Goal: Complete application form: Complete application form

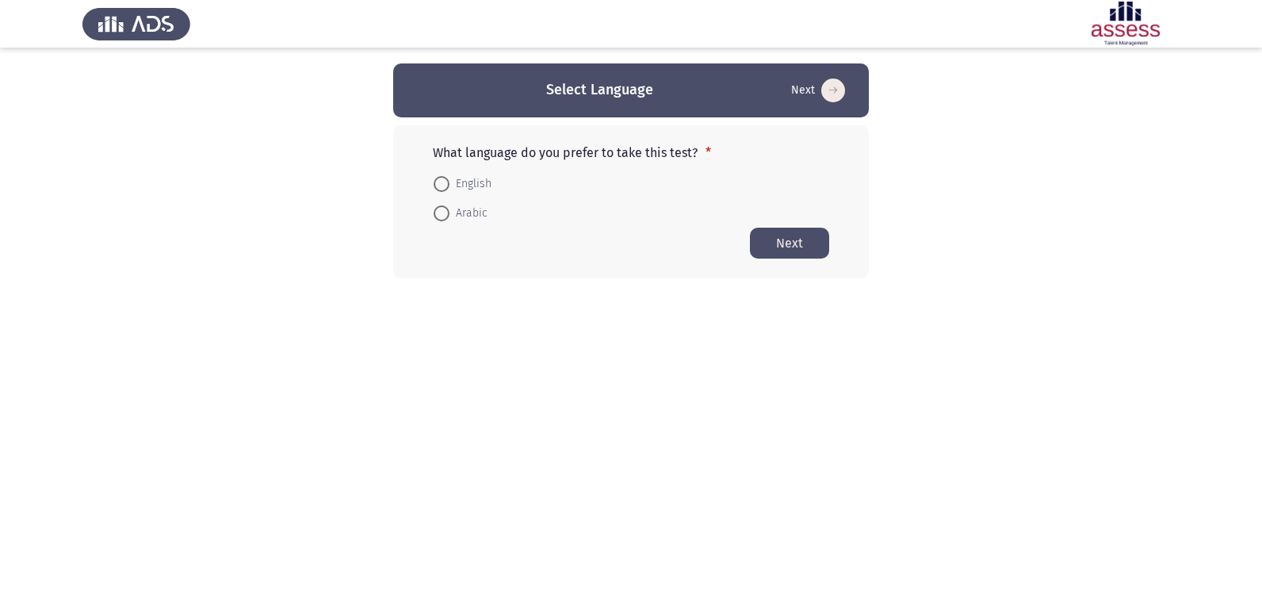
click at [448, 178] on span at bounding box center [442, 184] width 16 height 16
click at [448, 178] on input "English" at bounding box center [442, 184] width 16 height 16
radio input "true"
click at [777, 243] on button "Next" at bounding box center [789, 242] width 79 height 31
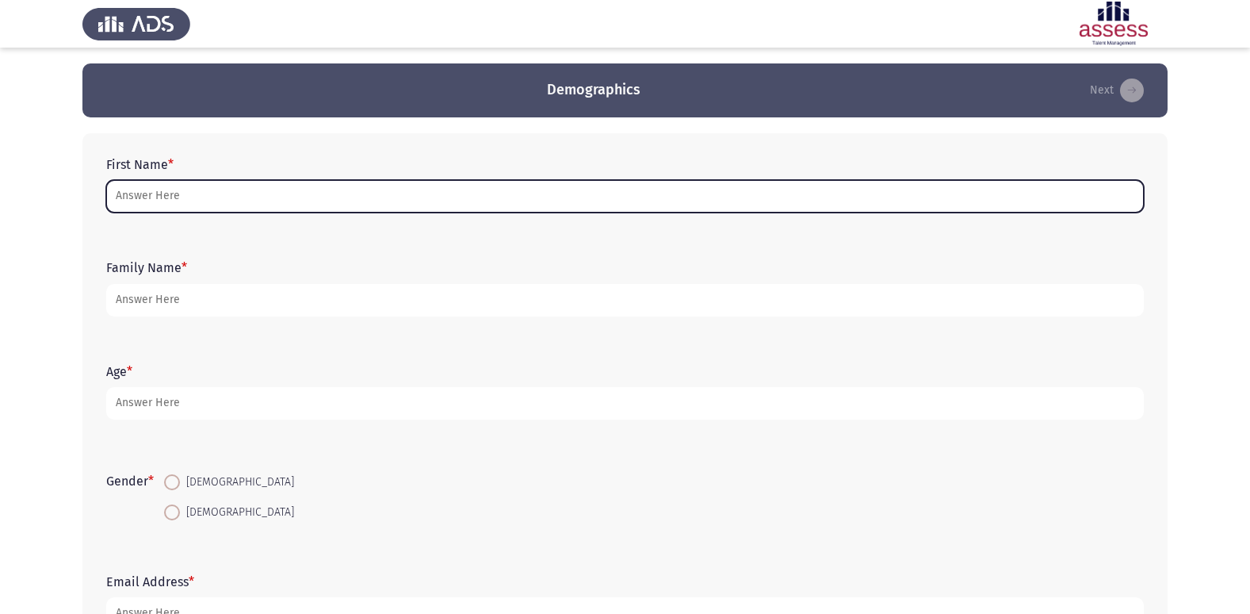
click at [576, 187] on input "First Name *" at bounding box center [625, 196] width 1038 height 33
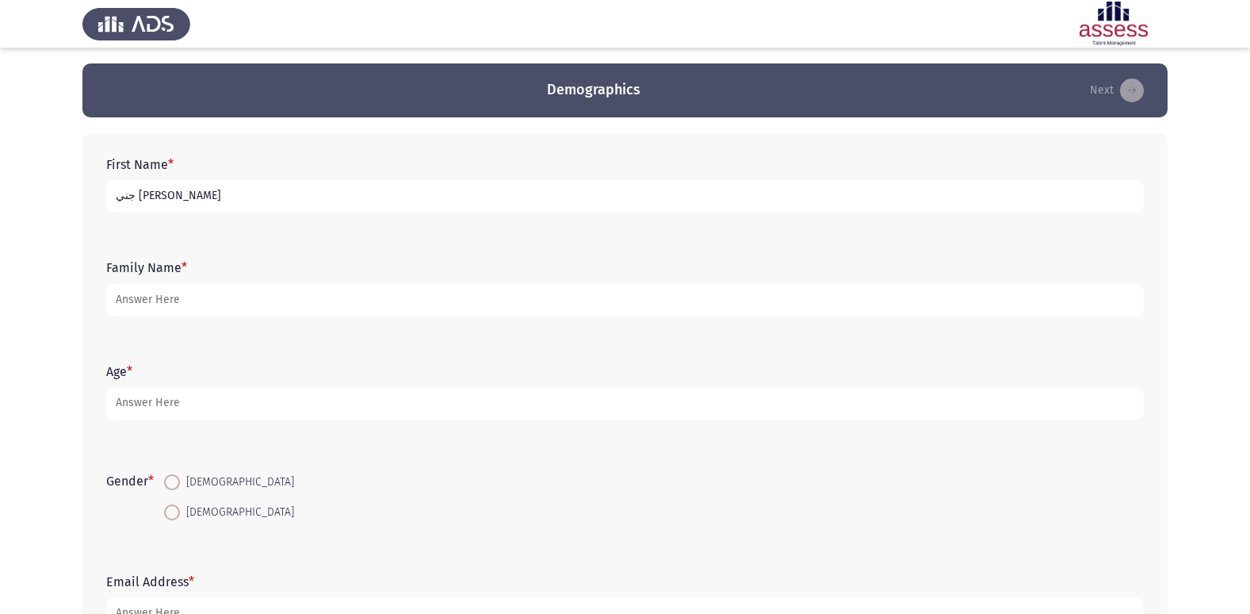
type input "جني [PERSON_NAME]"
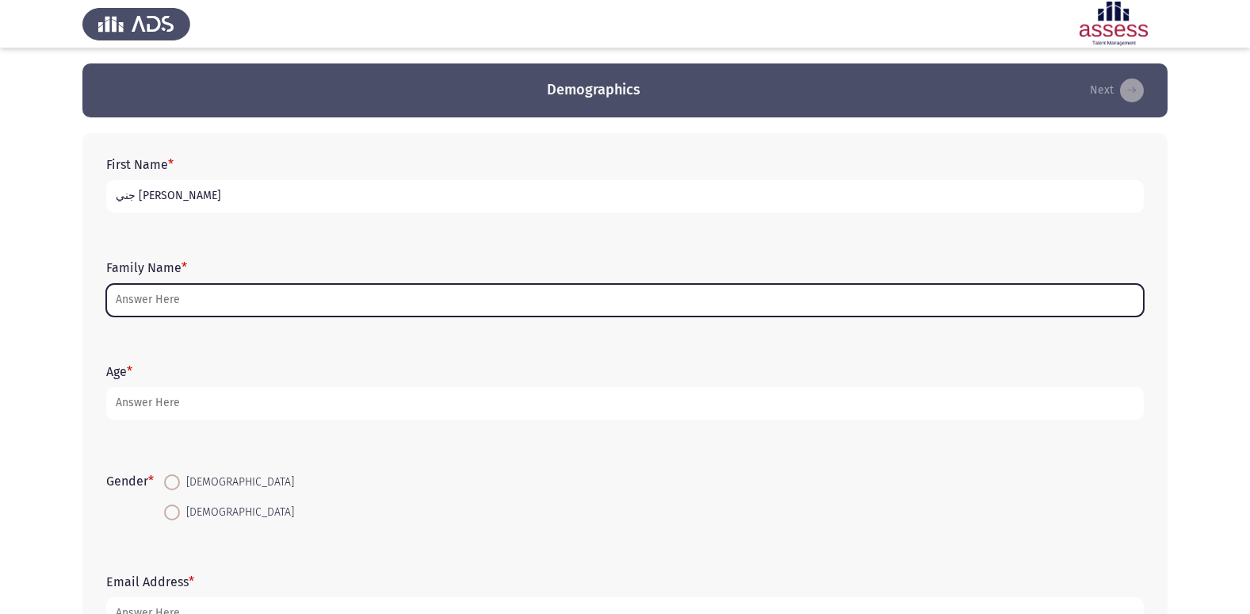
click at [453, 305] on input "Family Name *" at bounding box center [625, 300] width 1038 height 33
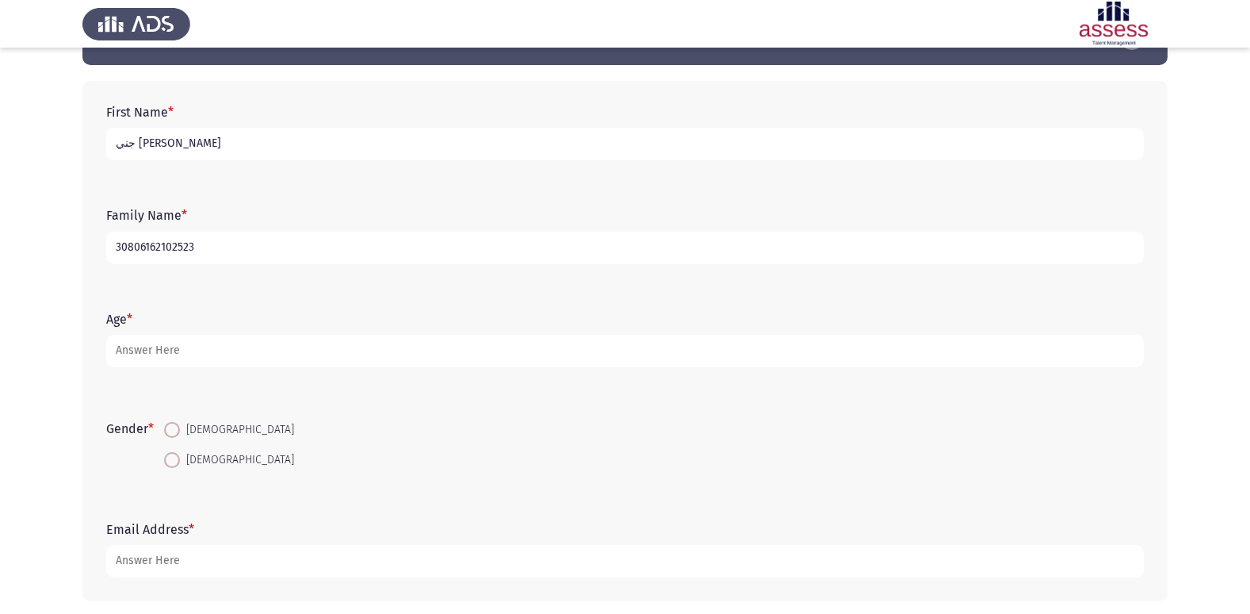
scroll to position [79, 0]
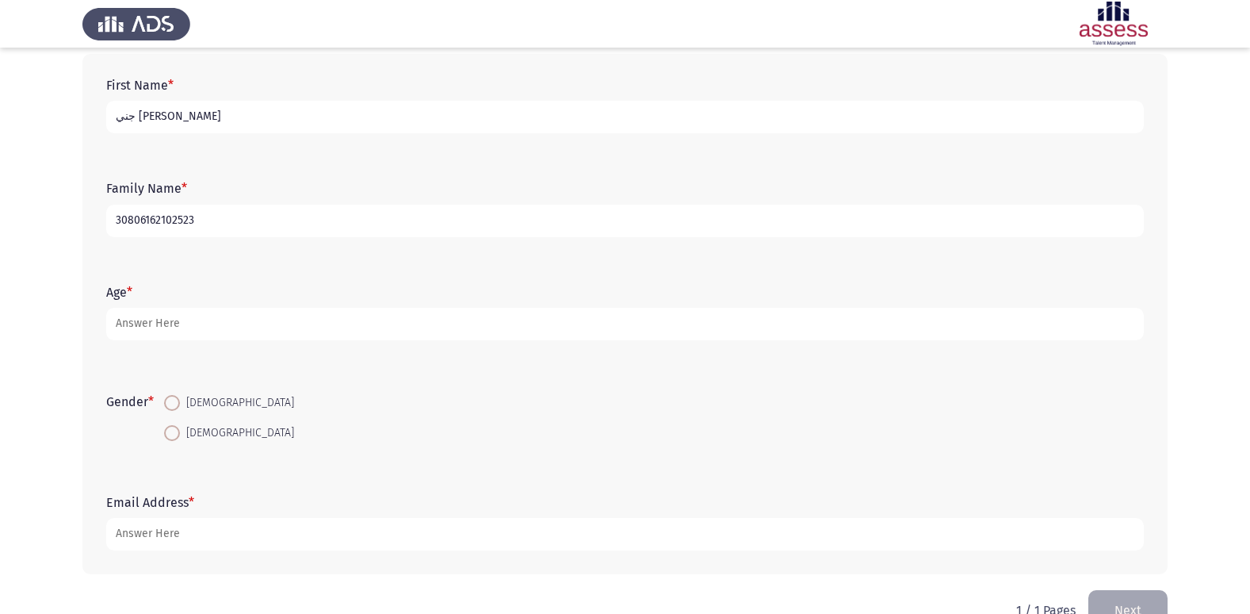
type input "30806162102523"
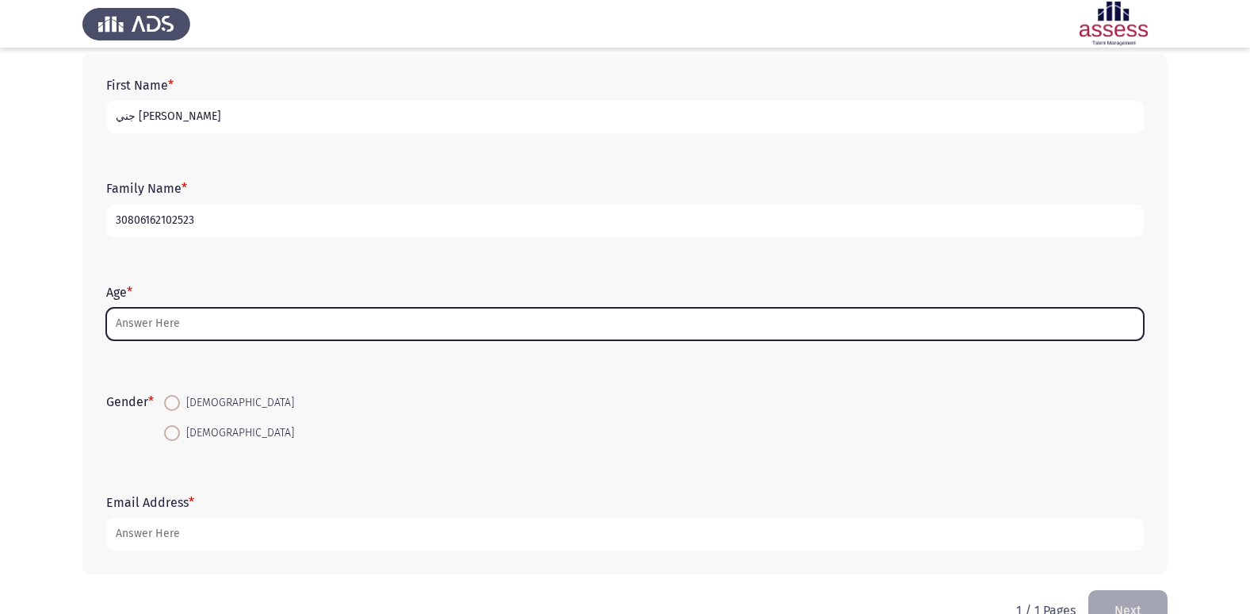
click at [342, 334] on input "Age *" at bounding box center [625, 324] width 1038 height 33
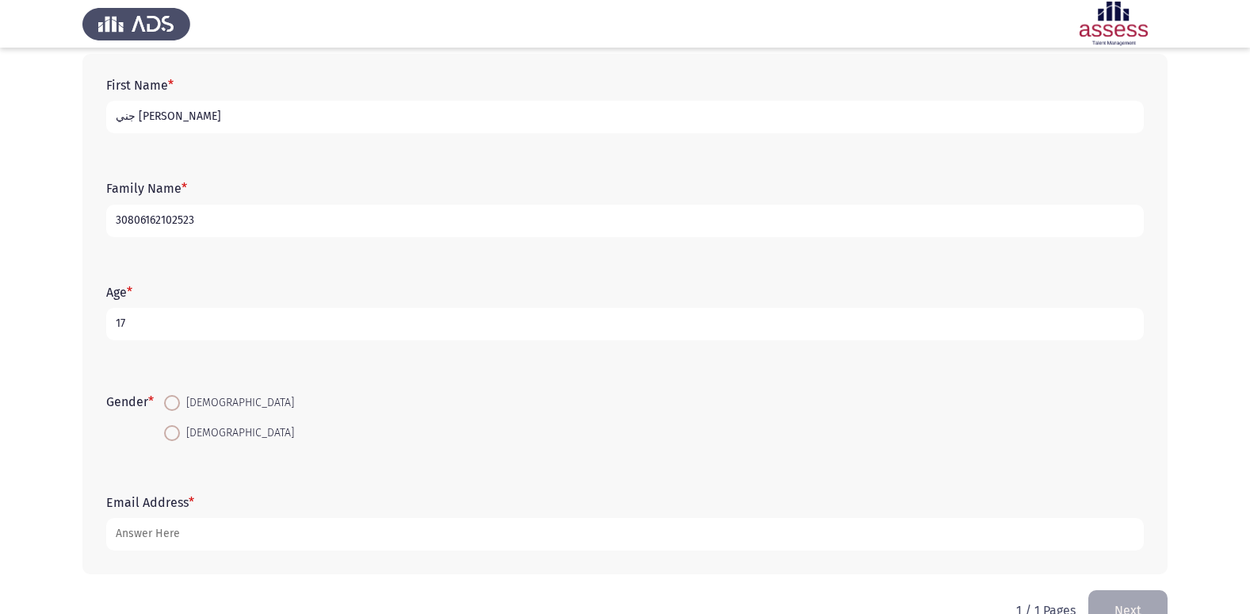
scroll to position [119, 0]
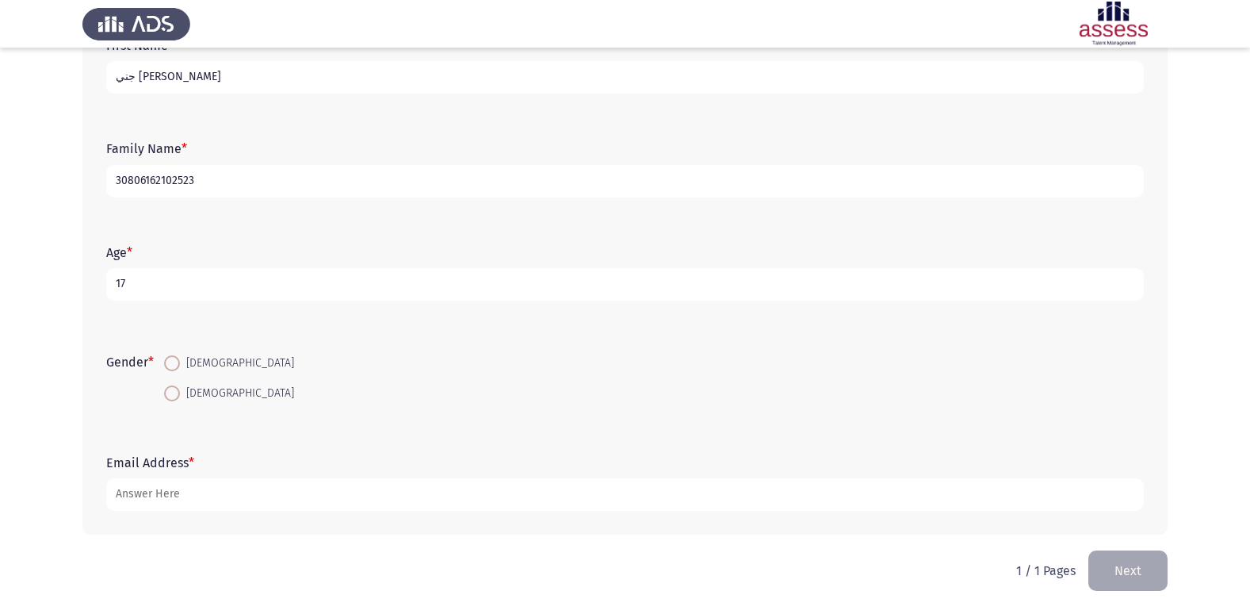
type input "17"
click at [174, 399] on span at bounding box center [172, 393] width 16 height 16
click at [174, 399] on input "[DEMOGRAPHIC_DATA]" at bounding box center [172, 393] width 16 height 16
radio input "true"
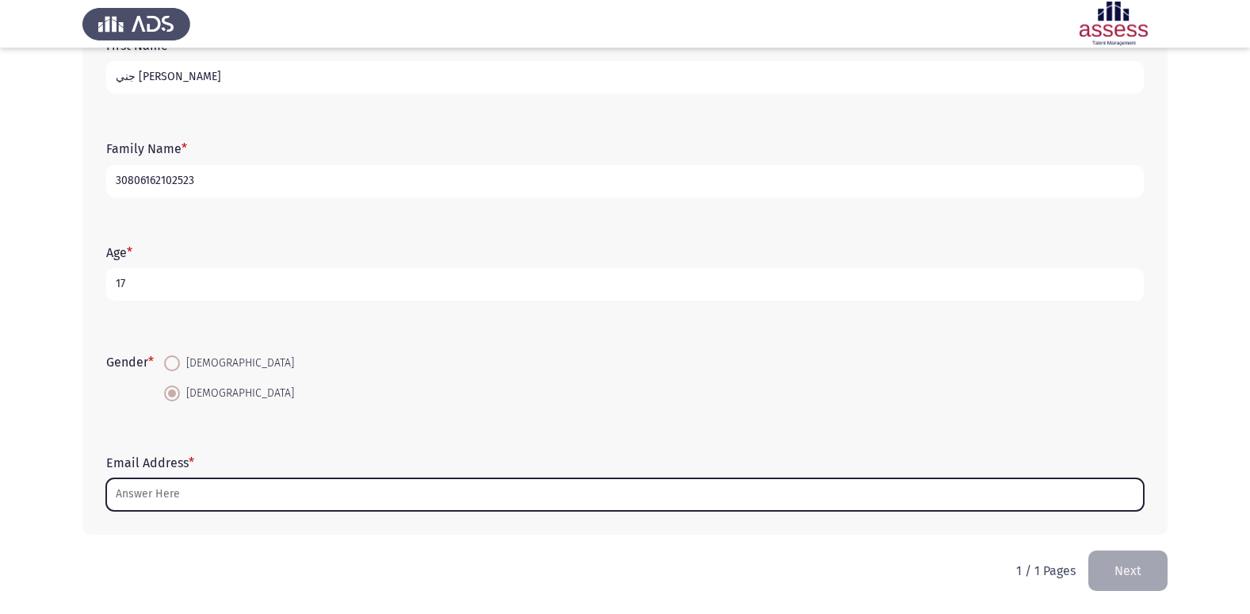
click at [235, 487] on input "Email Address *" at bounding box center [625, 494] width 1038 height 33
type input "ت"
type input "j"
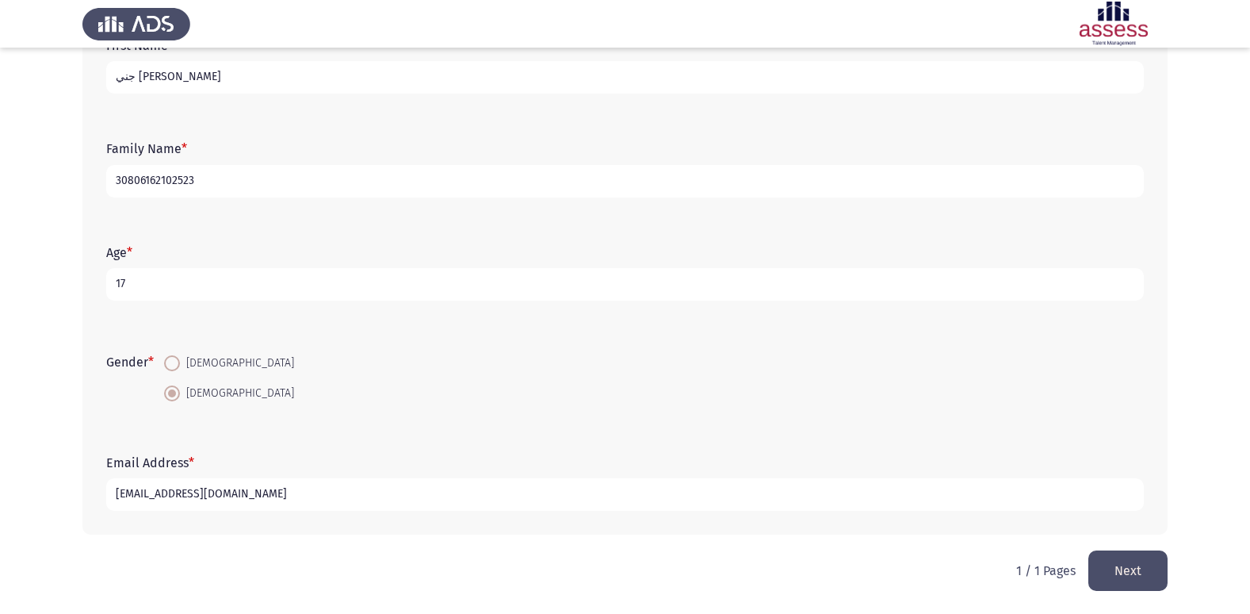
type input "[EMAIL_ADDRESS][DOMAIN_NAME]"
click at [1142, 565] on button "Next" at bounding box center [1128, 570] width 79 height 40
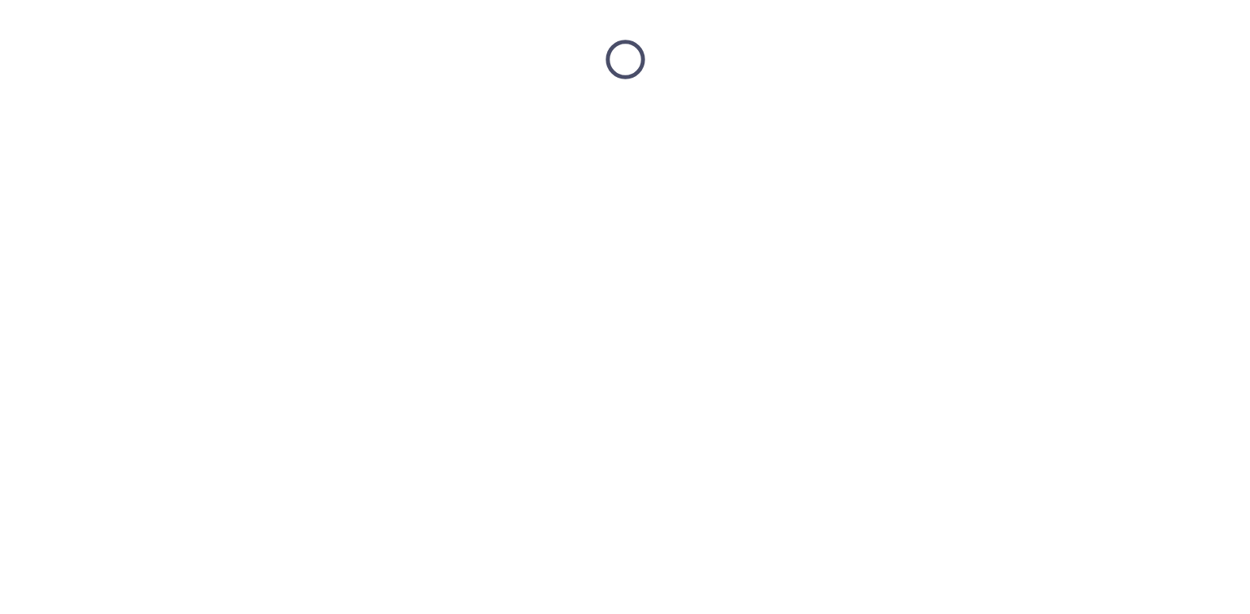
scroll to position [0, 0]
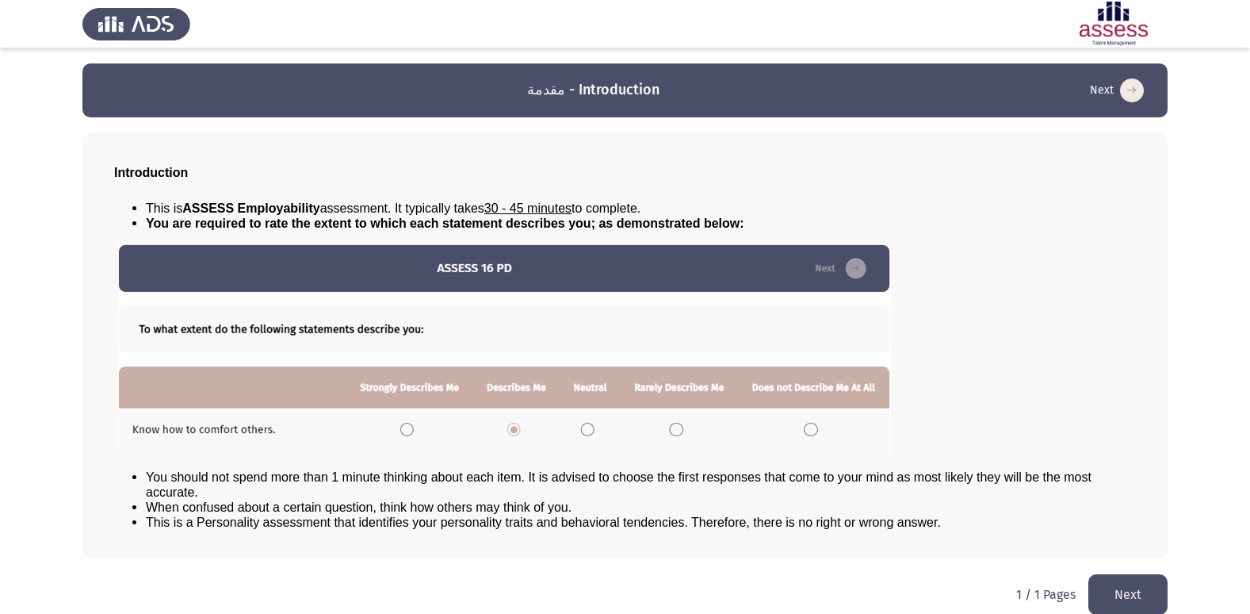
click at [1130, 590] on button "Next" at bounding box center [1128, 594] width 79 height 40
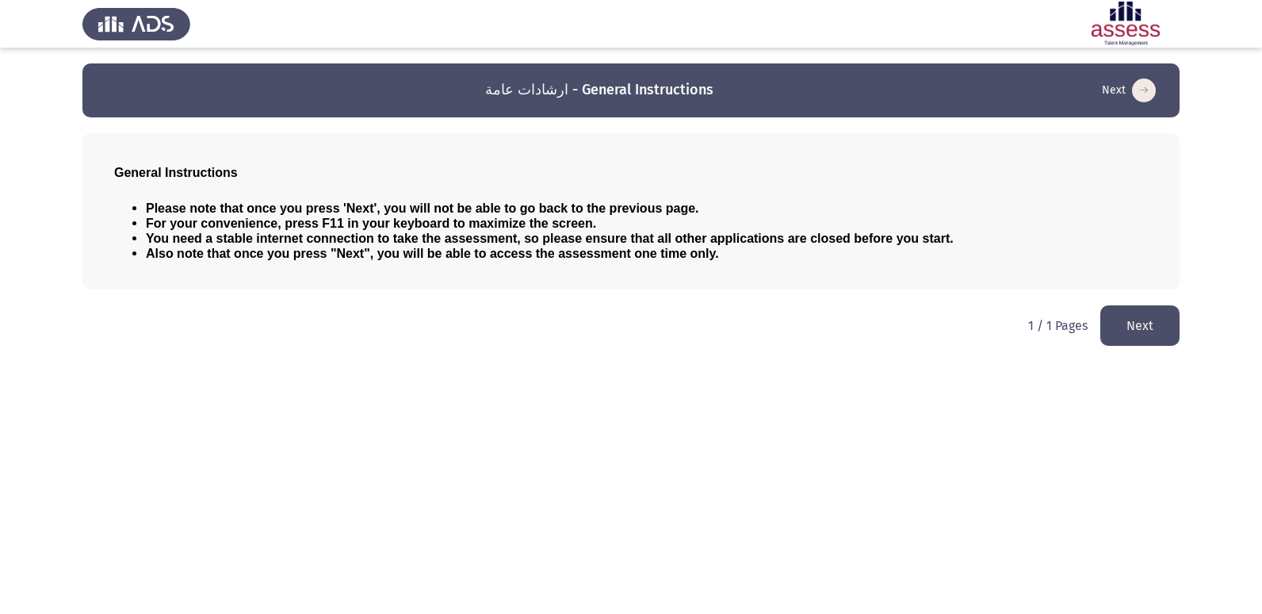
click at [1127, 320] on button "Next" at bounding box center [1140, 325] width 79 height 40
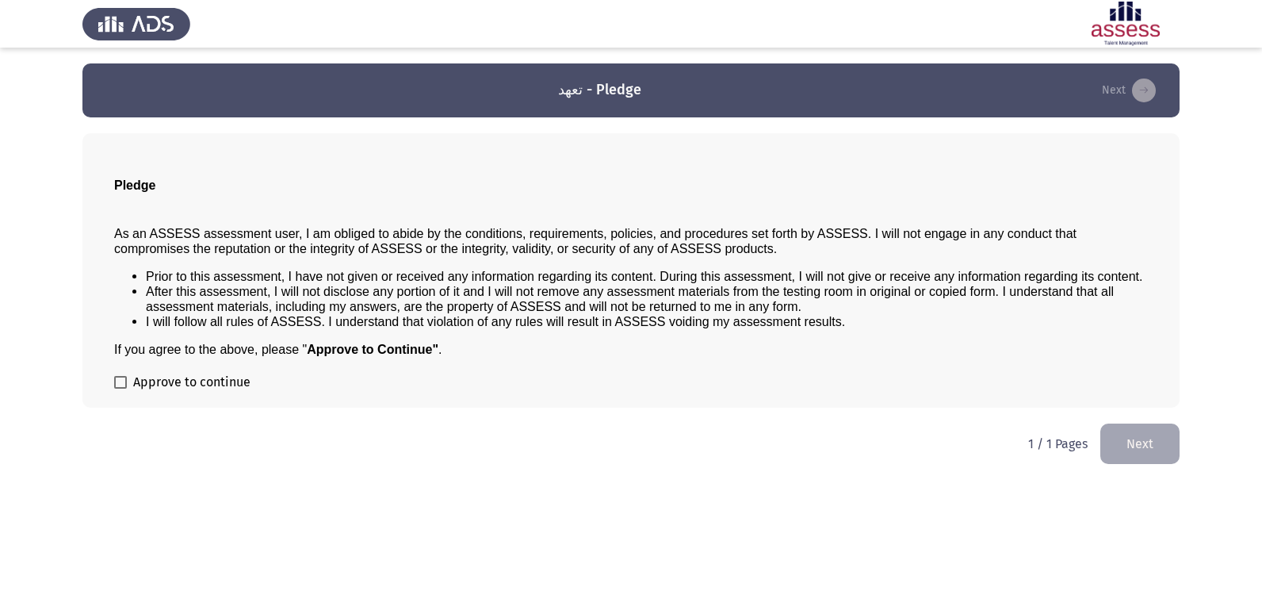
click at [113, 378] on div "Pledge As an ASSESS assessment user, I am obliged to abide by the conditions, r…" at bounding box center [630, 270] width 1097 height 274
click at [118, 382] on span at bounding box center [120, 382] width 13 height 13
click at [120, 389] on input "Approve to continue" at bounding box center [120, 389] width 1 height 1
checkbox input "true"
click at [1120, 427] on button "Next" at bounding box center [1140, 443] width 79 height 40
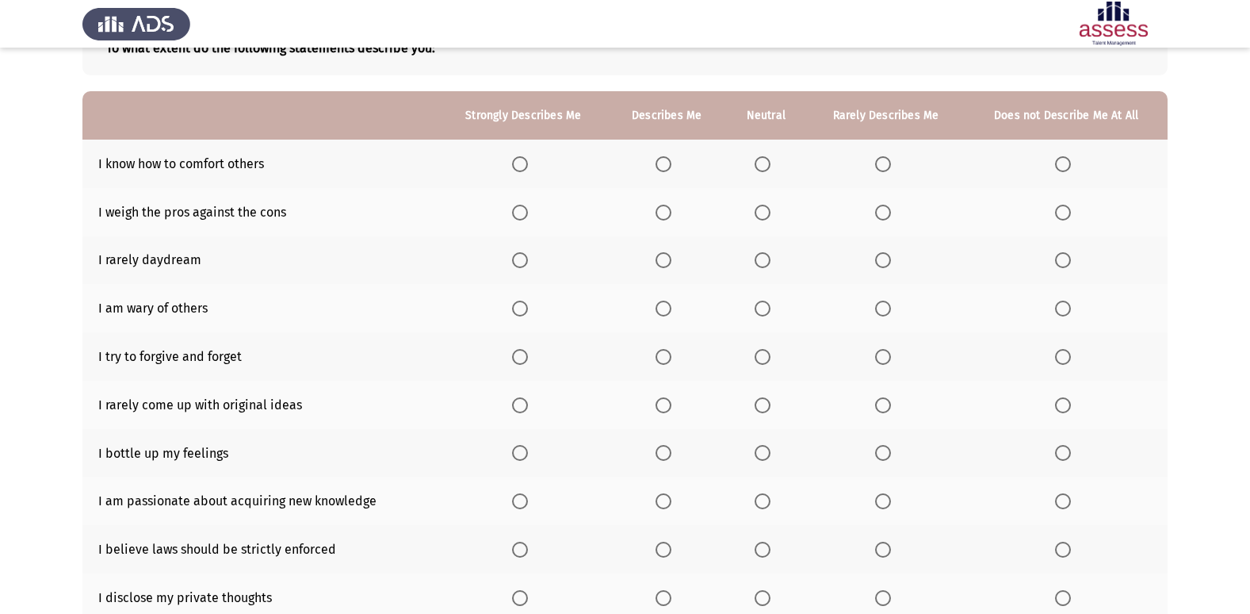
scroll to position [109, 0]
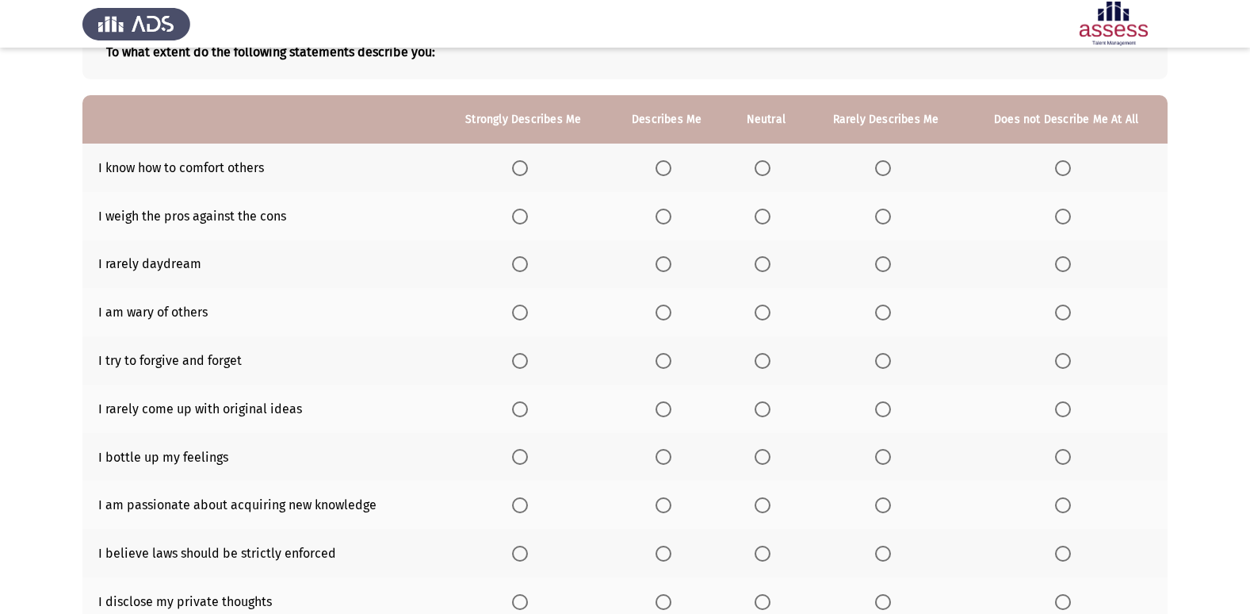
click at [660, 168] on span "Select an option" at bounding box center [664, 168] width 16 height 16
click at [660, 168] on input "Select an option" at bounding box center [664, 168] width 16 height 16
click at [667, 215] on span "Select an option" at bounding box center [664, 217] width 16 height 16
click at [667, 215] on input "Select an option" at bounding box center [664, 217] width 16 height 16
click at [886, 262] on span "Select an option" at bounding box center [883, 264] width 16 height 16
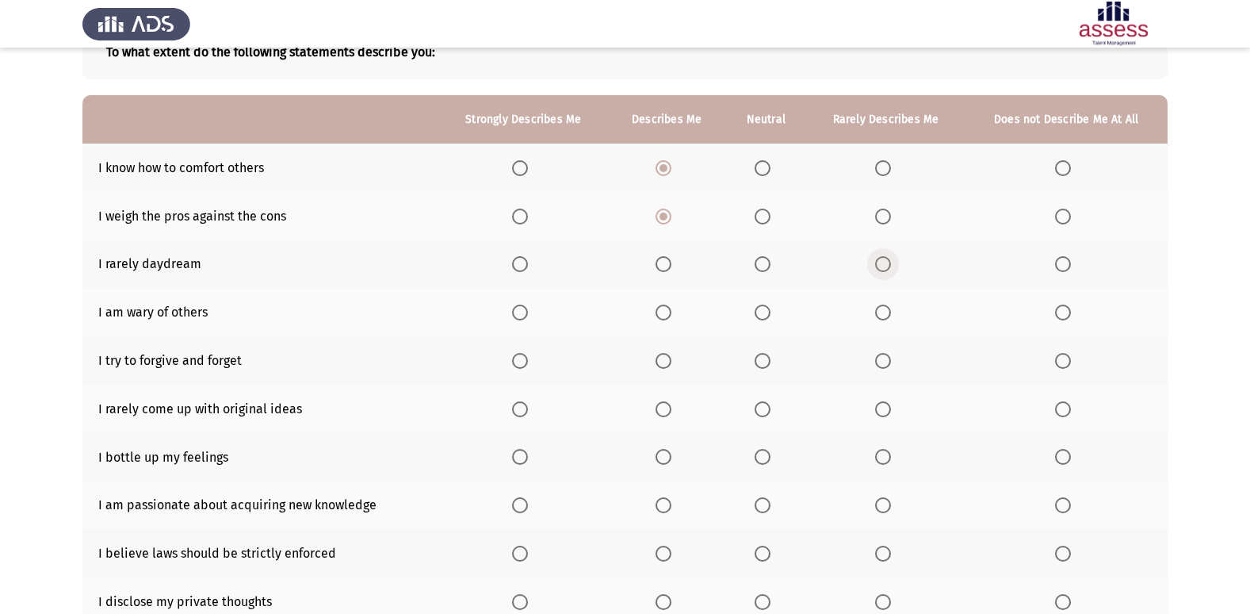
click at [886, 262] on input "Select an option" at bounding box center [883, 264] width 16 height 16
click at [666, 357] on span "Select an option" at bounding box center [664, 361] width 16 height 16
click at [666, 357] on input "Select an option" at bounding box center [664, 361] width 16 height 16
click at [883, 407] on span "Select an option" at bounding box center [883, 409] width 16 height 16
click at [883, 407] on input "Select an option" at bounding box center [883, 409] width 16 height 16
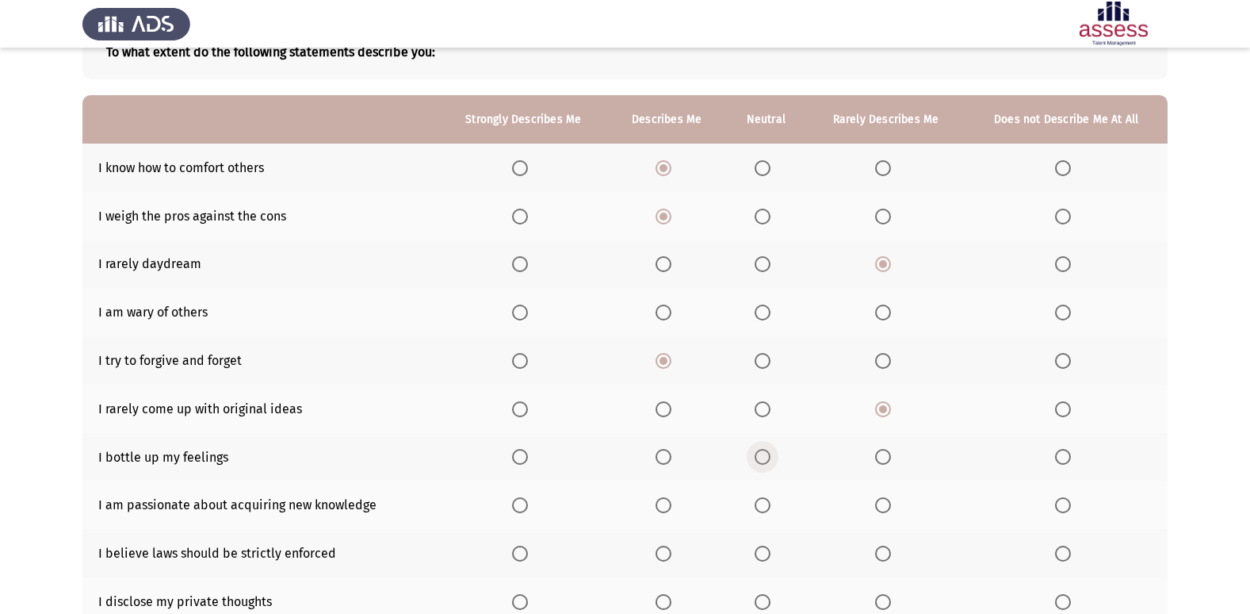
click at [760, 453] on span "Select an option" at bounding box center [763, 457] width 16 height 16
click at [760, 453] on input "Select an option" at bounding box center [763, 457] width 16 height 16
click at [666, 312] on span "Select an option" at bounding box center [664, 312] width 16 height 16
click at [666, 312] on input "Select an option" at bounding box center [664, 312] width 16 height 16
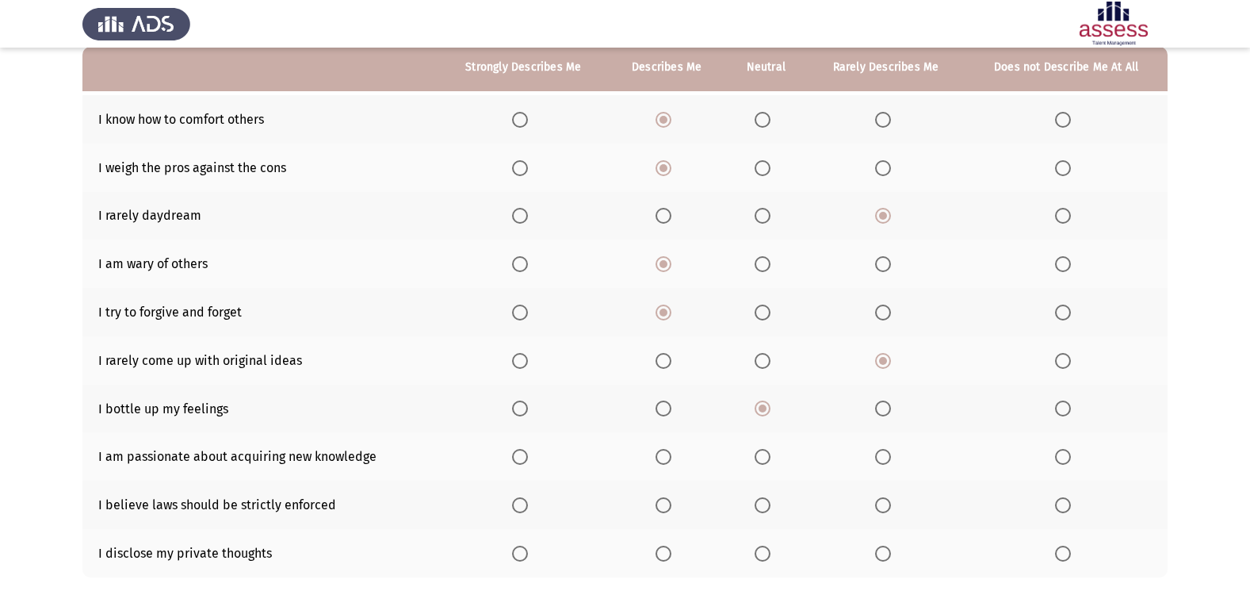
scroll to position [152, 0]
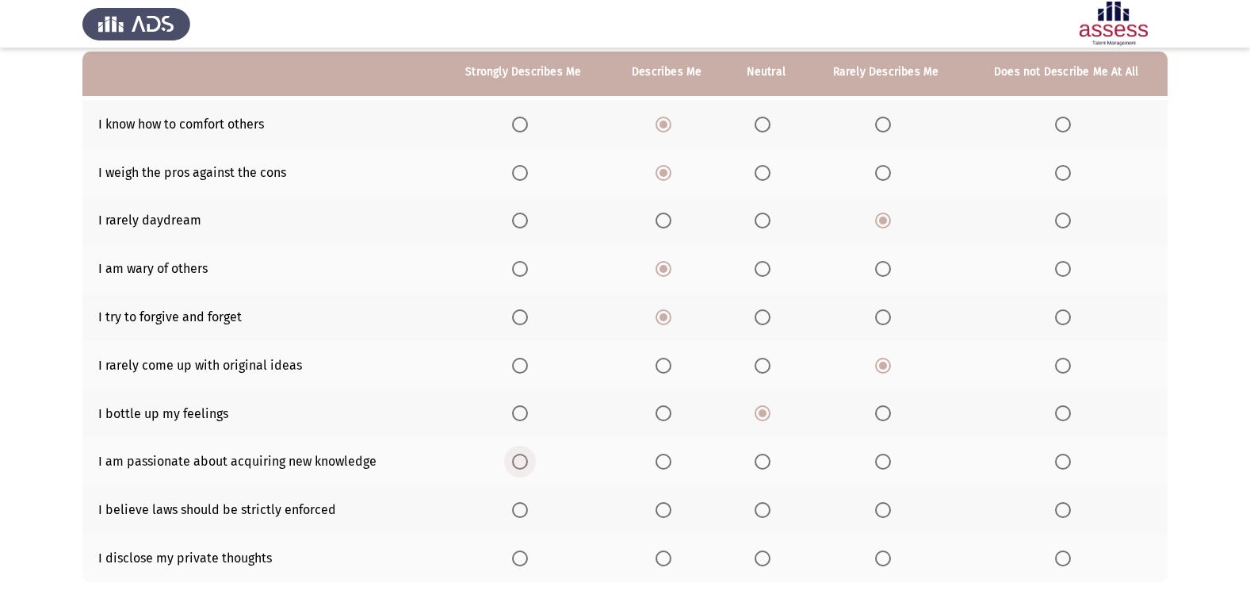
click at [523, 458] on span "Select an option" at bounding box center [520, 462] width 16 height 16
click at [523, 458] on input "Select an option" at bounding box center [520, 462] width 16 height 16
click at [670, 515] on span "Select an option" at bounding box center [664, 510] width 16 height 16
click at [670, 515] on input "Select an option" at bounding box center [664, 510] width 16 height 16
click at [886, 557] on span "Select an option" at bounding box center [883, 558] width 16 height 16
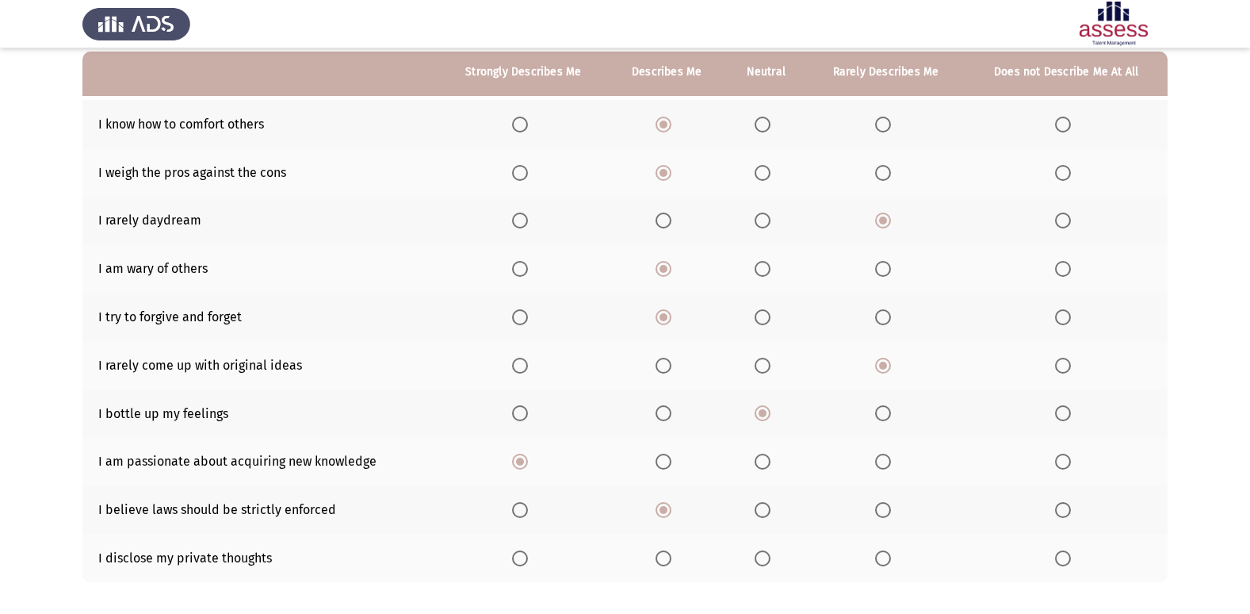
click at [886, 557] on input "Select an option" at bounding box center [883, 558] width 16 height 16
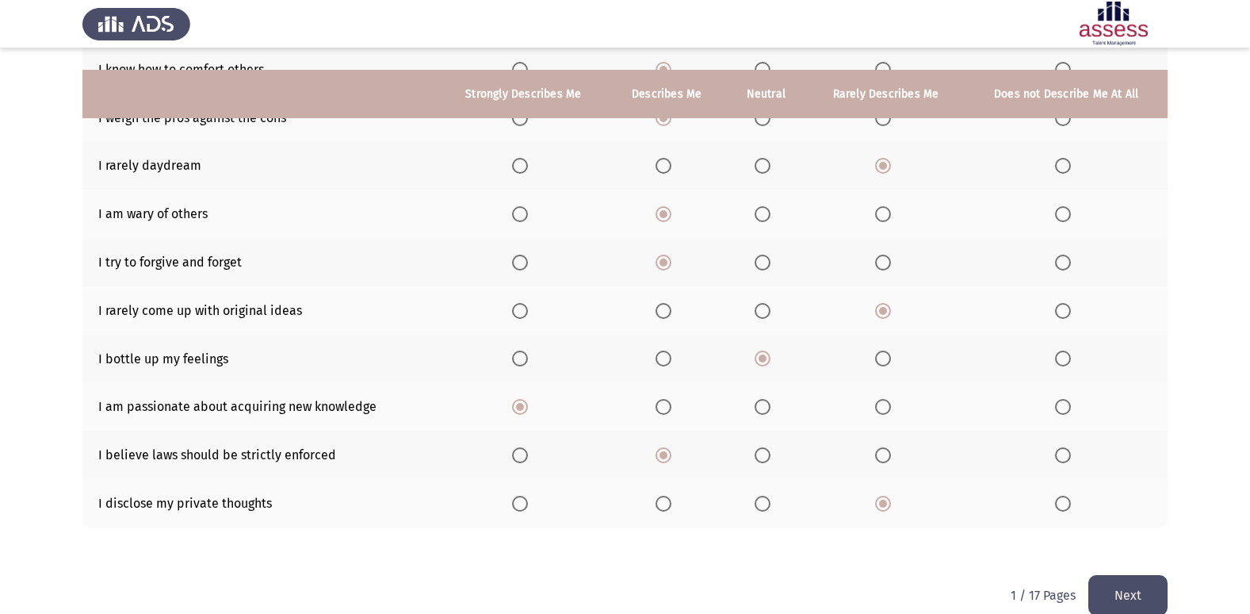
scroll to position [232, 0]
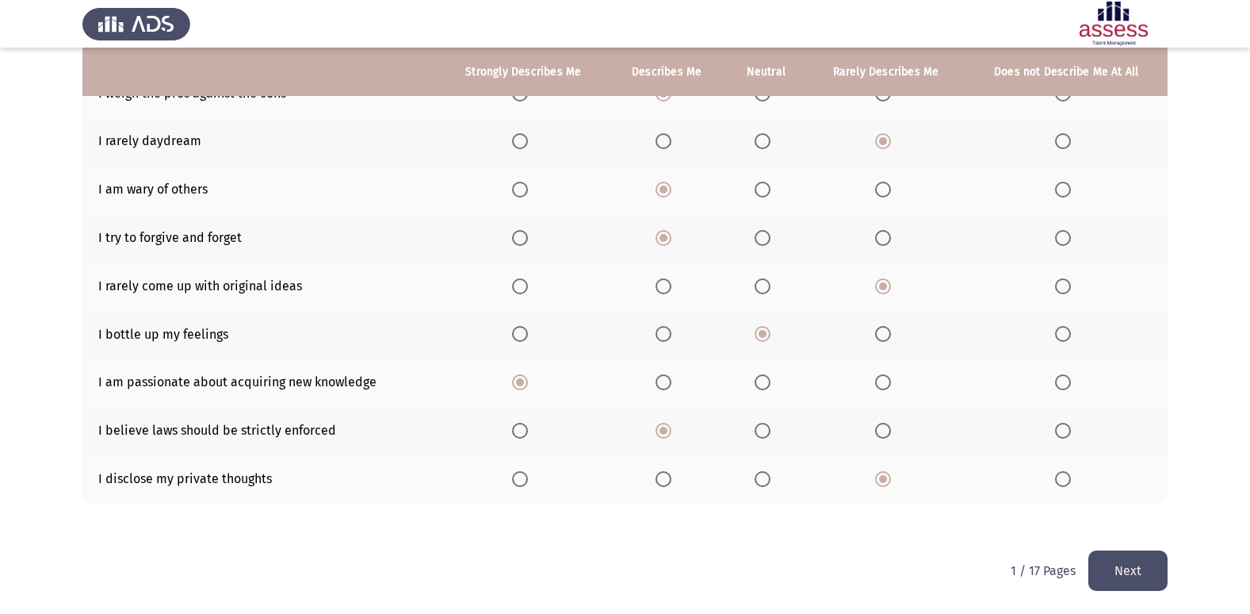
click at [1111, 566] on button "Next" at bounding box center [1128, 570] width 79 height 40
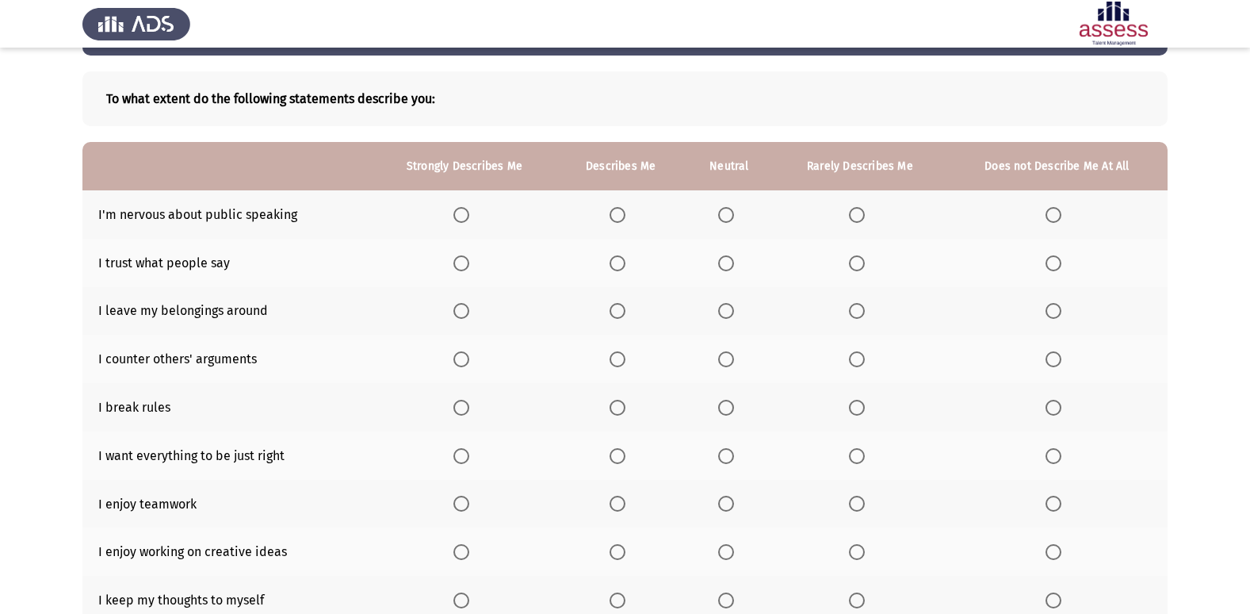
scroll to position [79, 0]
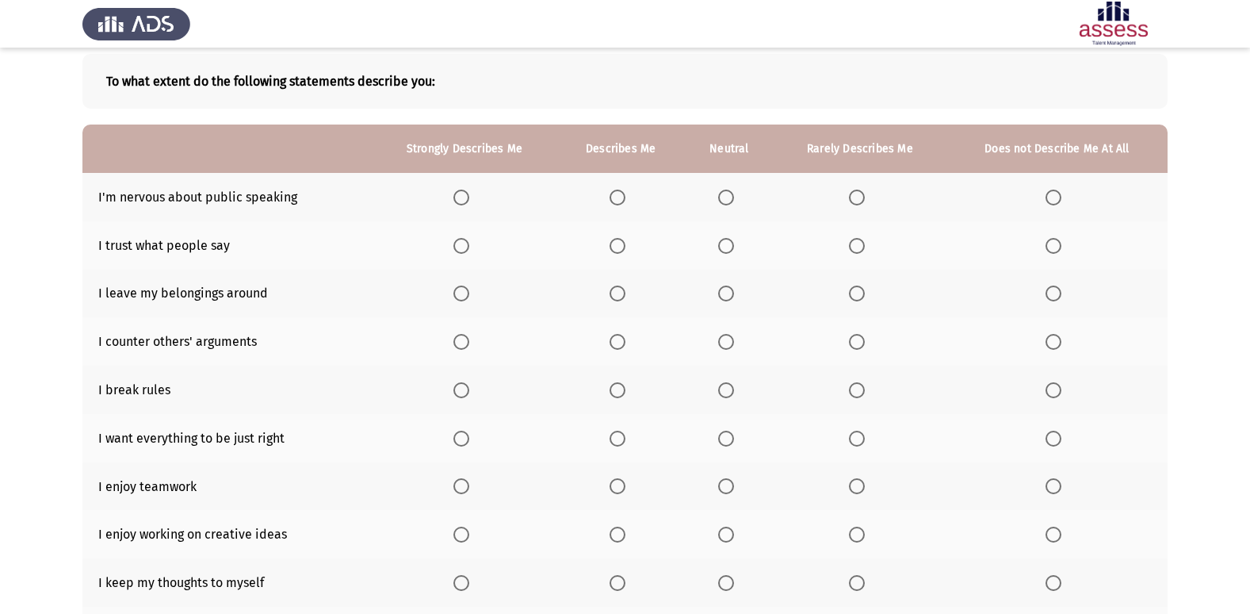
click at [855, 201] on span "Select an option" at bounding box center [857, 198] width 16 height 16
click at [855, 201] on input "Select an option" at bounding box center [857, 198] width 16 height 16
click at [859, 243] on span "Select an option" at bounding box center [857, 246] width 16 height 16
click at [859, 243] on input "Select an option" at bounding box center [857, 246] width 16 height 16
click at [852, 290] on span "Select an option" at bounding box center [857, 293] width 16 height 16
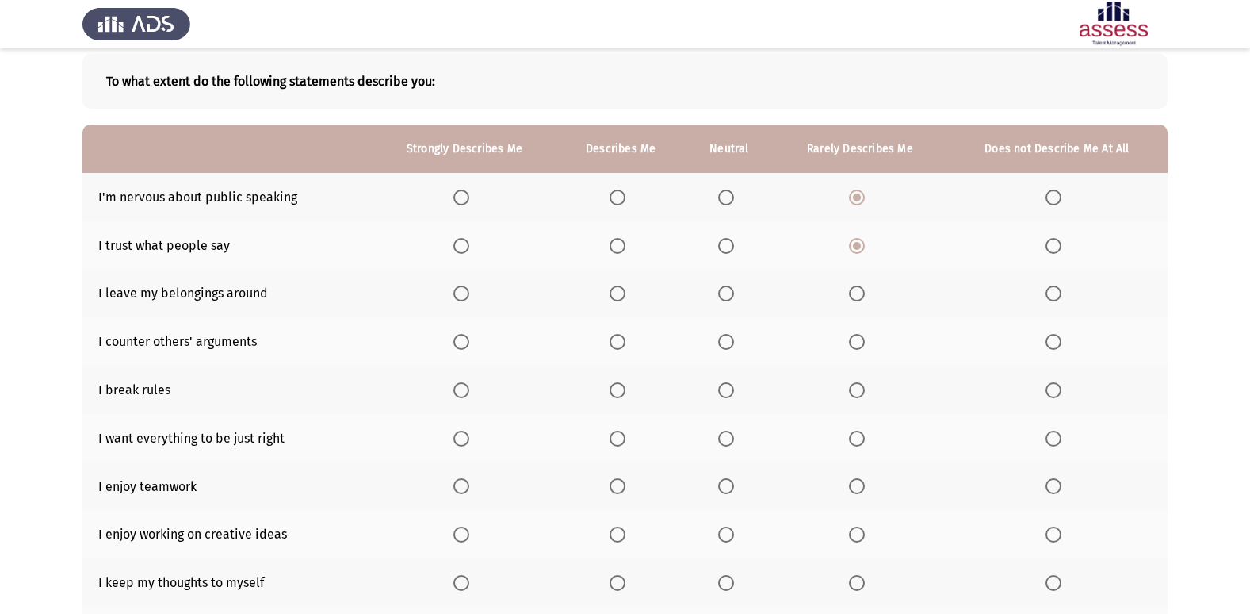
click at [852, 290] on input "Select an option" at bounding box center [857, 293] width 16 height 16
click at [728, 344] on span "Select an option" at bounding box center [726, 342] width 16 height 16
click at [728, 344] on input "Select an option" at bounding box center [726, 342] width 16 height 16
click at [1055, 384] on span "Select an option" at bounding box center [1054, 390] width 16 height 16
click at [1055, 384] on input "Select an option" at bounding box center [1054, 390] width 16 height 16
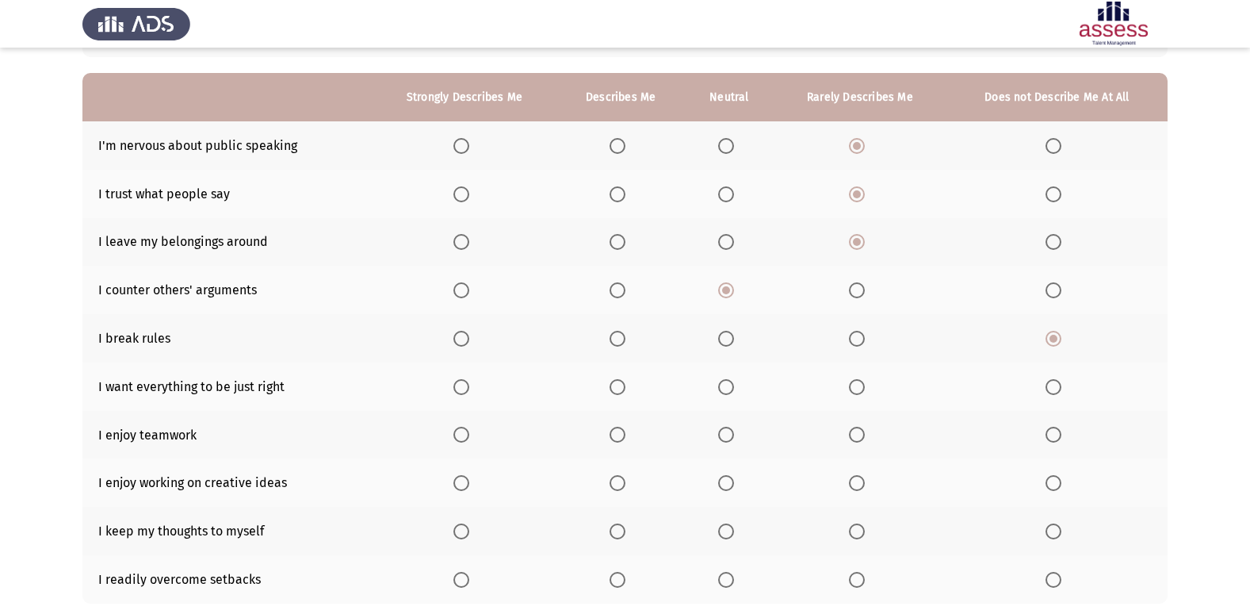
scroll to position [159, 0]
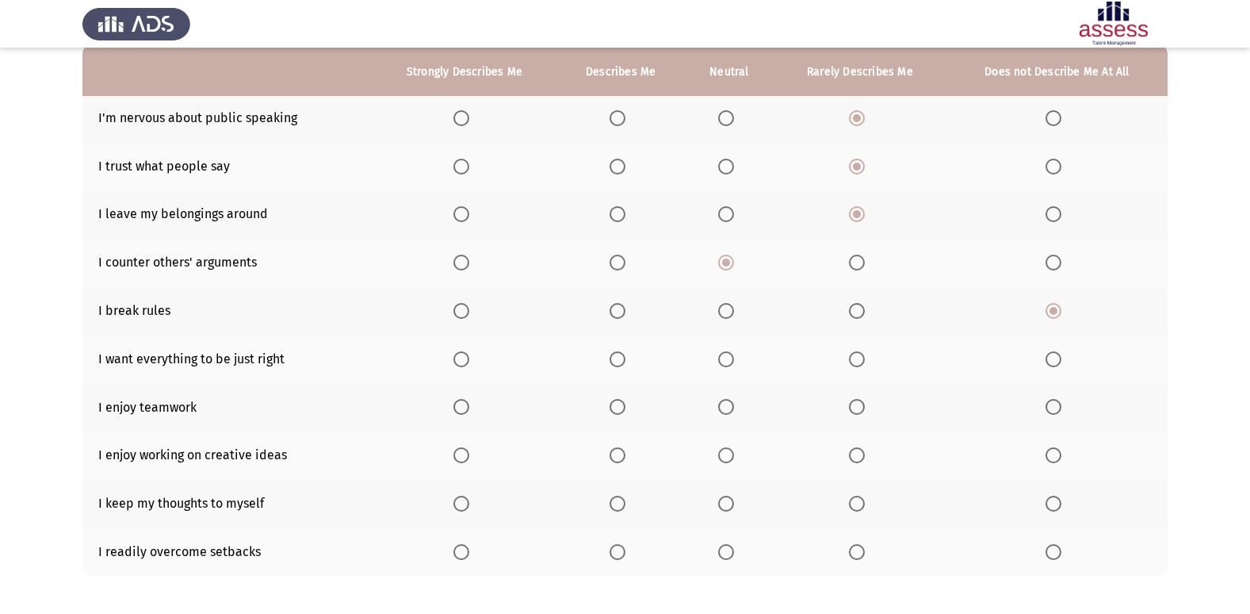
click at [1059, 358] on span "Select an option" at bounding box center [1054, 359] width 16 height 16
click at [1059, 358] on input "Select an option" at bounding box center [1054, 359] width 16 height 16
click at [463, 401] on span "Select an option" at bounding box center [462, 407] width 16 height 16
click at [463, 401] on input "Select an option" at bounding box center [462, 407] width 16 height 16
click at [453, 455] on th at bounding box center [465, 455] width 186 height 48
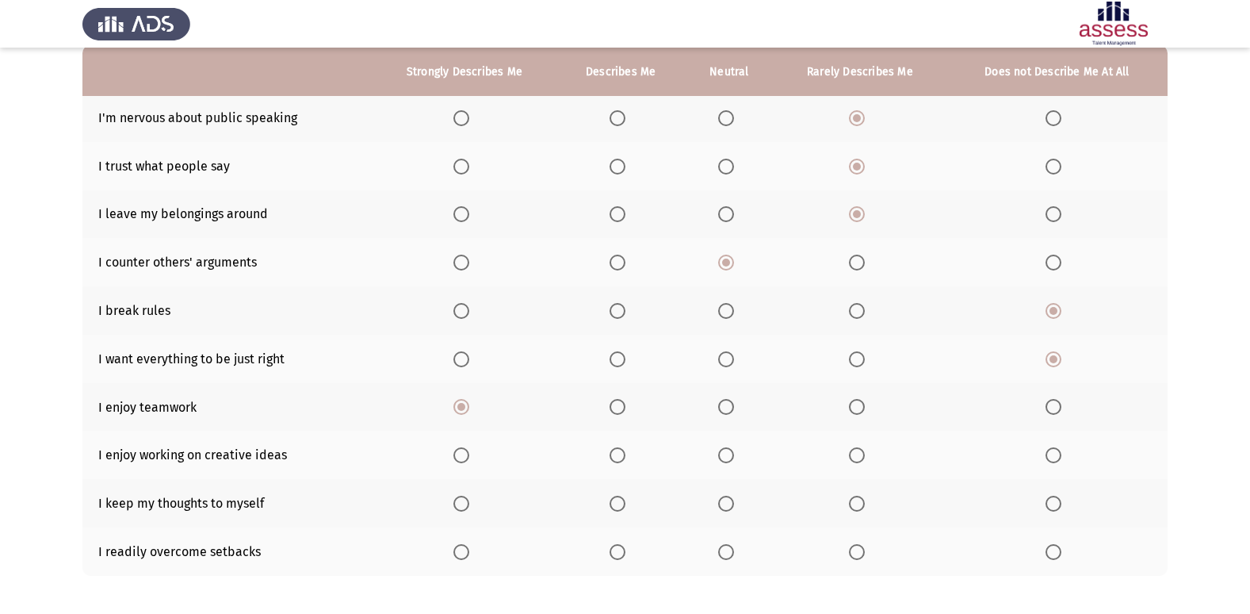
click at [469, 454] on span "Select an option" at bounding box center [462, 455] width 16 height 16
click at [469, 454] on input "Select an option" at bounding box center [462, 455] width 16 height 16
click at [854, 502] on span "Select an option" at bounding box center [857, 504] width 16 height 16
click at [854, 502] on input "Select an option" at bounding box center [857, 504] width 16 height 16
click at [728, 550] on span "Select an option" at bounding box center [726, 552] width 16 height 16
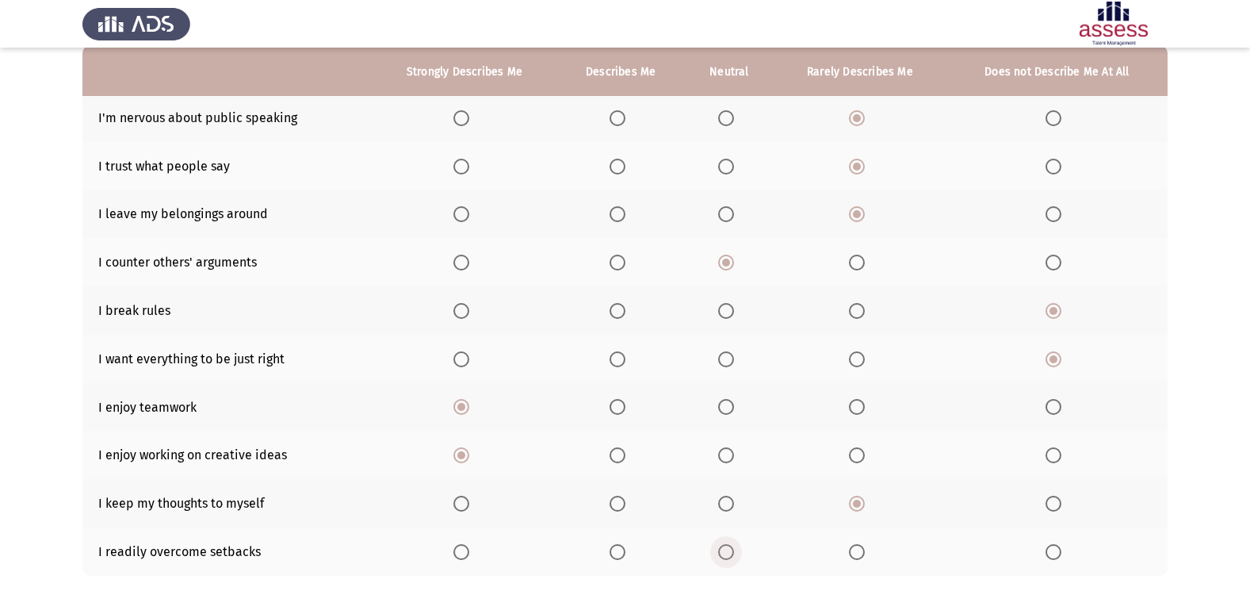
click at [728, 550] on input "Select an option" at bounding box center [726, 552] width 16 height 16
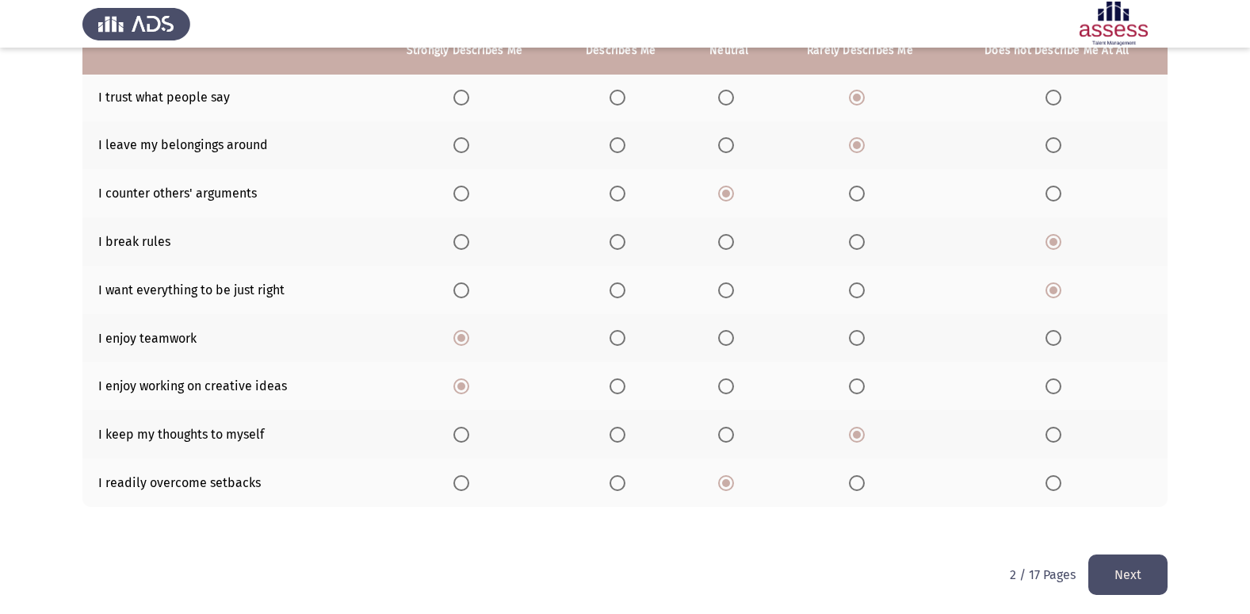
scroll to position [232, 0]
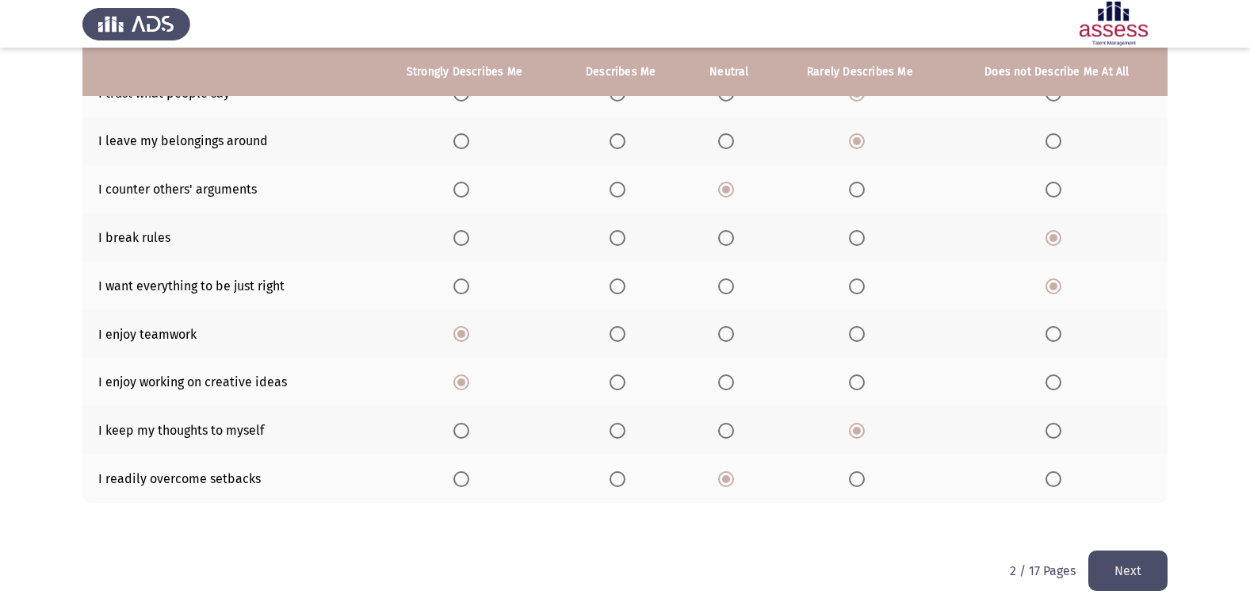
click at [1112, 565] on button "Next" at bounding box center [1128, 570] width 79 height 40
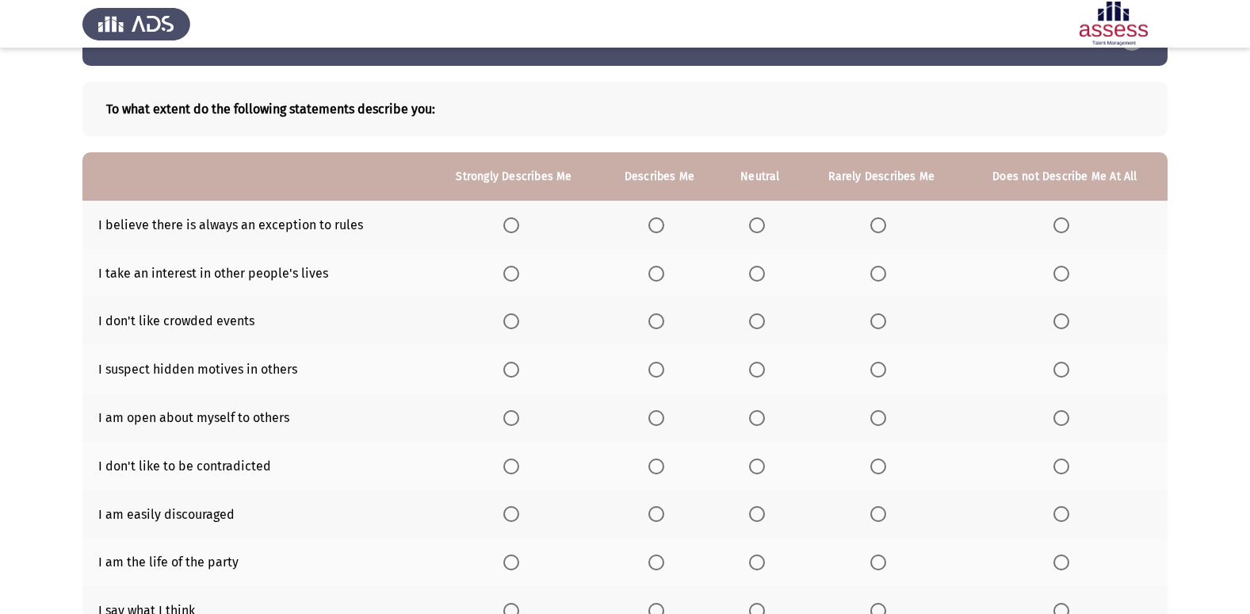
scroll to position [79, 0]
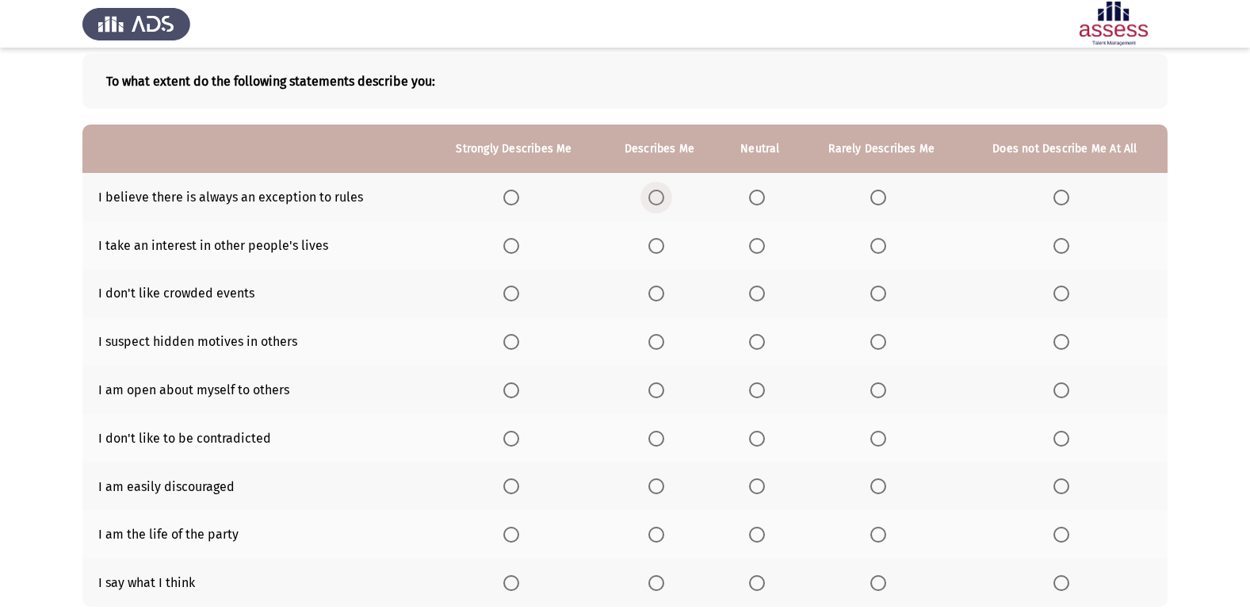
click at [660, 196] on span "Select an option" at bounding box center [657, 198] width 16 height 16
click at [660, 196] on input "Select an option" at bounding box center [657, 198] width 16 height 16
click at [1062, 247] on span "Select an option" at bounding box center [1062, 246] width 16 height 16
click at [1062, 247] on input "Select an option" at bounding box center [1062, 246] width 16 height 16
click at [884, 289] on span "Select an option" at bounding box center [879, 293] width 16 height 16
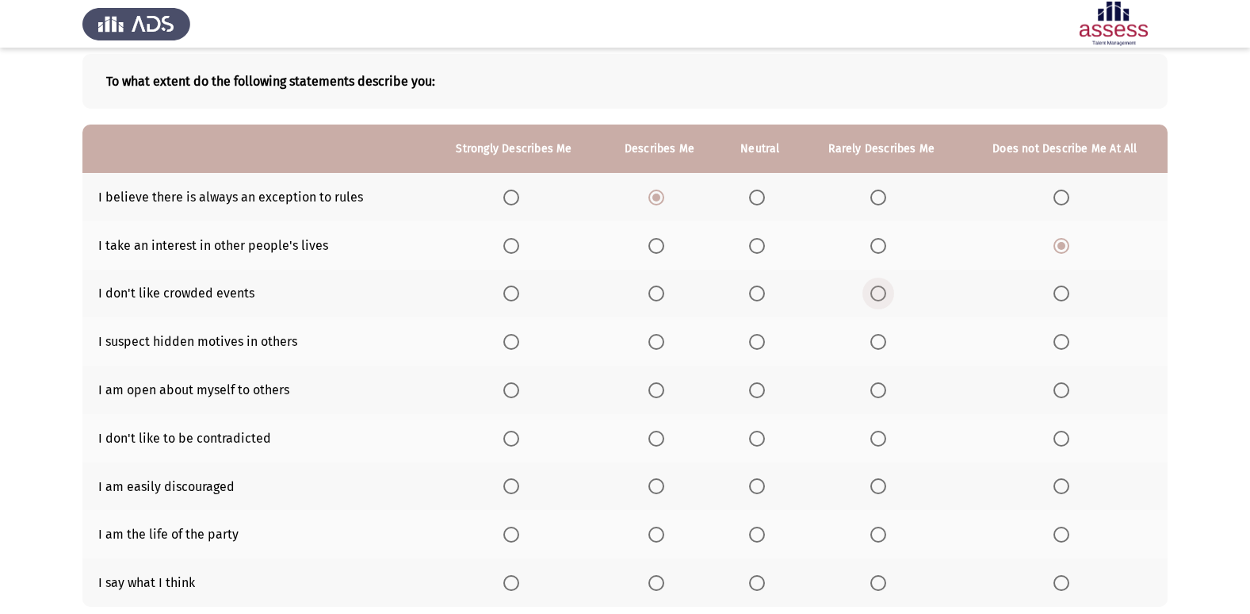
click at [884, 289] on input "Select an option" at bounding box center [879, 293] width 16 height 16
click at [878, 339] on span "Select an option" at bounding box center [879, 342] width 16 height 16
click at [878, 339] on input "Select an option" at bounding box center [879, 342] width 16 height 16
click at [877, 390] on span "Select an option" at bounding box center [879, 390] width 16 height 16
click at [877, 390] on input "Select an option" at bounding box center [879, 390] width 16 height 16
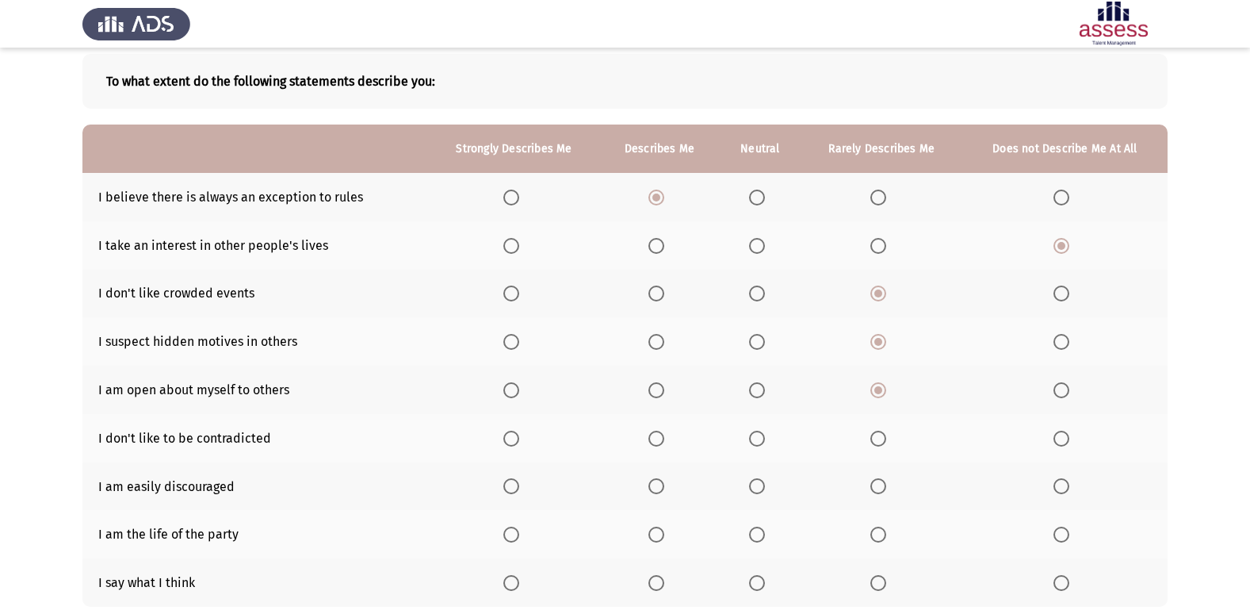
click at [886, 431] on span "Select an option" at bounding box center [879, 439] width 16 height 16
click at [886, 431] on input "Select an option" at bounding box center [879, 439] width 16 height 16
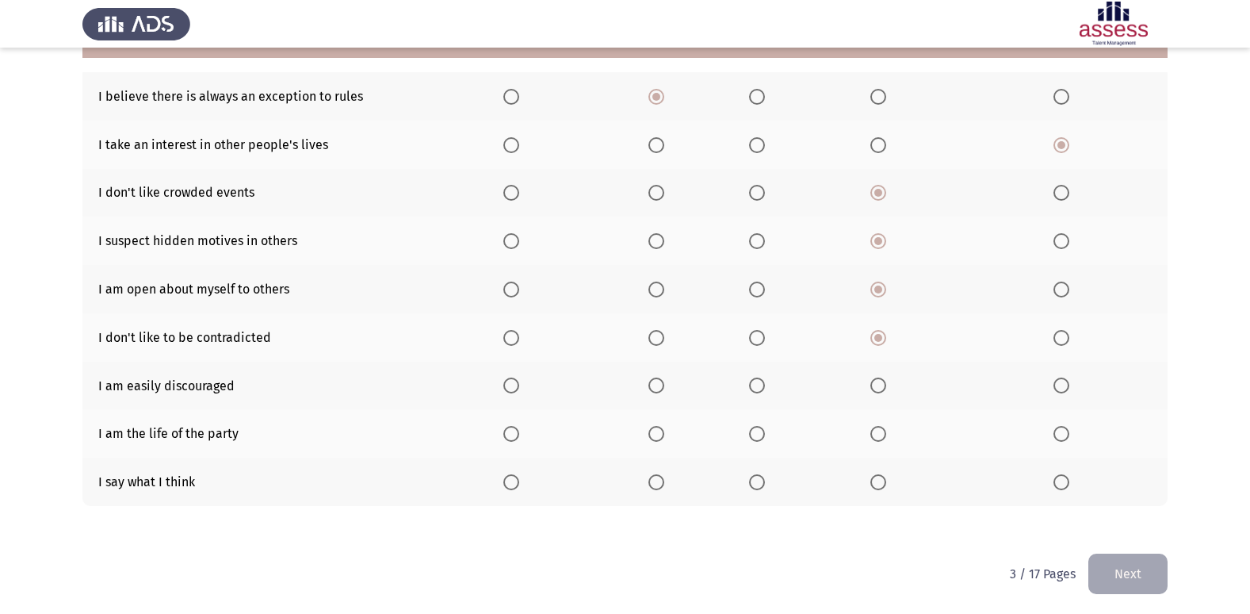
scroll to position [183, 0]
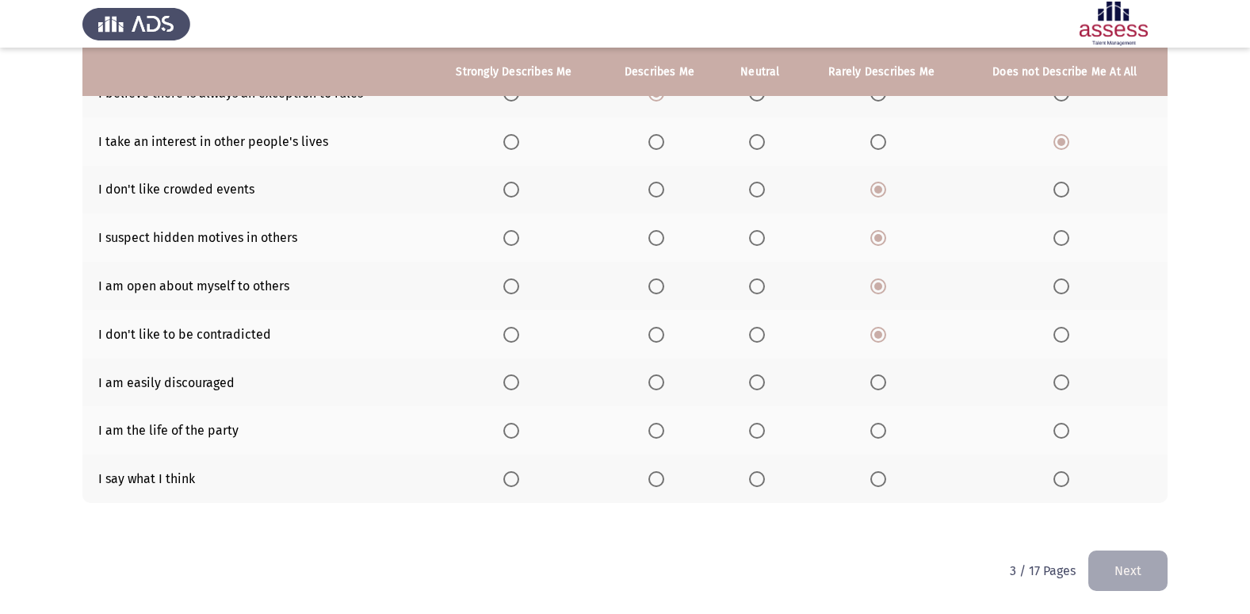
click at [1062, 376] on span "Select an option" at bounding box center [1062, 382] width 16 height 16
click at [1062, 376] on input "Select an option" at bounding box center [1062, 382] width 16 height 16
click at [653, 426] on span "Select an option" at bounding box center [657, 431] width 16 height 16
click at [653, 426] on input "Select an option" at bounding box center [657, 431] width 16 height 16
click at [886, 480] on span "Select an option" at bounding box center [879, 479] width 16 height 16
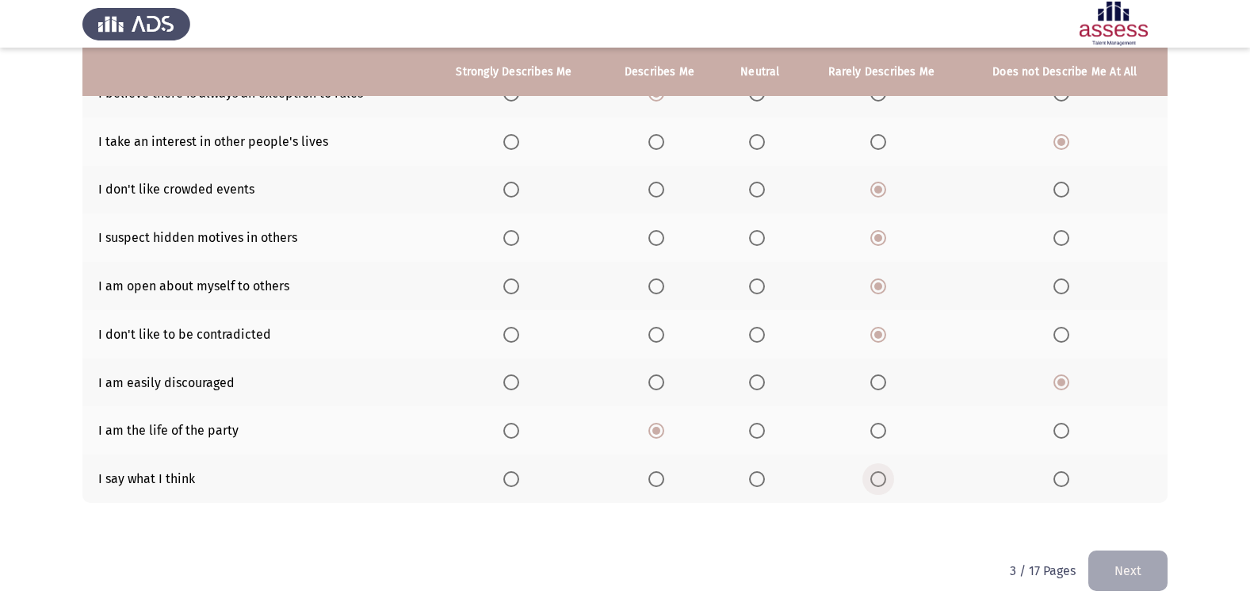
click at [886, 480] on input "Select an option" at bounding box center [879, 479] width 16 height 16
click at [1152, 572] on button "Next" at bounding box center [1128, 570] width 79 height 40
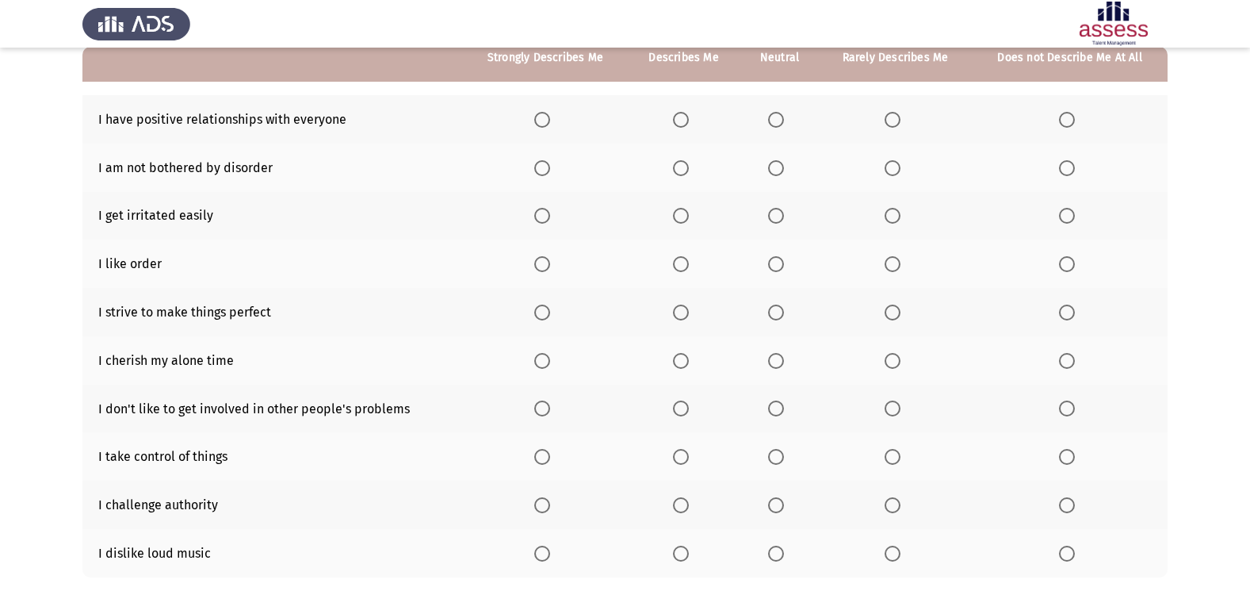
scroll to position [159, 0]
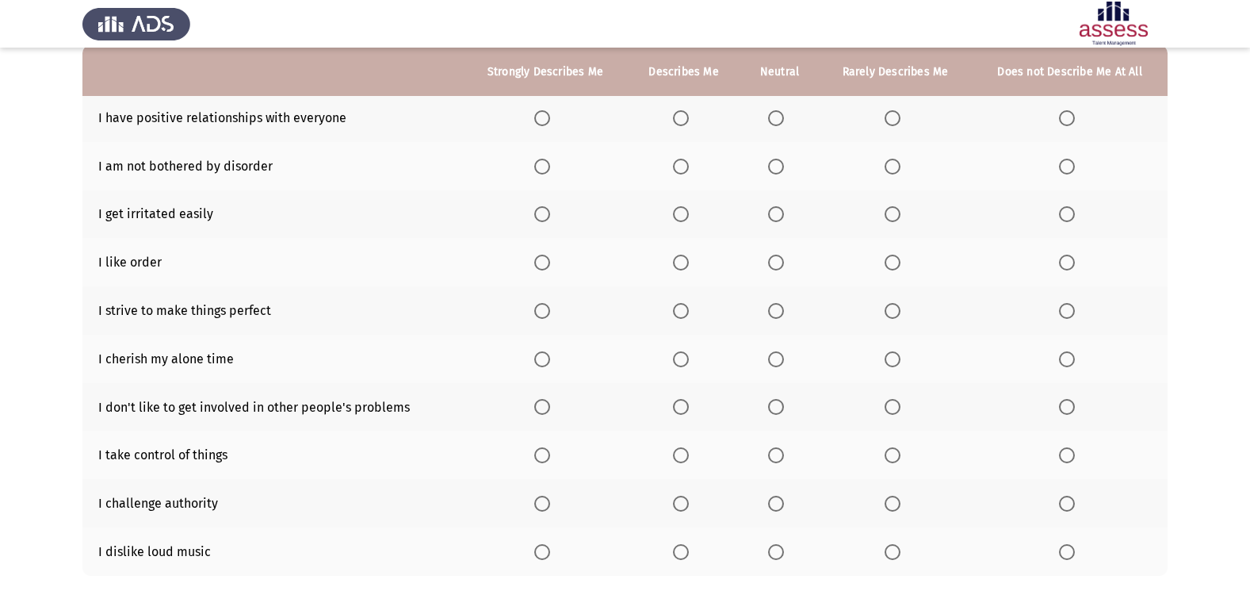
click at [546, 123] on span "Select an option" at bounding box center [542, 118] width 16 height 16
click at [546, 123] on input "Select an option" at bounding box center [542, 118] width 16 height 16
click at [894, 164] on span "Select an option" at bounding box center [893, 167] width 16 height 16
click at [894, 164] on input "Select an option" at bounding box center [893, 167] width 16 height 16
click at [895, 215] on span "Select an option" at bounding box center [893, 214] width 16 height 16
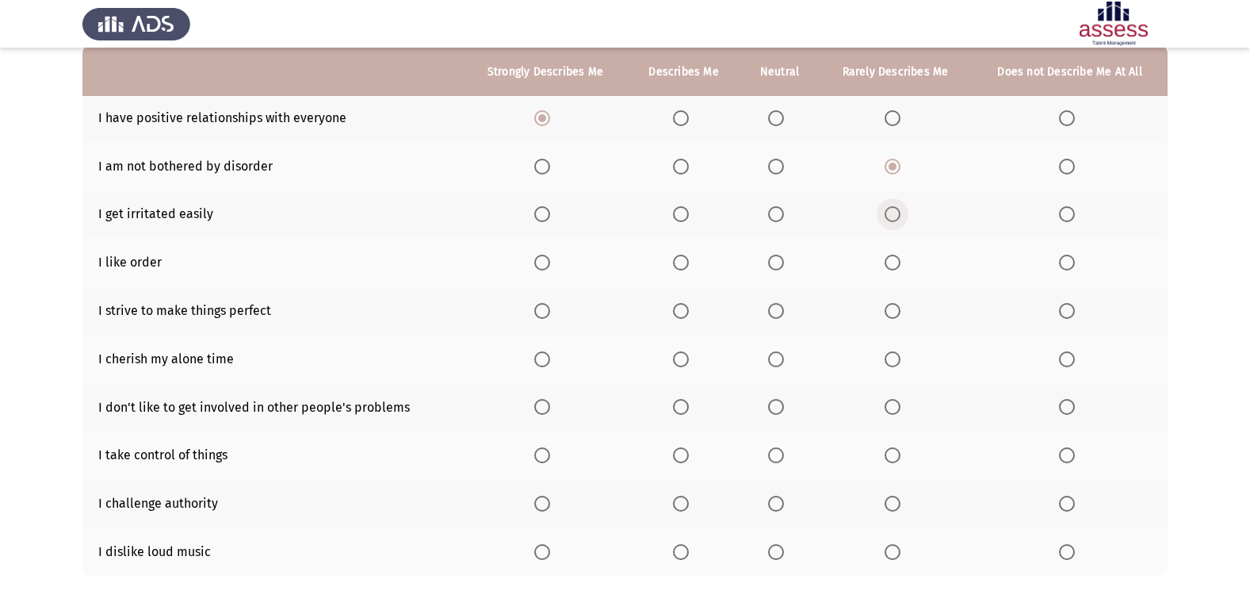
click at [895, 215] on input "Select an option" at bounding box center [893, 214] width 16 height 16
click at [537, 264] on span "Select an option" at bounding box center [542, 263] width 16 height 16
click at [537, 264] on input "Select an option" at bounding box center [542, 263] width 16 height 16
click at [545, 305] on span "Select an option" at bounding box center [542, 311] width 16 height 16
click at [545, 305] on input "Select an option" at bounding box center [542, 311] width 16 height 16
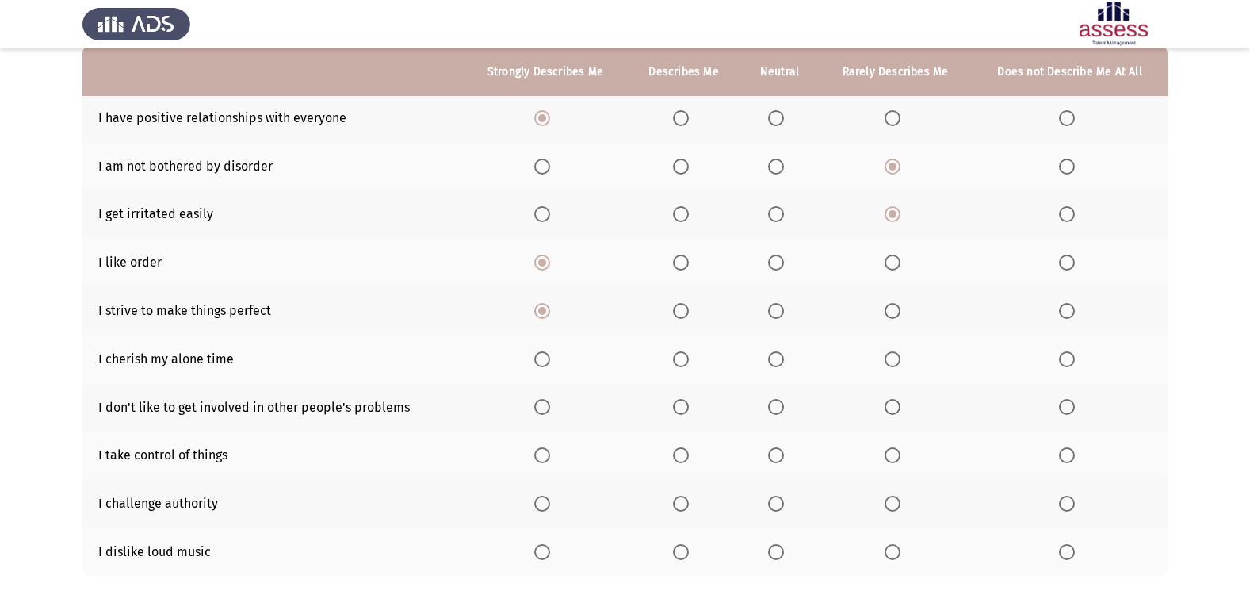
click at [893, 404] on span "Select an option" at bounding box center [893, 407] width 16 height 16
click at [893, 404] on input "Select an option" at bounding box center [893, 407] width 16 height 16
click at [545, 453] on span "Select an option" at bounding box center [542, 455] width 16 height 16
click at [545, 453] on input "Select an option" at bounding box center [542, 455] width 16 height 16
click at [539, 503] on span "Select an option" at bounding box center [542, 504] width 16 height 16
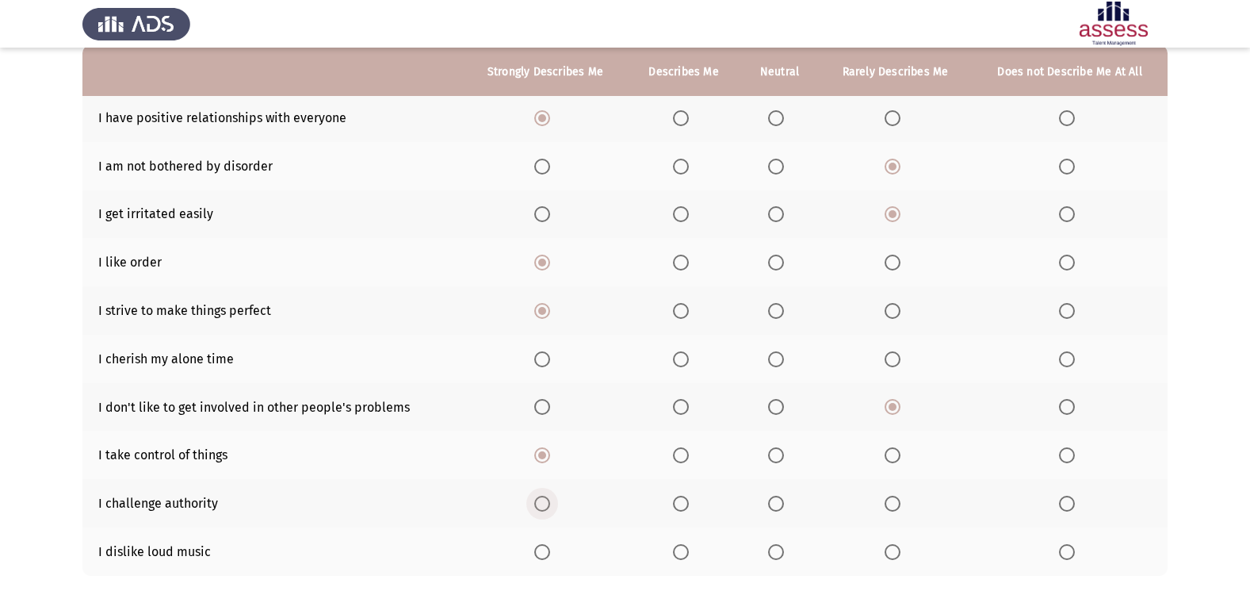
click at [539, 503] on input "Select an option" at bounding box center [542, 504] width 16 height 16
click at [542, 556] on span "Select an option" at bounding box center [542, 552] width 16 height 16
click at [542, 556] on input "Select an option" at bounding box center [542, 552] width 16 height 16
click at [890, 358] on span "Select an option" at bounding box center [893, 359] width 16 height 16
click at [890, 358] on input "Select an option" at bounding box center [893, 359] width 16 height 16
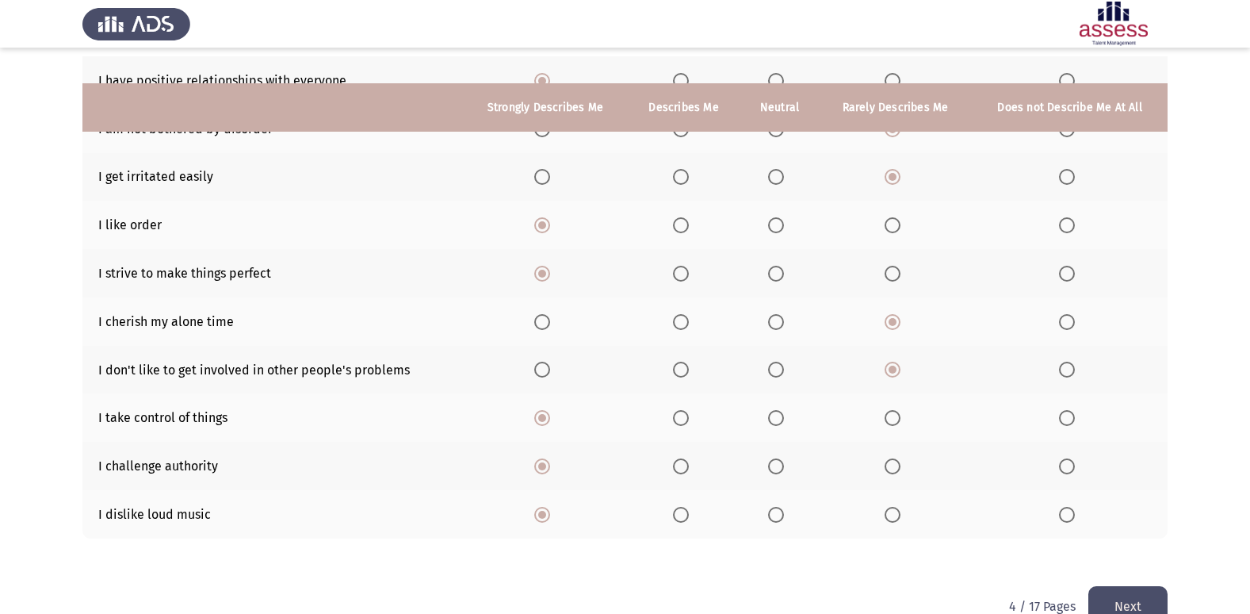
scroll to position [232, 0]
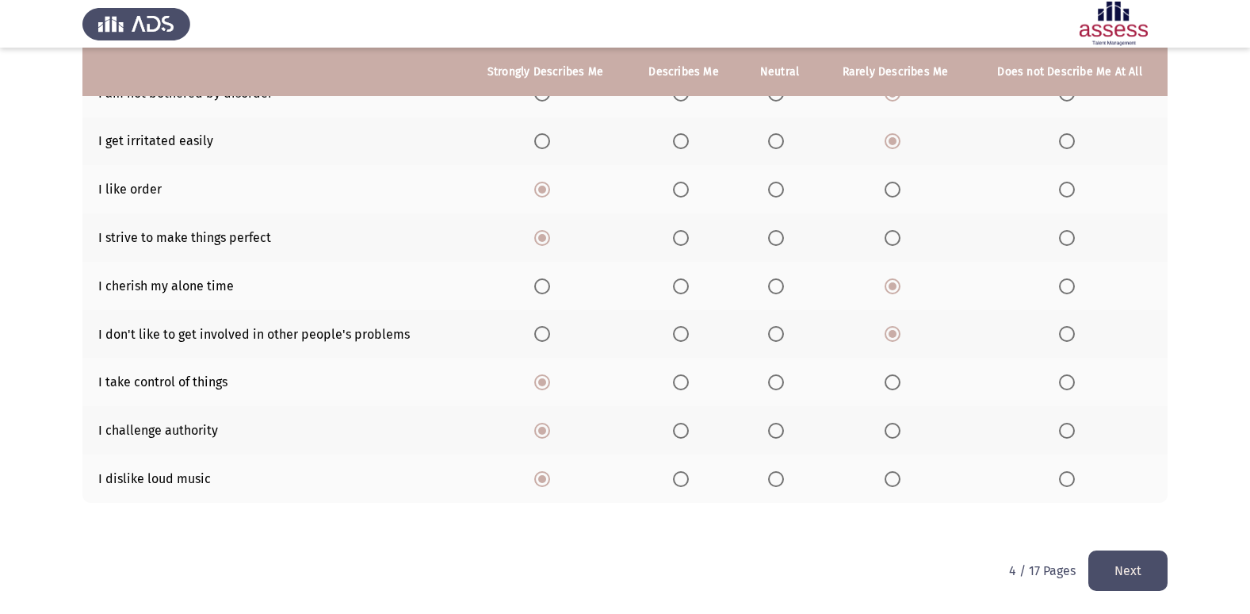
click at [1148, 568] on button "Next" at bounding box center [1128, 570] width 79 height 40
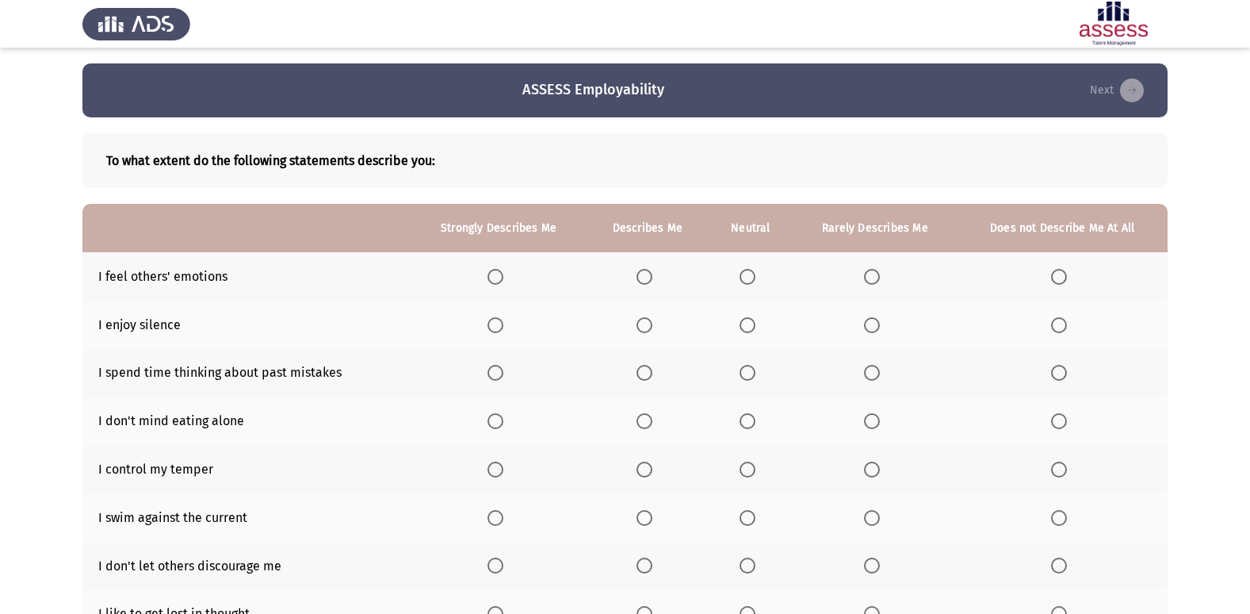
click at [869, 273] on span "Select an option" at bounding box center [872, 277] width 16 height 16
click at [869, 273] on input "Select an option" at bounding box center [872, 277] width 16 height 16
click at [648, 329] on span "Select an option" at bounding box center [645, 325] width 16 height 16
click at [648, 329] on input "Select an option" at bounding box center [645, 325] width 16 height 16
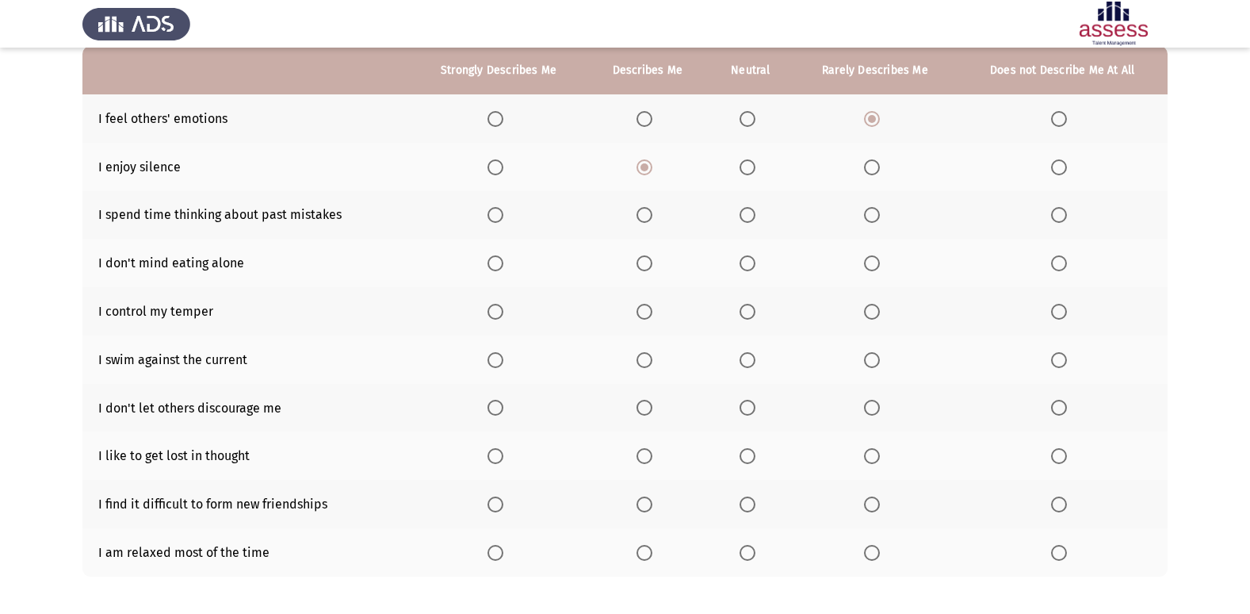
scroll to position [159, 0]
click at [866, 167] on span "Select an option" at bounding box center [872, 167] width 16 height 16
click at [866, 167] on input "Select an option" at bounding box center [872, 167] width 16 height 16
click at [1064, 210] on span "Select an option" at bounding box center [1059, 214] width 16 height 16
click at [1064, 210] on input "Select an option" at bounding box center [1059, 214] width 16 height 16
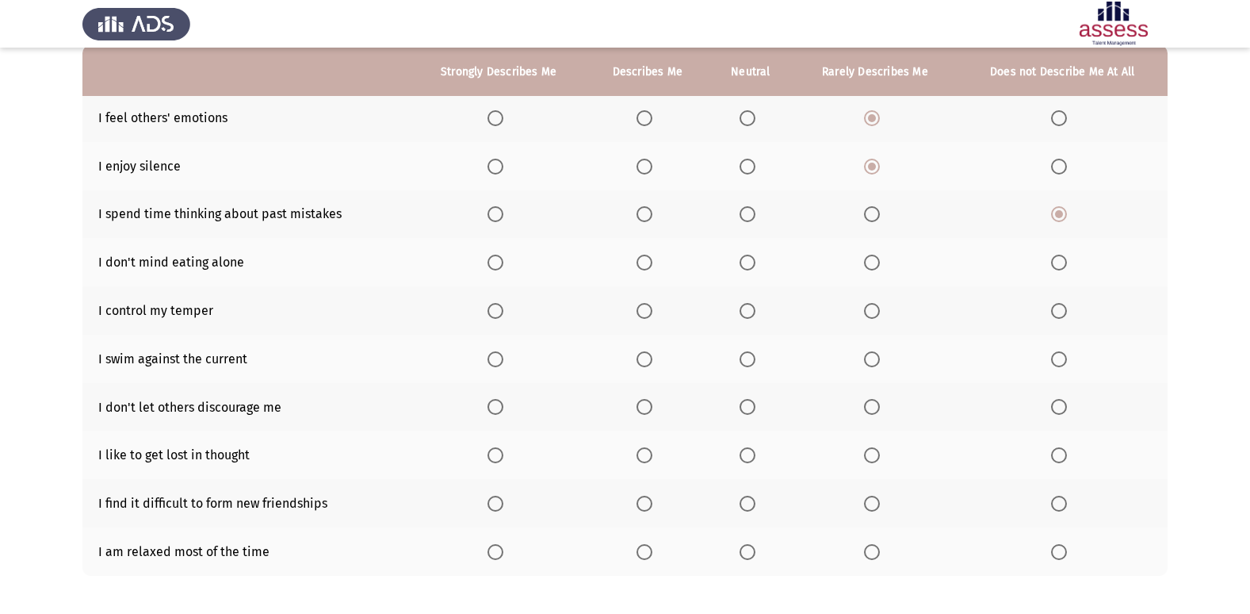
click at [867, 266] on span "Select an option" at bounding box center [872, 263] width 16 height 16
click at [867, 266] on input "Select an option" at bounding box center [872, 263] width 16 height 16
click at [496, 315] on span "Select an option" at bounding box center [496, 311] width 16 height 16
click at [496, 315] on input "Select an option" at bounding box center [496, 311] width 16 height 16
click at [638, 352] on span "Select an option" at bounding box center [645, 359] width 16 height 16
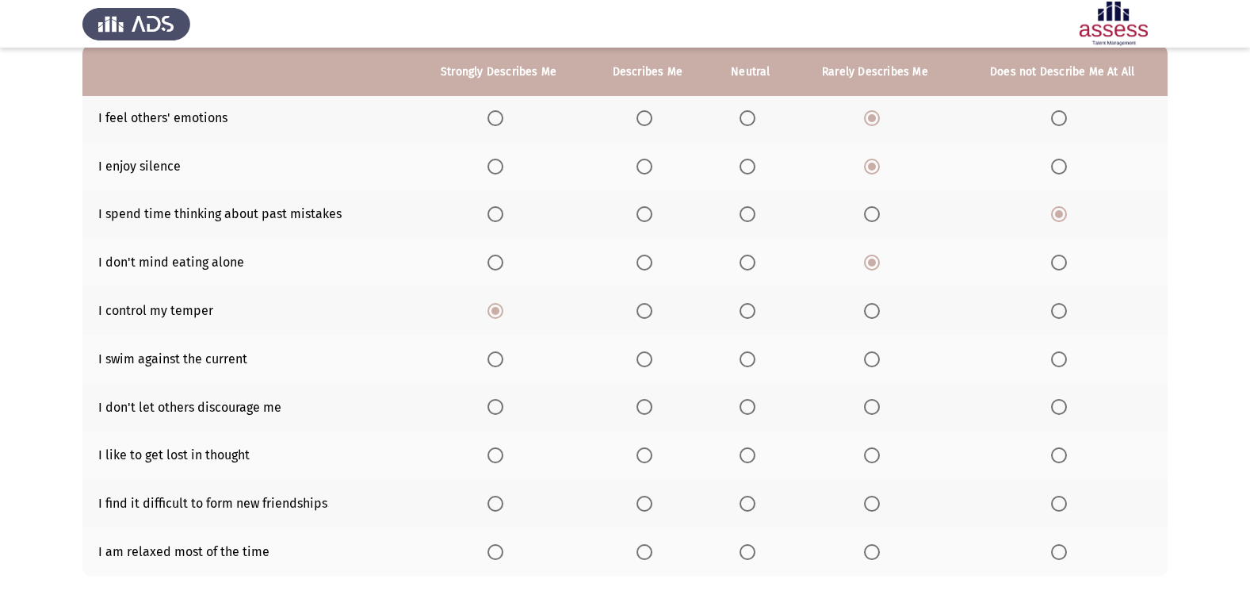
click at [638, 352] on input "Select an option" at bounding box center [645, 359] width 16 height 16
click at [492, 404] on span "Select an option" at bounding box center [496, 407] width 16 height 16
click at [492, 404] on input "Select an option" at bounding box center [496, 407] width 16 height 16
click at [860, 448] on th at bounding box center [875, 455] width 164 height 48
click at [872, 455] on span "Select an option" at bounding box center [872, 455] width 0 height 0
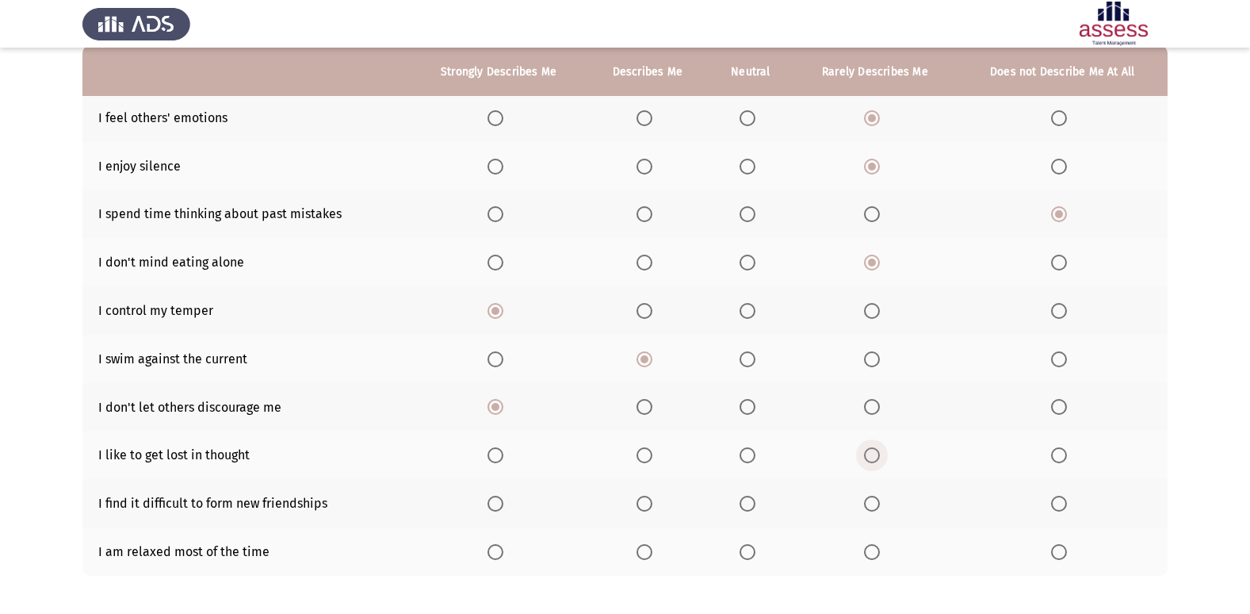
click at [873, 454] on input "Select an option" at bounding box center [872, 455] width 16 height 16
click at [1055, 452] on span "Select an option" at bounding box center [1059, 455] width 16 height 16
click at [1055, 452] on input "Select an option" at bounding box center [1059, 455] width 16 height 16
click at [1060, 511] on span "Select an option" at bounding box center [1059, 504] width 16 height 16
click at [1060, 511] on input "Select an option" at bounding box center [1059, 504] width 16 height 16
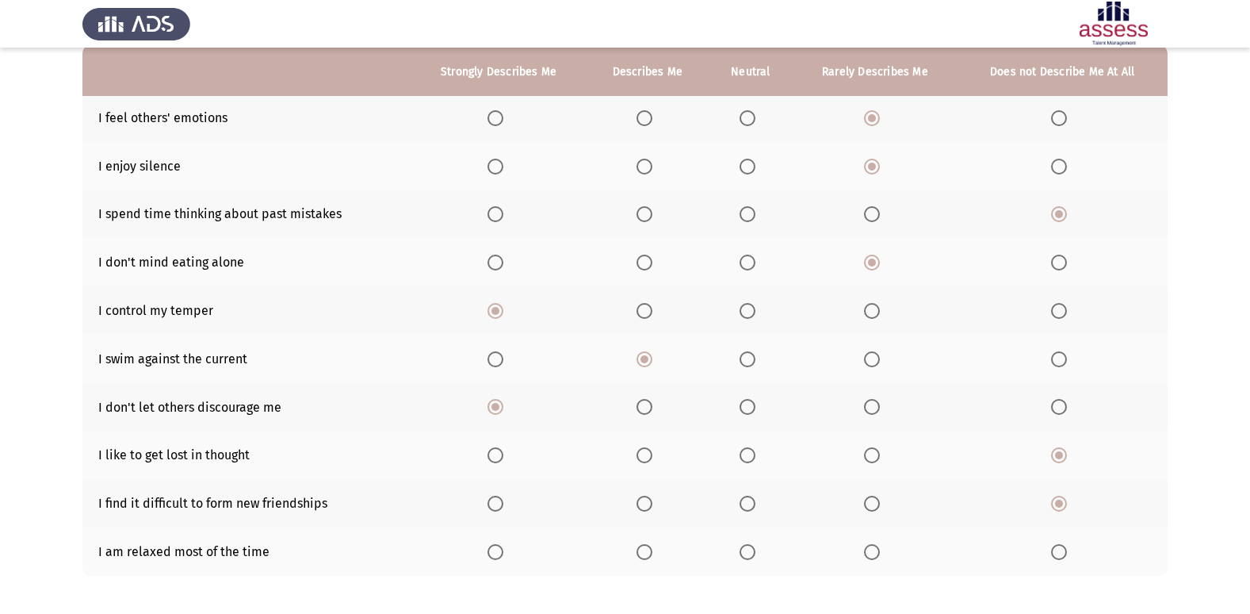
click at [872, 549] on span "Select an option" at bounding box center [872, 552] width 16 height 16
click at [872, 549] on input "Select an option" at bounding box center [872, 552] width 16 height 16
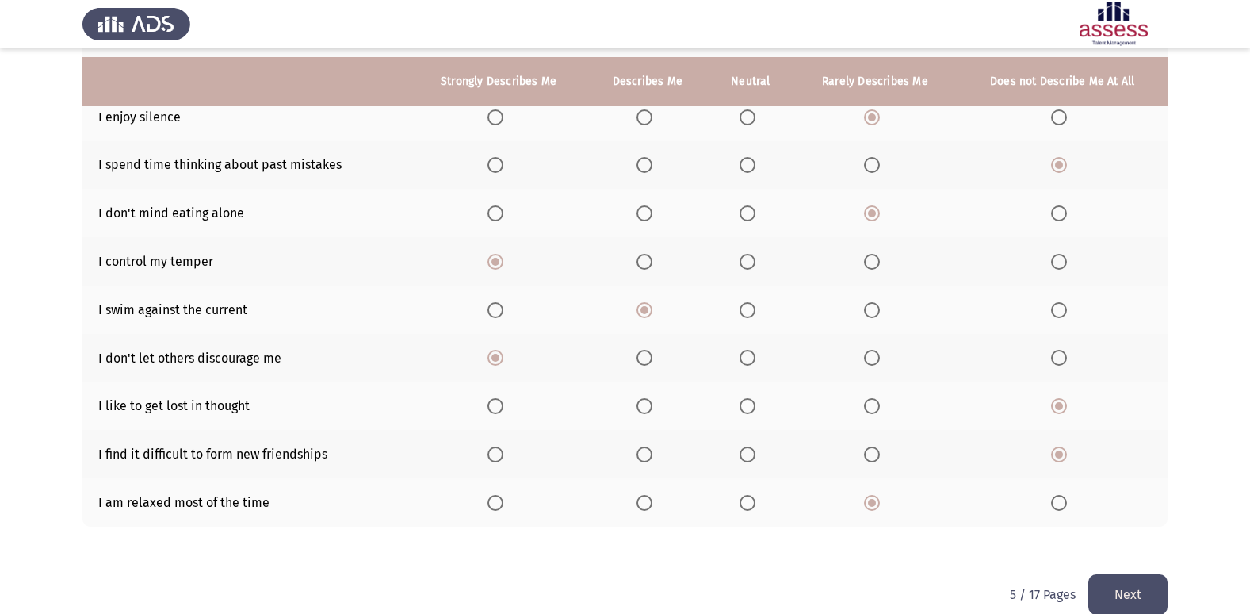
scroll to position [232, 0]
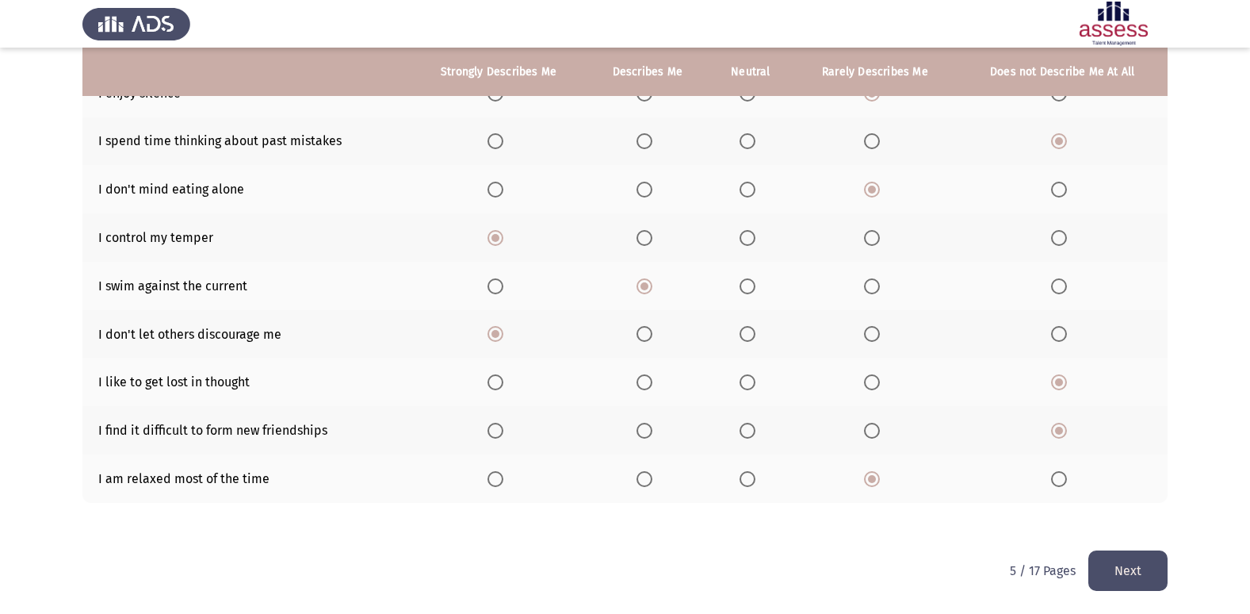
click at [1111, 570] on button "Next" at bounding box center [1128, 570] width 79 height 40
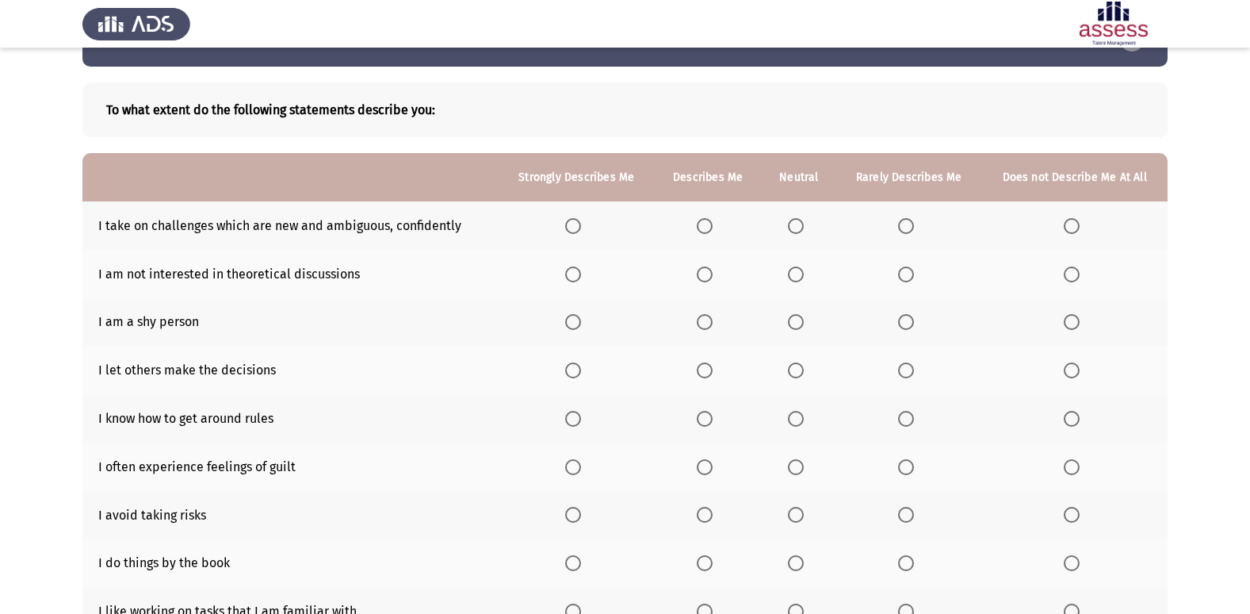
scroll to position [79, 0]
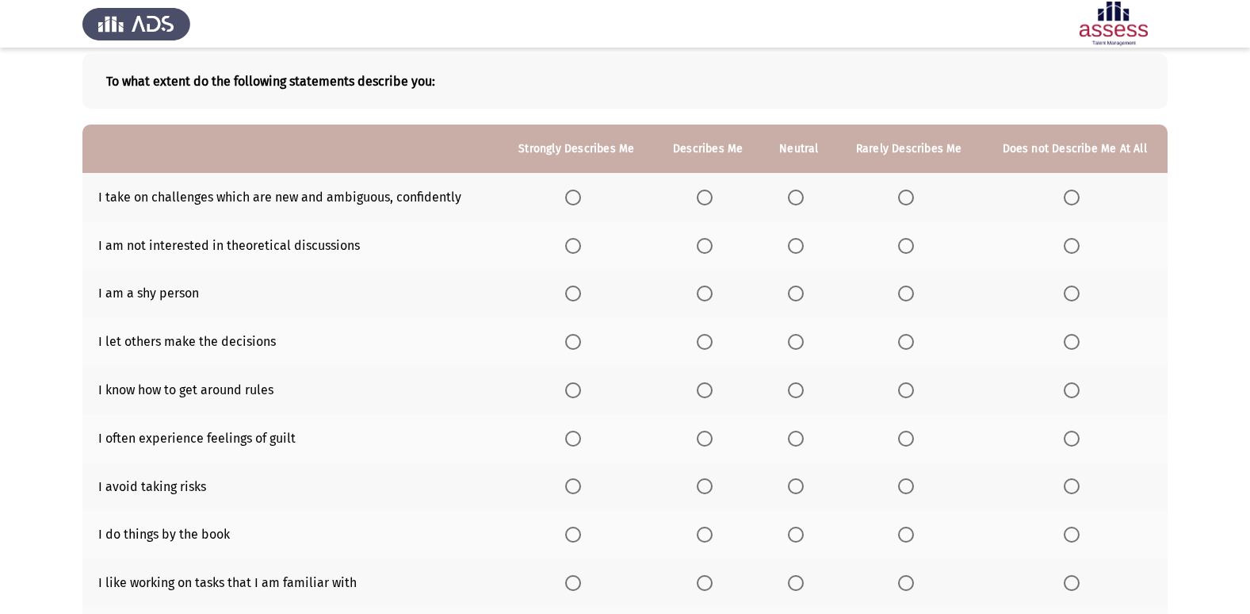
click at [706, 190] on span "Select an option" at bounding box center [705, 198] width 16 height 16
click at [706, 190] on input "Select an option" at bounding box center [705, 198] width 16 height 16
click at [1071, 240] on span "Select an option" at bounding box center [1072, 246] width 16 height 16
click at [1071, 240] on input "Select an option" at bounding box center [1072, 246] width 16 height 16
click at [909, 286] on span "Select an option" at bounding box center [906, 293] width 16 height 16
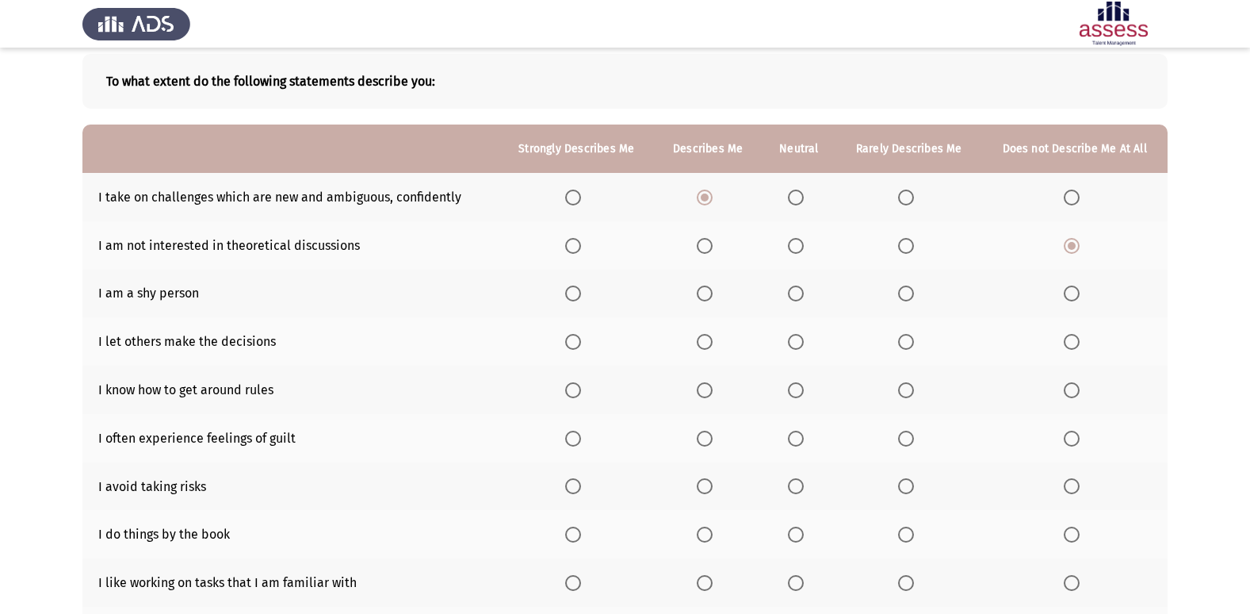
click at [909, 286] on input "Select an option" at bounding box center [906, 293] width 16 height 16
click at [1070, 339] on span "Select an option" at bounding box center [1072, 342] width 16 height 16
click at [1070, 339] on input "Select an option" at bounding box center [1072, 342] width 16 height 16
click at [573, 389] on span "Select an option" at bounding box center [573, 390] width 16 height 16
click at [573, 389] on input "Select an option" at bounding box center [573, 390] width 16 height 16
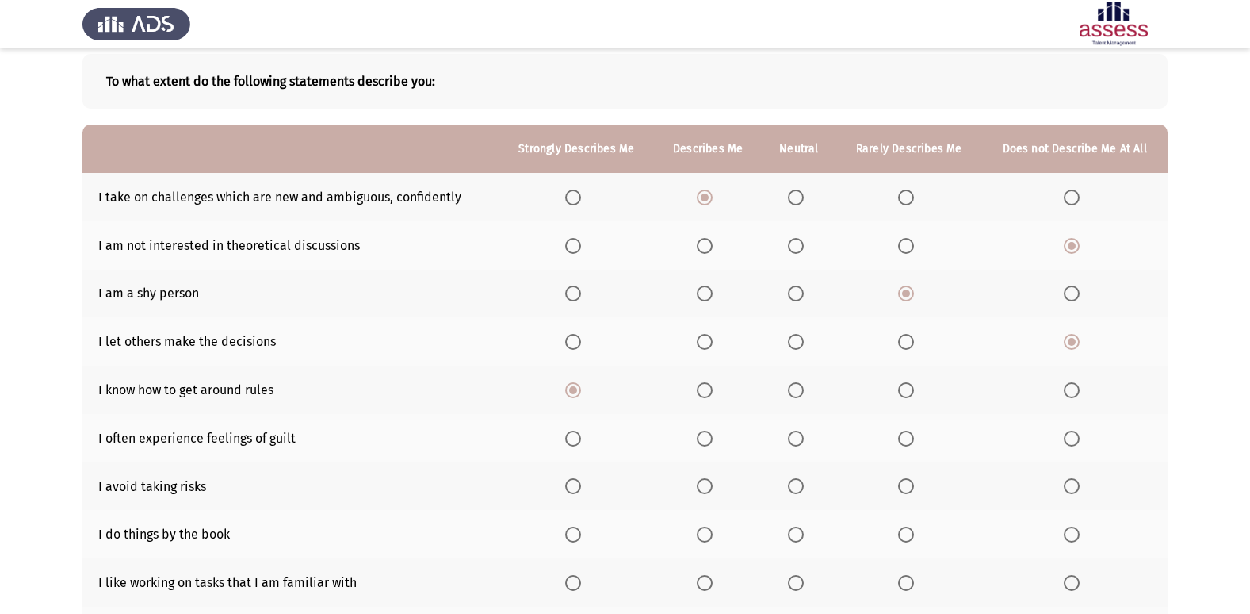
click at [904, 439] on span "Select an option" at bounding box center [906, 439] width 16 height 16
click at [904, 439] on input "Select an option" at bounding box center [906, 439] width 16 height 16
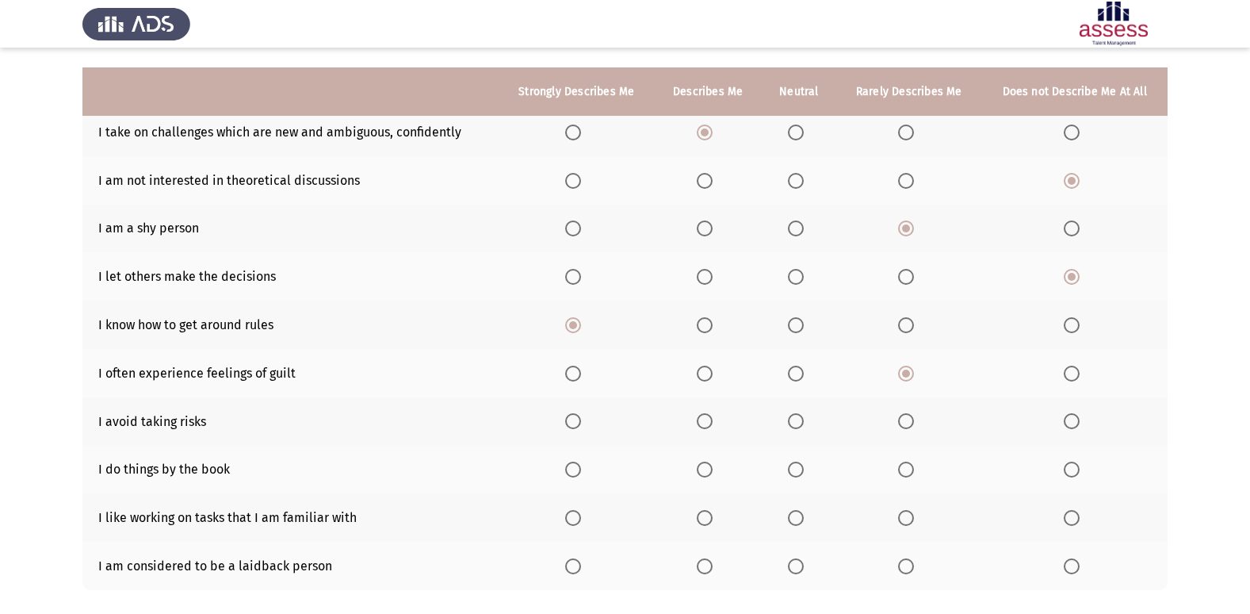
scroll to position [232, 0]
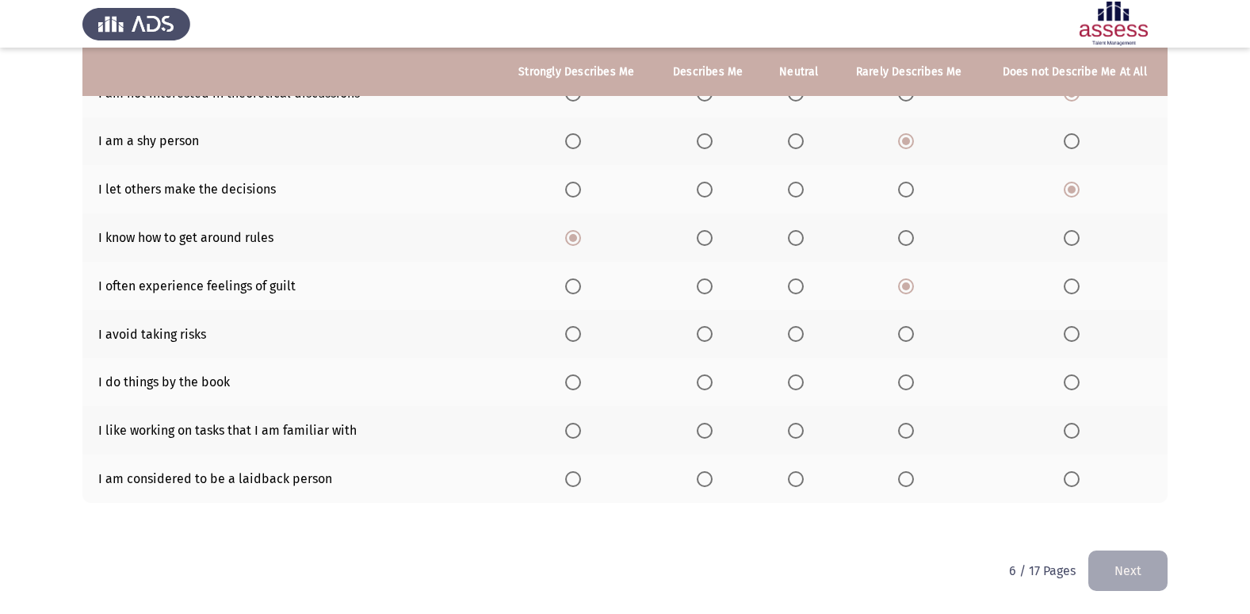
click at [901, 330] on span "Select an option" at bounding box center [906, 334] width 16 height 16
click at [901, 330] on input "Select an option" at bounding box center [906, 334] width 16 height 16
click at [905, 384] on span "Select an option" at bounding box center [906, 382] width 16 height 16
click at [905, 384] on input "Select an option" at bounding box center [906, 382] width 16 height 16
click at [909, 431] on span "Select an option" at bounding box center [906, 431] width 16 height 16
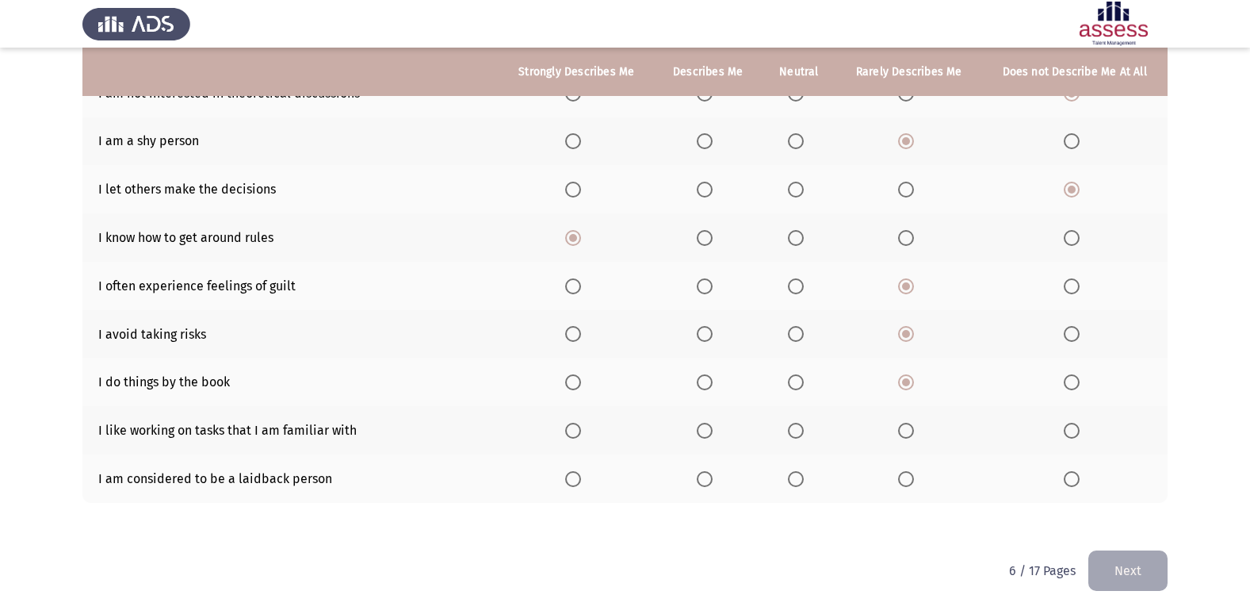
click at [909, 431] on input "Select an option" at bounding box center [906, 431] width 16 height 16
click at [706, 427] on span "Select an option" at bounding box center [705, 431] width 16 height 16
click at [706, 427] on input "Select an option" at bounding box center [705, 431] width 16 height 16
click at [1073, 481] on span "Select an option" at bounding box center [1072, 479] width 16 height 16
click at [1073, 481] on input "Select an option" at bounding box center [1072, 479] width 16 height 16
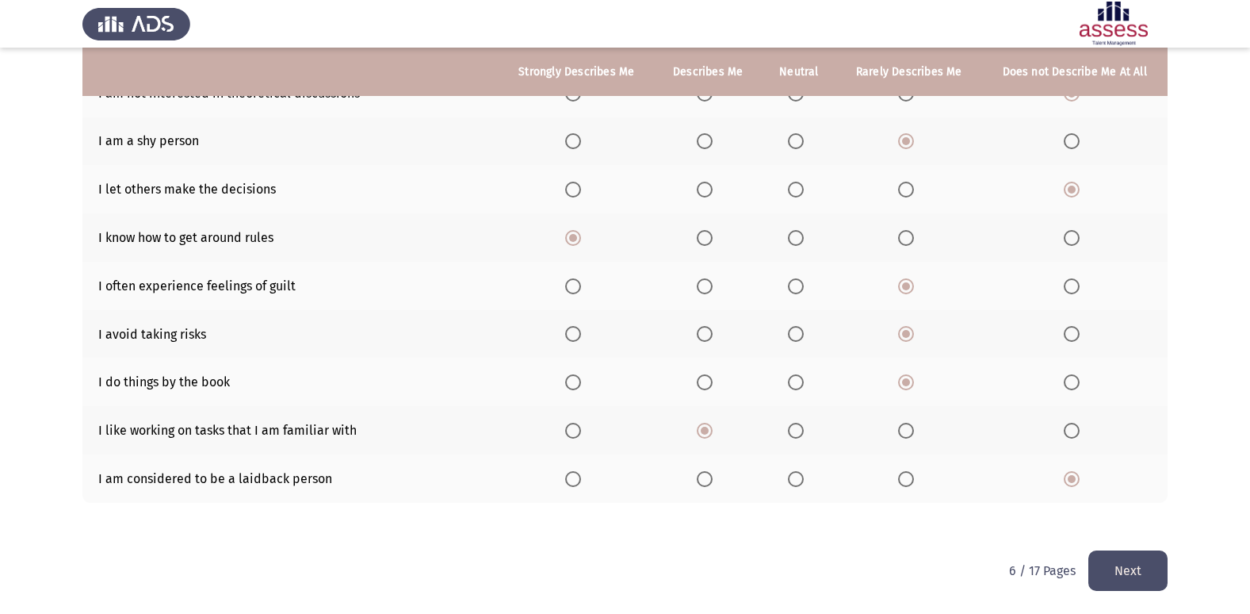
click at [1107, 573] on button "Next" at bounding box center [1128, 570] width 79 height 40
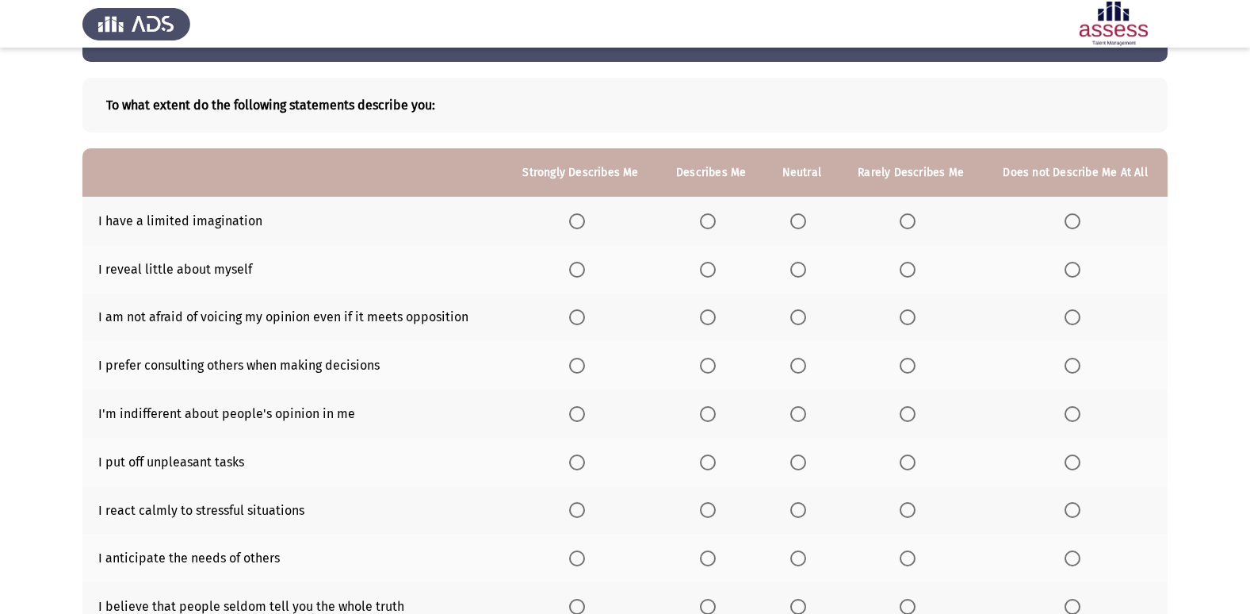
scroll to position [79, 0]
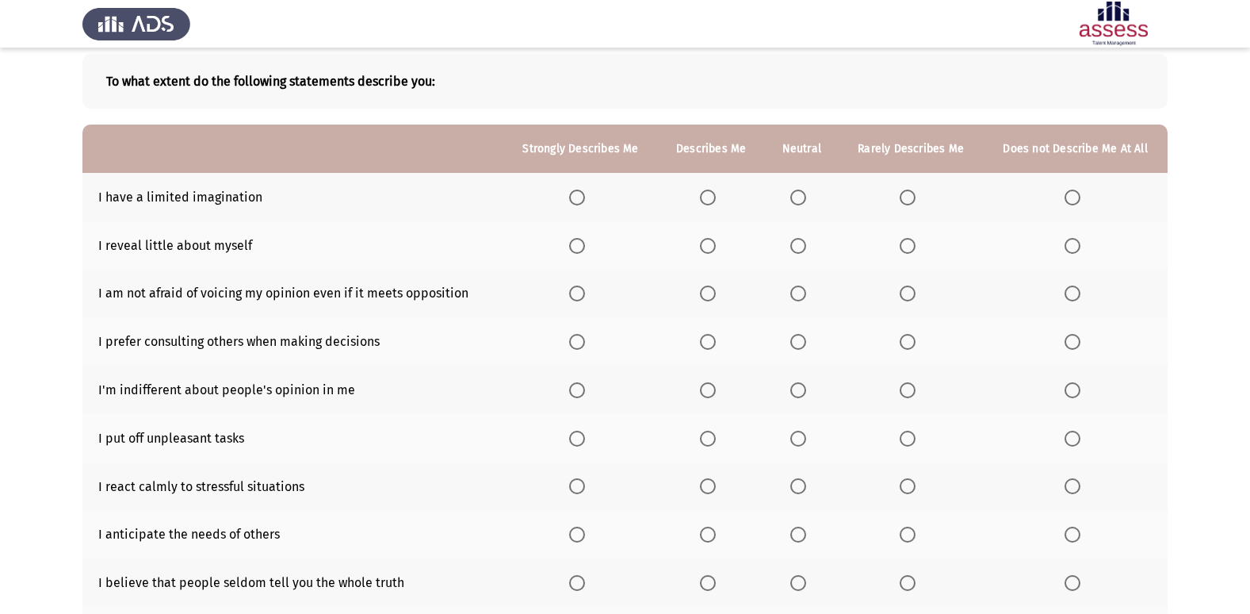
click at [1074, 203] on span "Select an option" at bounding box center [1073, 198] width 16 height 16
click at [1074, 203] on input "Select an option" at bounding box center [1073, 198] width 16 height 16
click at [714, 245] on span "Select an option" at bounding box center [708, 246] width 16 height 16
click at [714, 245] on input "Select an option" at bounding box center [708, 246] width 16 height 16
click at [711, 287] on span "Select an option" at bounding box center [708, 293] width 16 height 16
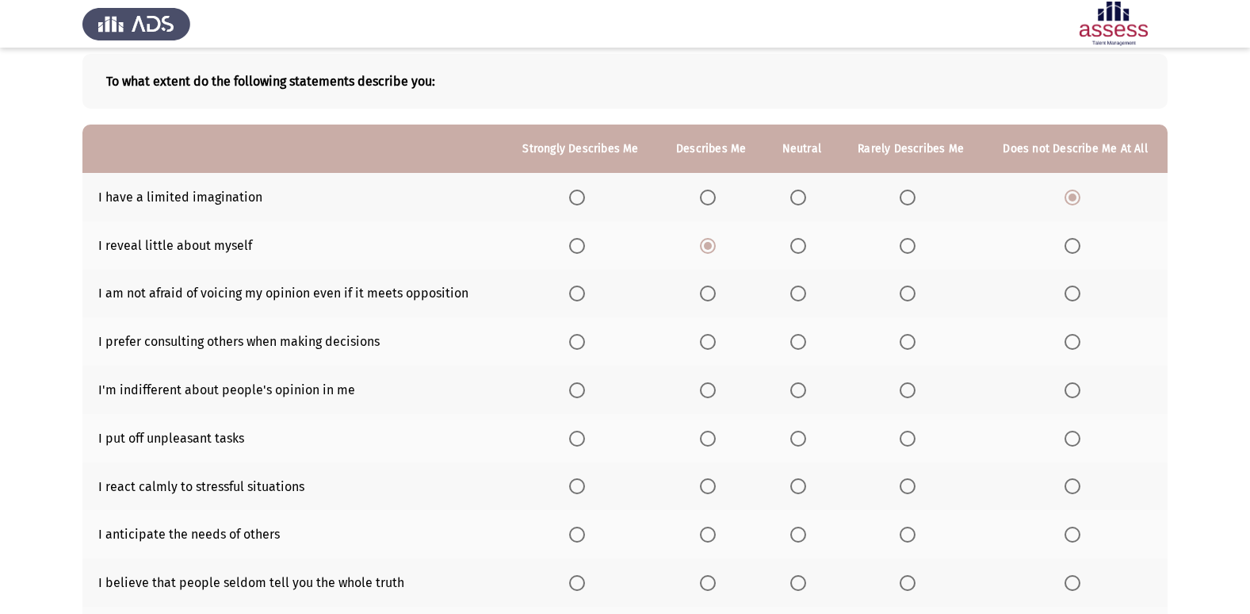
click at [711, 287] on input "Select an option" at bounding box center [708, 293] width 16 height 16
click at [920, 342] on label "Select an option" at bounding box center [911, 342] width 22 height 16
click at [916, 342] on input "Select an option" at bounding box center [908, 342] width 16 height 16
click at [903, 385] on span "Select an option" at bounding box center [908, 390] width 16 height 16
click at [903, 385] on input "Select an option" at bounding box center [908, 390] width 16 height 16
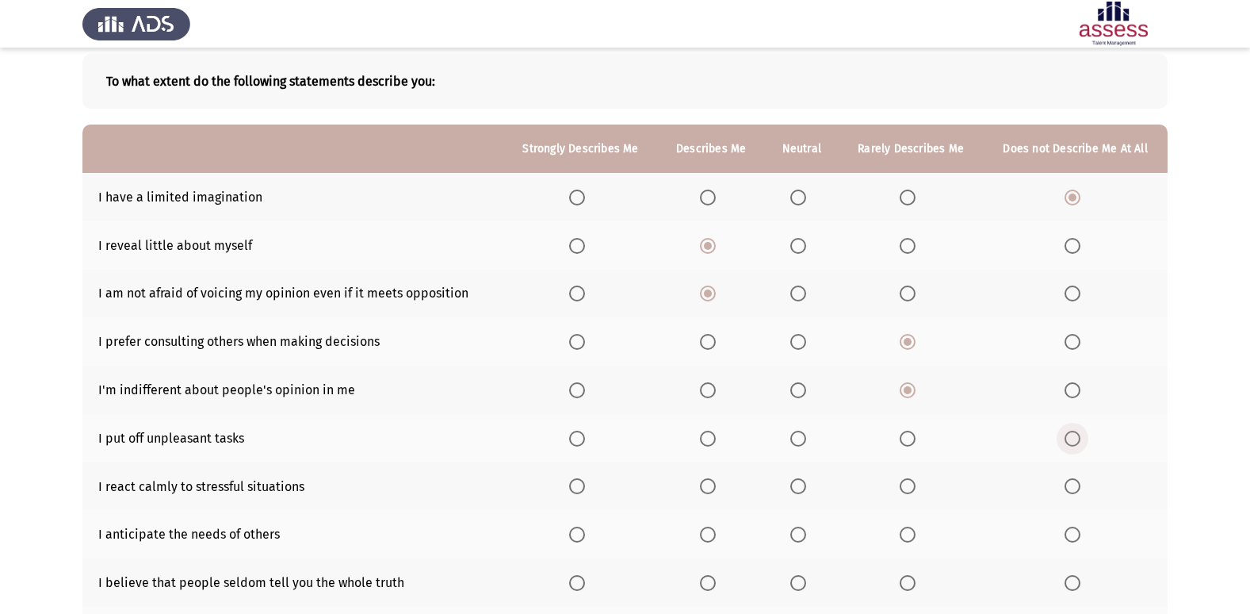
click at [1077, 438] on span "Select an option" at bounding box center [1073, 439] width 16 height 16
click at [1077, 438] on input "Select an option" at bounding box center [1073, 439] width 16 height 16
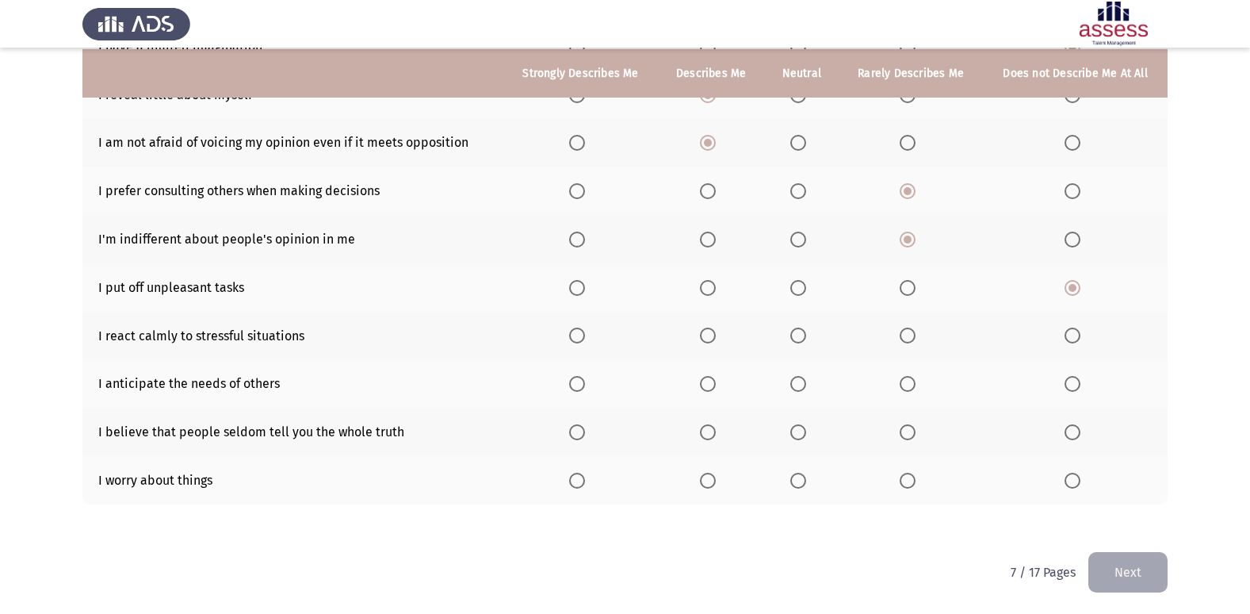
scroll to position [232, 0]
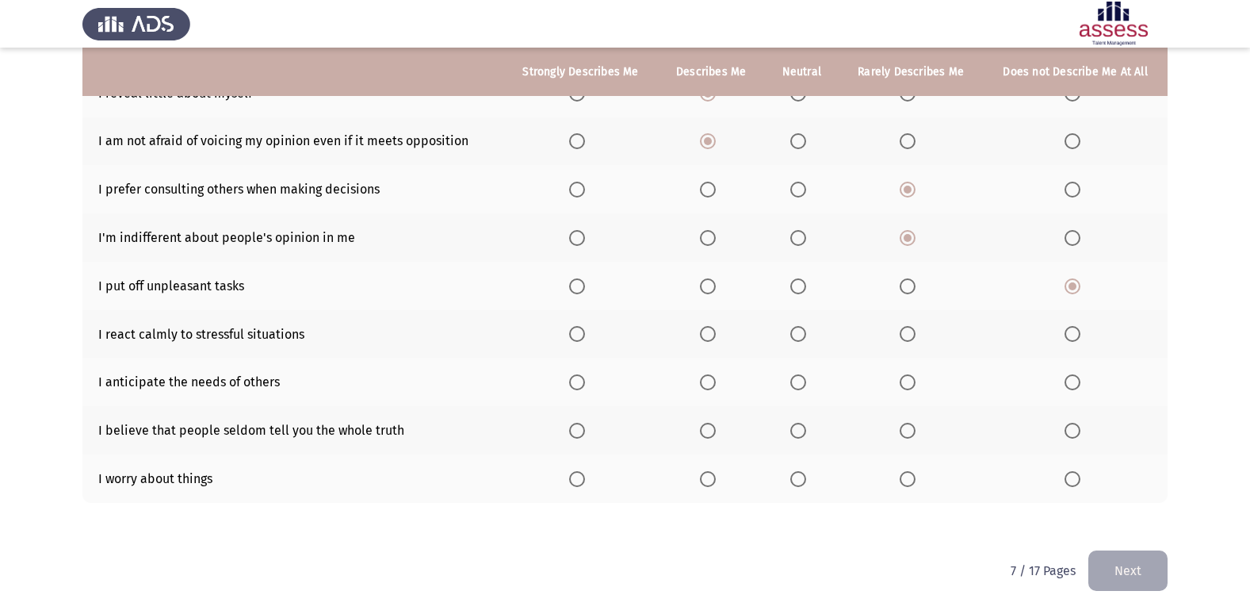
click at [902, 332] on span "Select an option" at bounding box center [908, 334] width 16 height 16
click at [902, 332] on input "Select an option" at bounding box center [908, 334] width 16 height 16
click at [714, 379] on span "Select an option" at bounding box center [708, 382] width 16 height 16
click at [714, 379] on input "Select an option" at bounding box center [708, 382] width 16 height 16
click at [913, 427] on span "Select an option" at bounding box center [908, 431] width 16 height 16
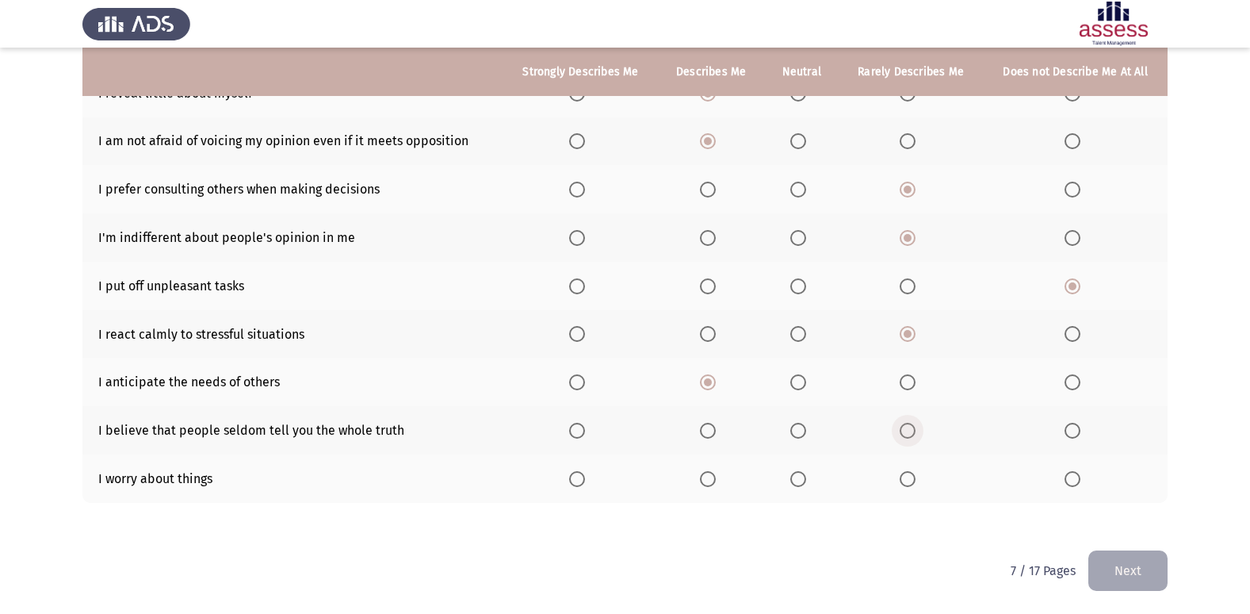
click at [913, 427] on input "Select an option" at bounding box center [908, 431] width 16 height 16
click at [703, 482] on span "Select an option" at bounding box center [708, 479] width 16 height 16
click at [703, 482] on input "Select an option" at bounding box center [708, 479] width 16 height 16
click at [1145, 569] on button "Next" at bounding box center [1128, 570] width 79 height 40
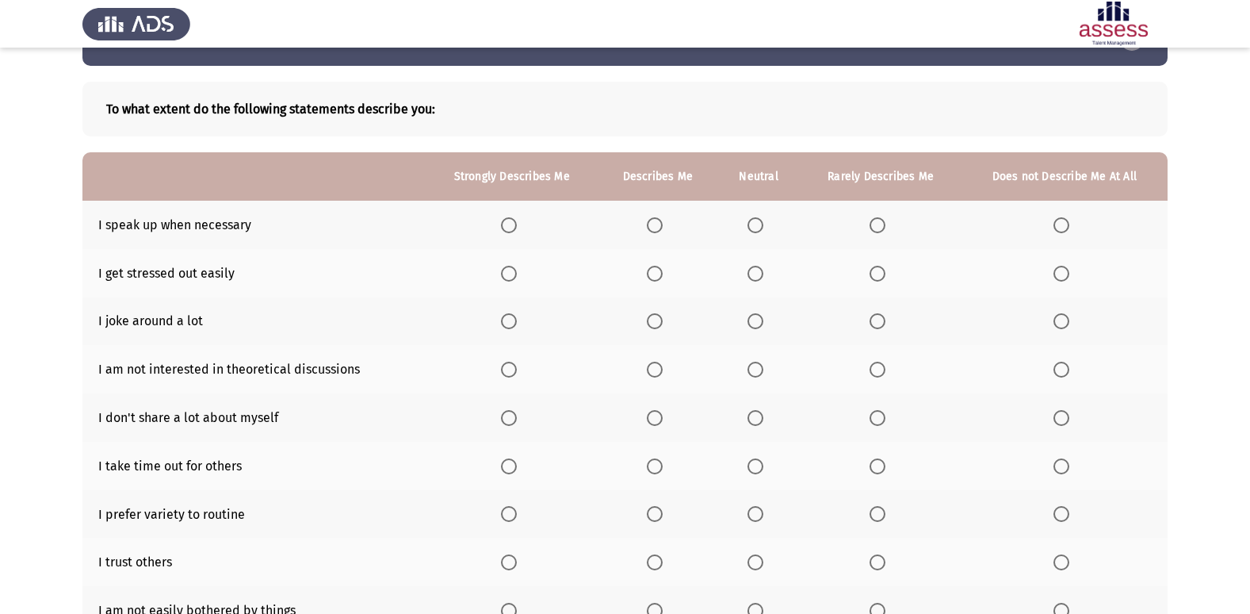
scroll to position [79, 0]
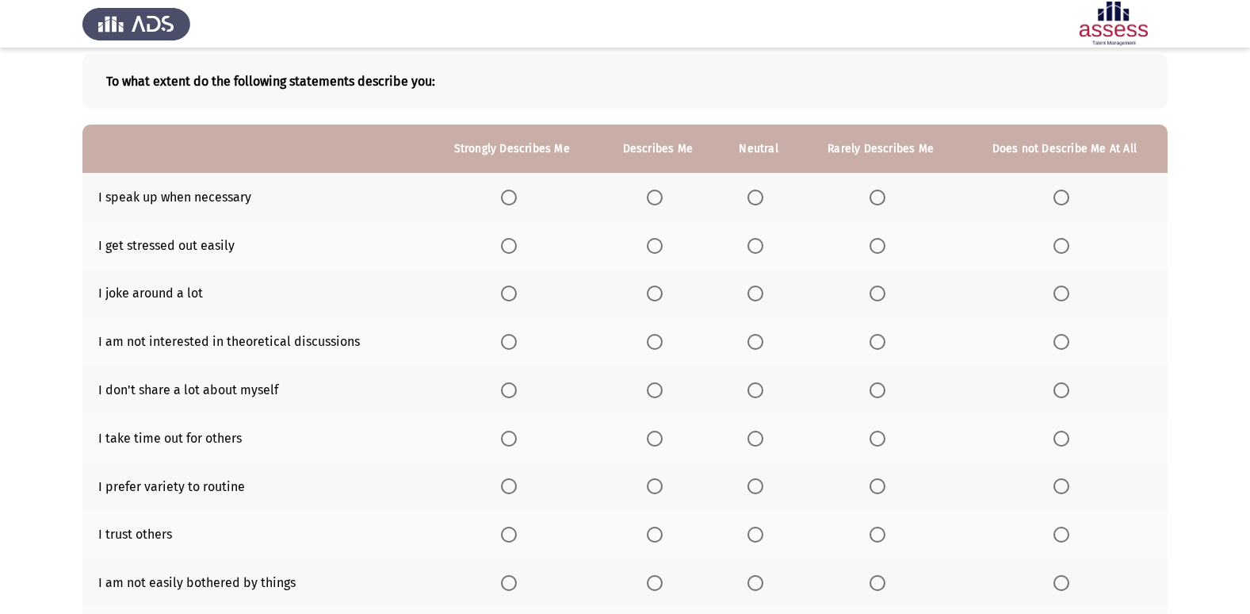
click at [881, 195] on span "Select an option" at bounding box center [878, 198] width 16 height 16
click at [881, 195] on input "Select an option" at bounding box center [878, 198] width 16 height 16
click at [876, 245] on span "Select an option" at bounding box center [878, 246] width 16 height 16
click at [876, 245] on input "Select an option" at bounding box center [878, 246] width 16 height 16
click at [765, 294] on label "Select an option" at bounding box center [759, 293] width 22 height 16
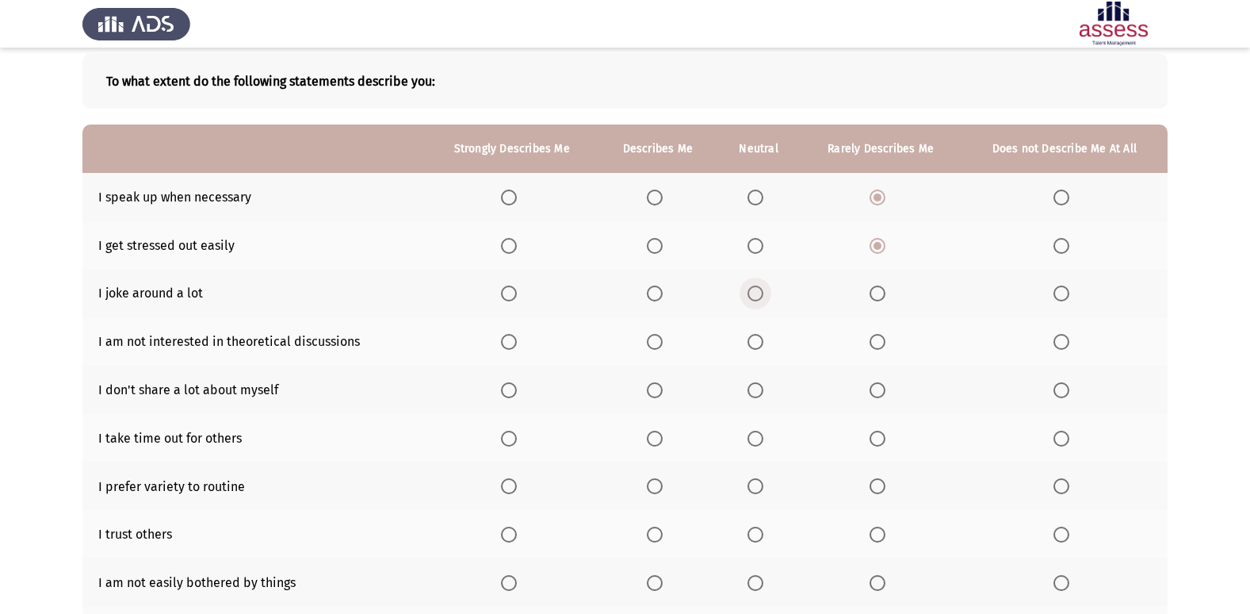
click at [764, 294] on input "Select an option" at bounding box center [756, 293] width 16 height 16
click at [1062, 339] on span "Select an option" at bounding box center [1062, 342] width 16 height 16
click at [1062, 339] on input "Select an option" at bounding box center [1062, 342] width 16 height 16
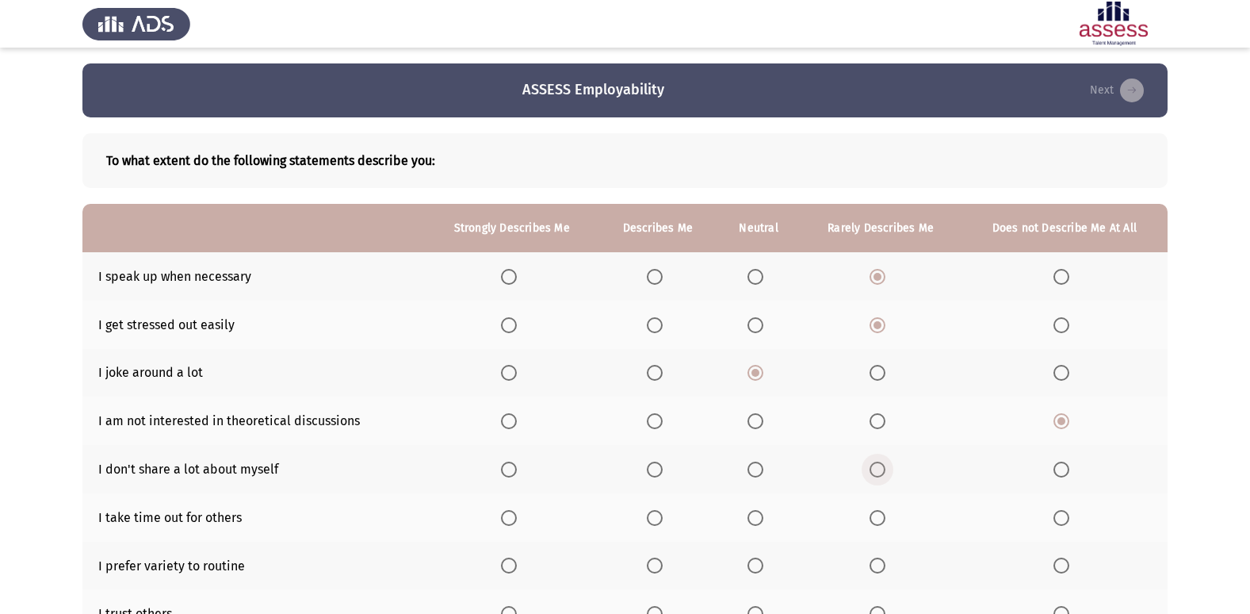
click at [875, 466] on span "Select an option" at bounding box center [878, 469] width 16 height 16
click at [875, 466] on input "Select an option" at bounding box center [878, 469] width 16 height 16
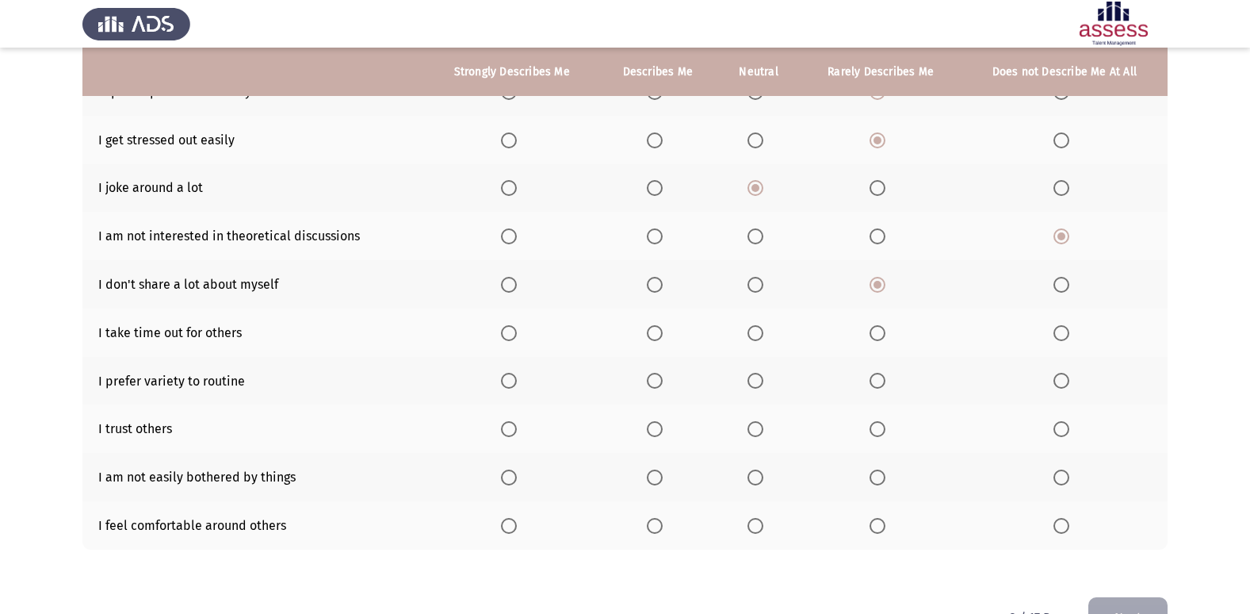
scroll to position [186, 0]
click at [503, 334] on span "Select an option" at bounding box center [509, 332] width 16 height 16
click at [503, 334] on input "Select an option" at bounding box center [509, 332] width 16 height 16
click at [507, 381] on span "Select an option" at bounding box center [509, 380] width 16 height 16
click at [507, 381] on input "Select an option" at bounding box center [509, 380] width 16 height 16
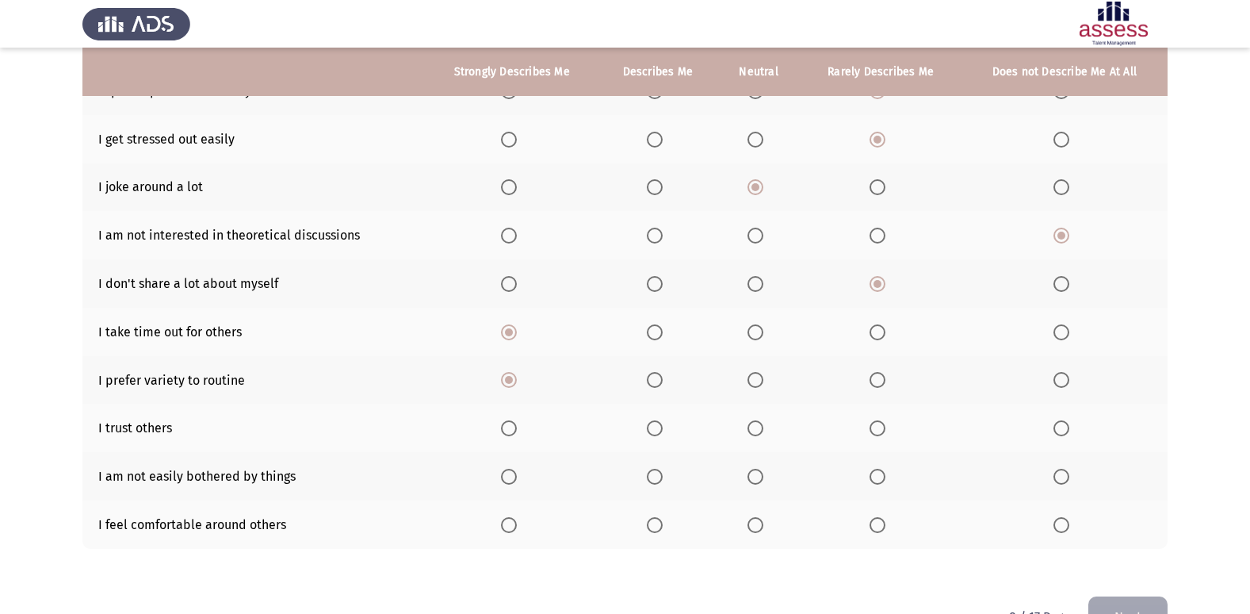
click at [871, 423] on span "Select an option" at bounding box center [878, 428] width 16 height 16
click at [871, 423] on input "Select an option" at bounding box center [878, 428] width 16 height 16
click at [503, 473] on span "Select an option" at bounding box center [509, 477] width 16 height 16
click at [503, 473] on input "Select an option" at bounding box center [509, 477] width 16 height 16
click at [653, 523] on span "Select an option" at bounding box center [655, 525] width 16 height 16
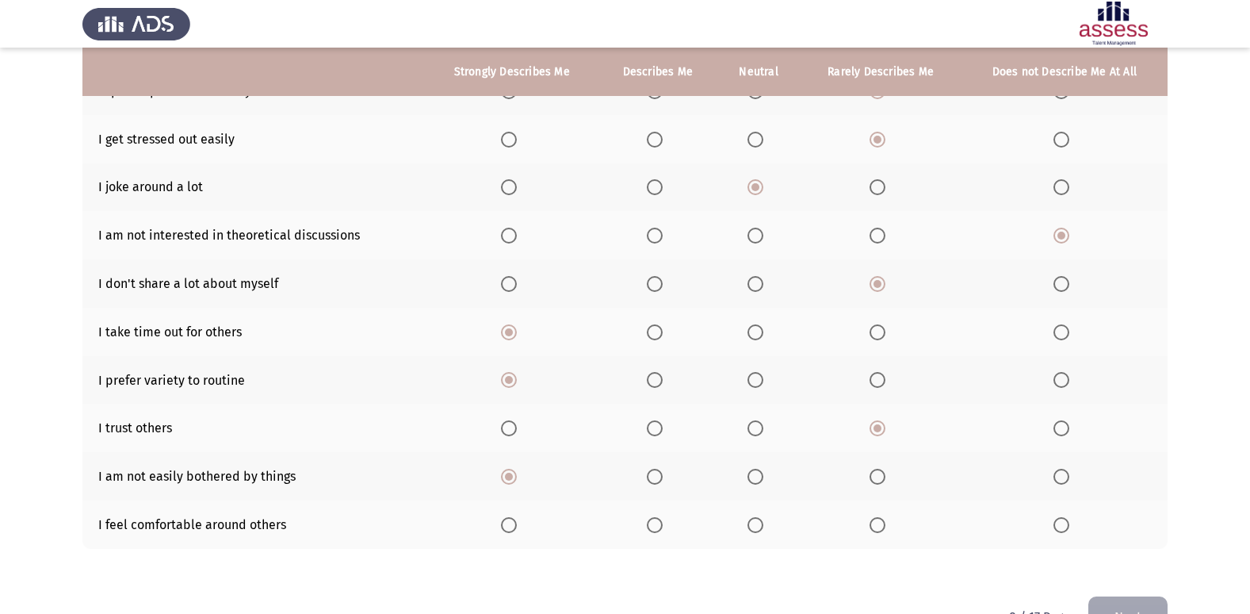
click at [653, 523] on input "Select an option" at bounding box center [655, 525] width 16 height 16
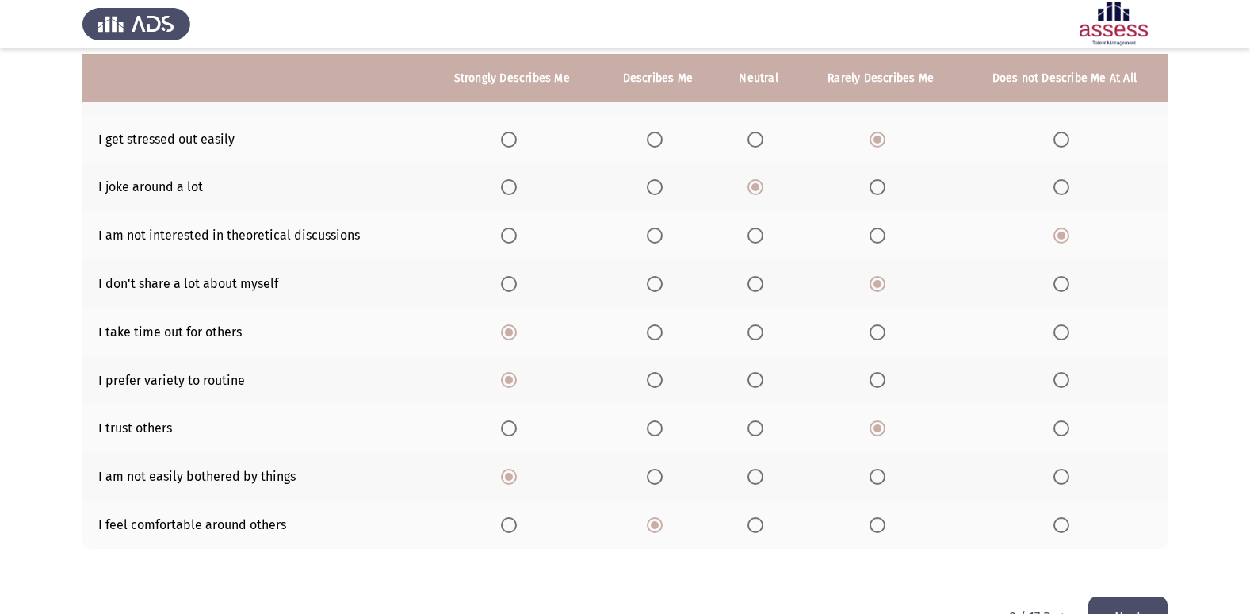
scroll to position [232, 0]
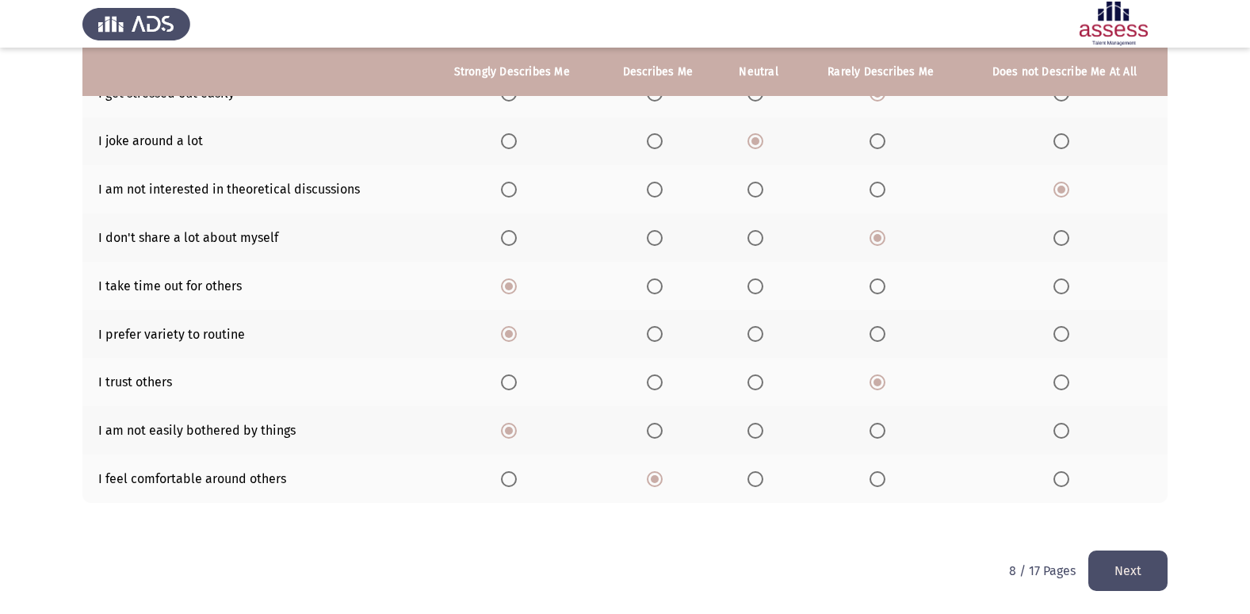
click at [1144, 576] on button "Next" at bounding box center [1128, 570] width 79 height 40
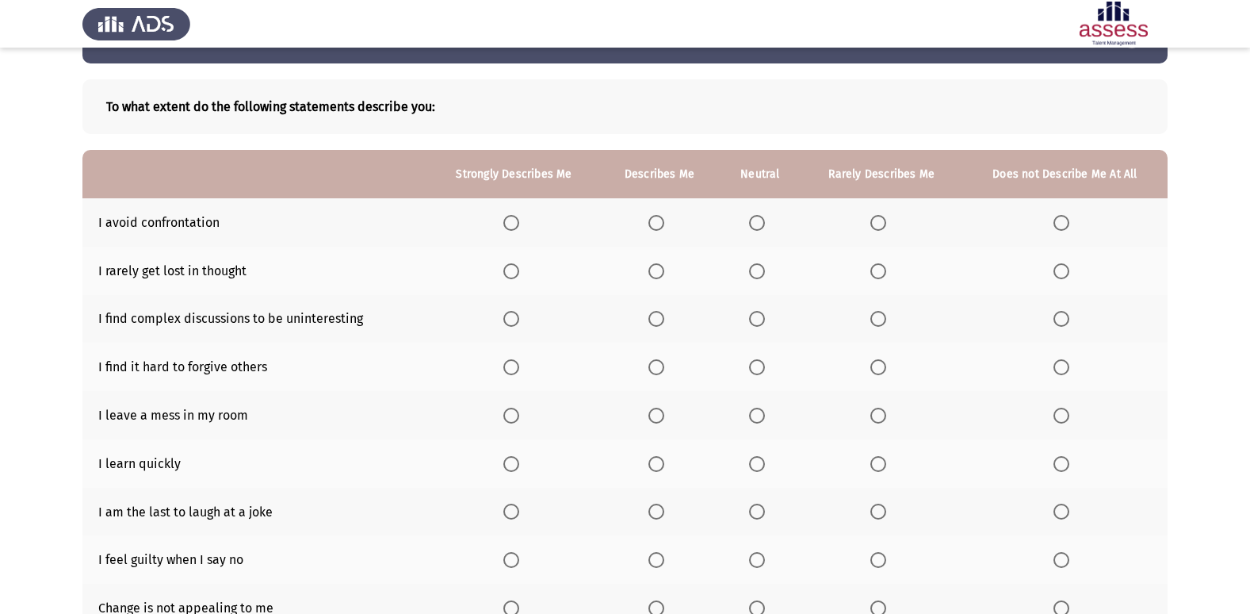
scroll to position [79, 0]
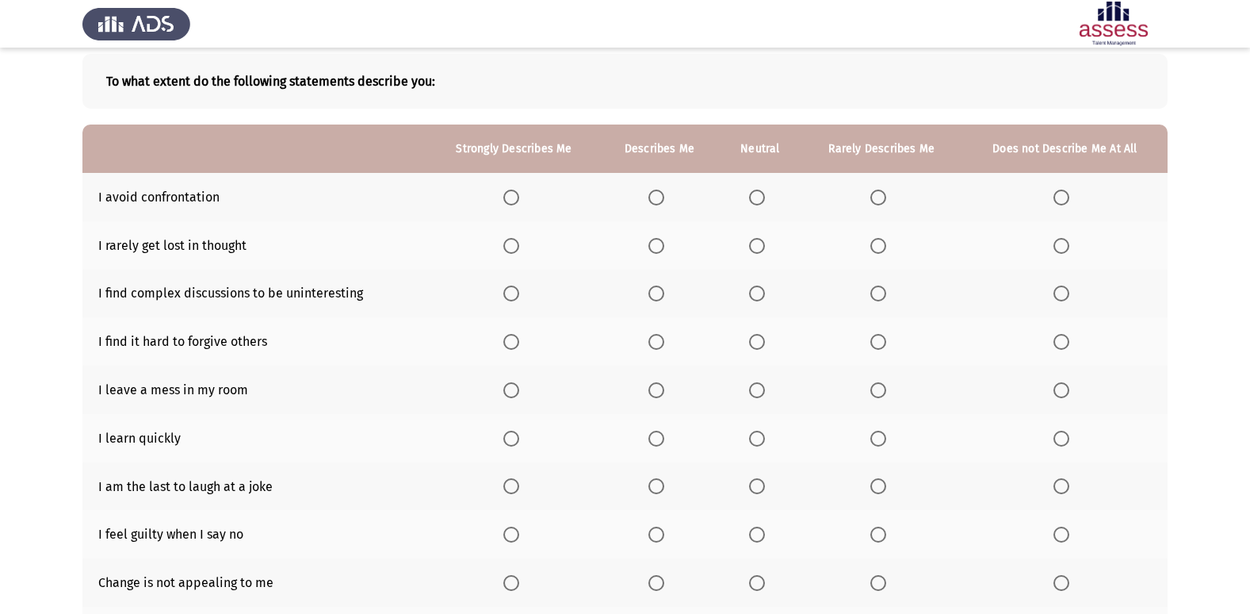
click at [879, 197] on span "Select an option" at bounding box center [879, 197] width 0 height 0
click at [879, 197] on input "Select an option" at bounding box center [879, 198] width 16 height 16
click at [1068, 246] on span "Select an option" at bounding box center [1062, 246] width 16 height 16
click at [1068, 246] on input "Select an option" at bounding box center [1062, 246] width 16 height 16
click at [883, 292] on span "Select an option" at bounding box center [879, 293] width 16 height 16
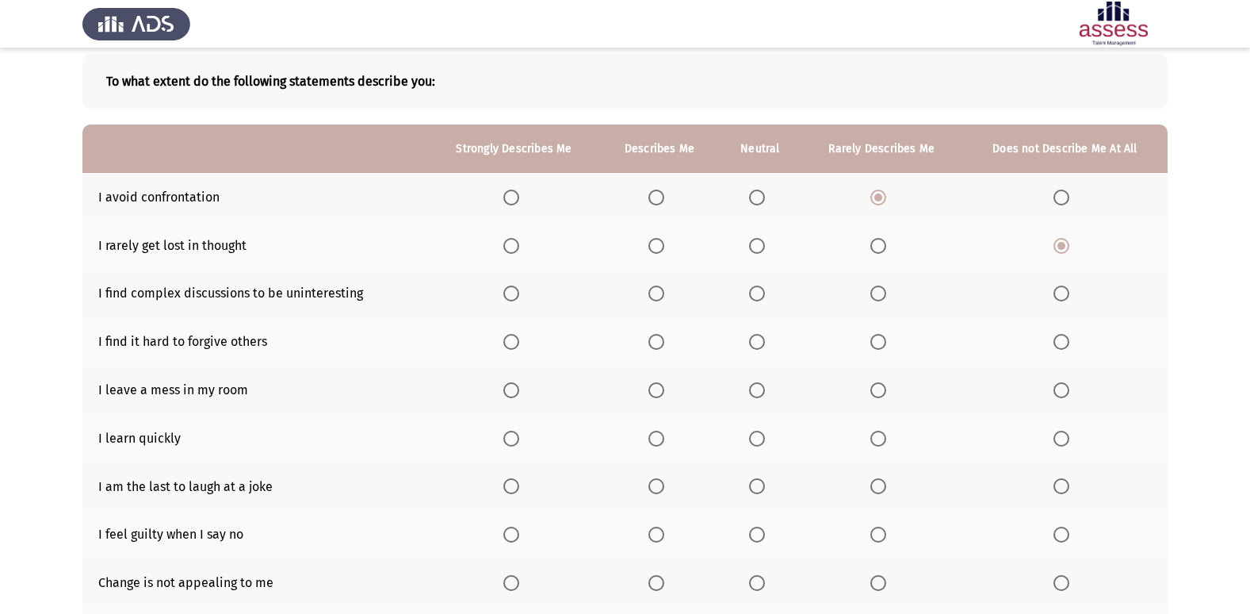
click at [883, 292] on input "Select an option" at bounding box center [879, 293] width 16 height 16
click at [882, 250] on span "Select an option" at bounding box center [879, 246] width 16 height 16
click at [882, 250] on input "Select an option" at bounding box center [879, 246] width 16 height 16
click at [1070, 341] on span "Select an option" at bounding box center [1062, 342] width 16 height 16
click at [1070, 341] on input "Select an option" at bounding box center [1062, 342] width 16 height 16
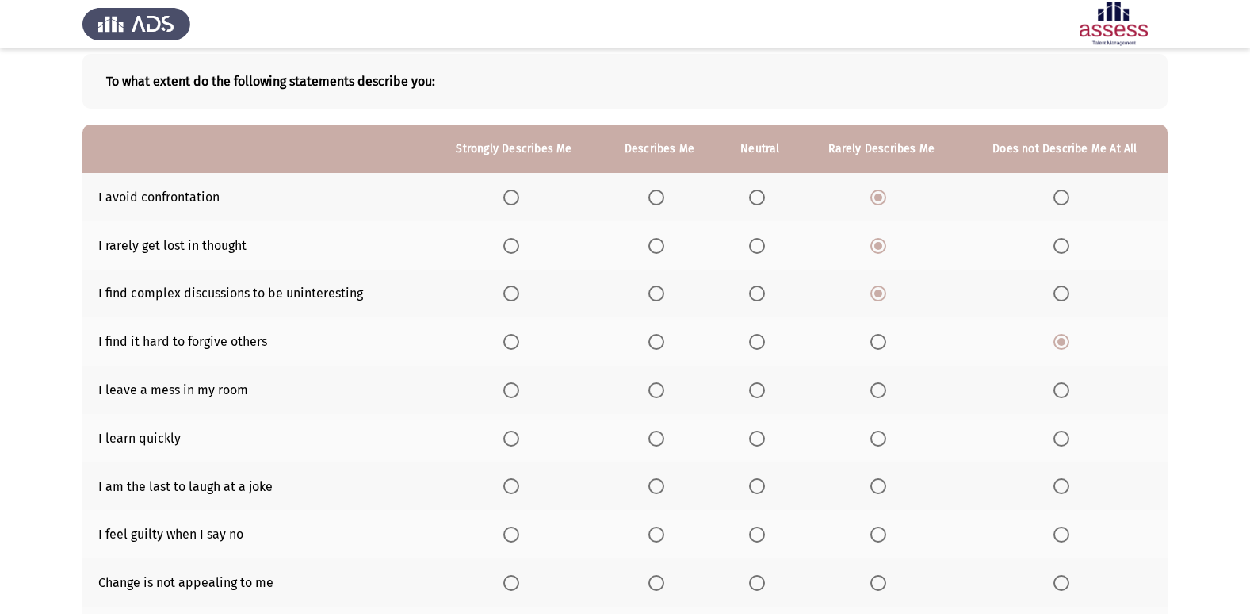
click at [1072, 387] on label "Select an option" at bounding box center [1065, 390] width 22 height 16
click at [1070, 387] on input "Select an option" at bounding box center [1062, 390] width 16 height 16
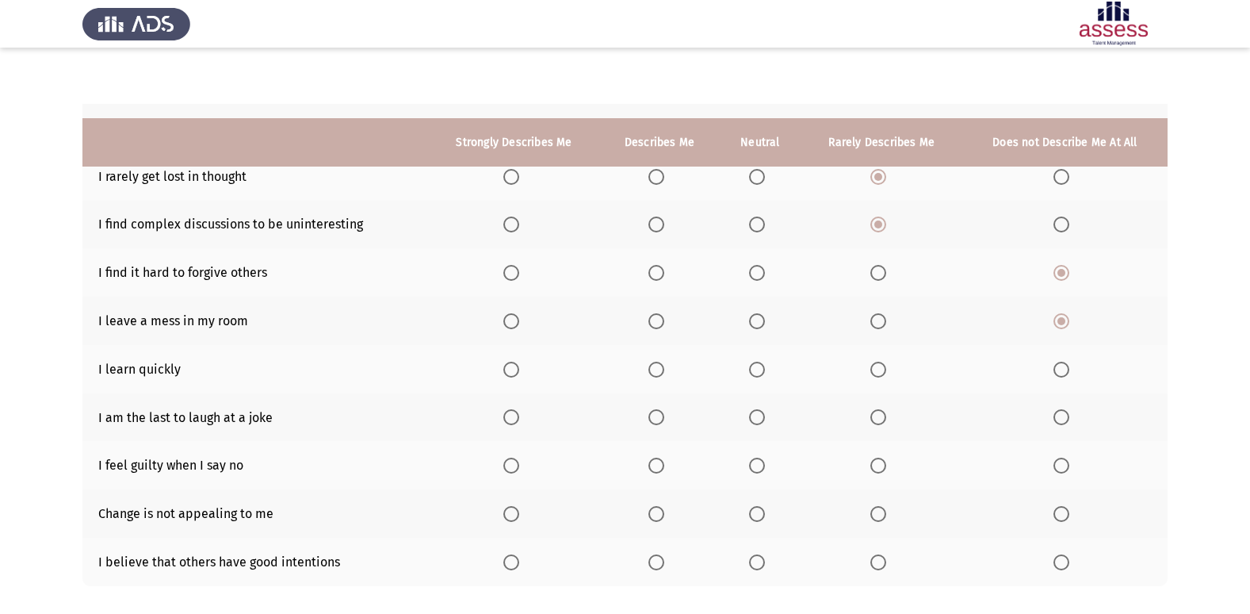
scroll to position [232, 0]
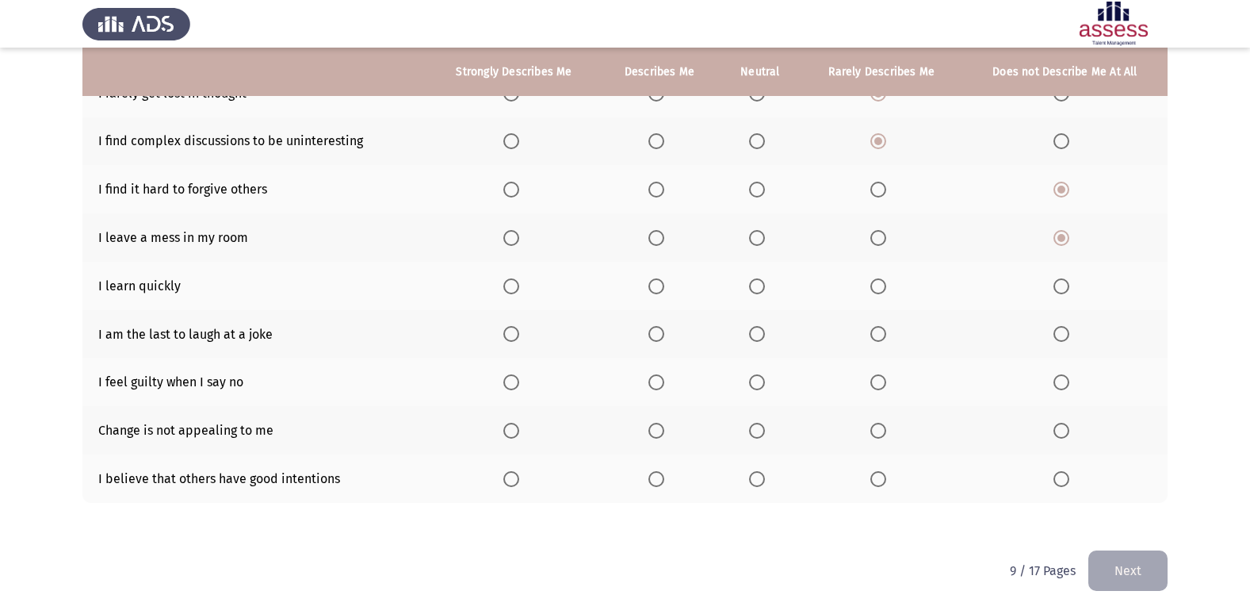
click at [513, 286] on span "Select an option" at bounding box center [511, 286] width 16 height 16
click at [513, 286] on input "Select an option" at bounding box center [511, 286] width 16 height 16
click at [879, 327] on span "Select an option" at bounding box center [879, 334] width 16 height 16
click at [879, 327] on input "Select an option" at bounding box center [879, 334] width 16 height 16
click at [664, 389] on span "Select an option" at bounding box center [657, 382] width 16 height 16
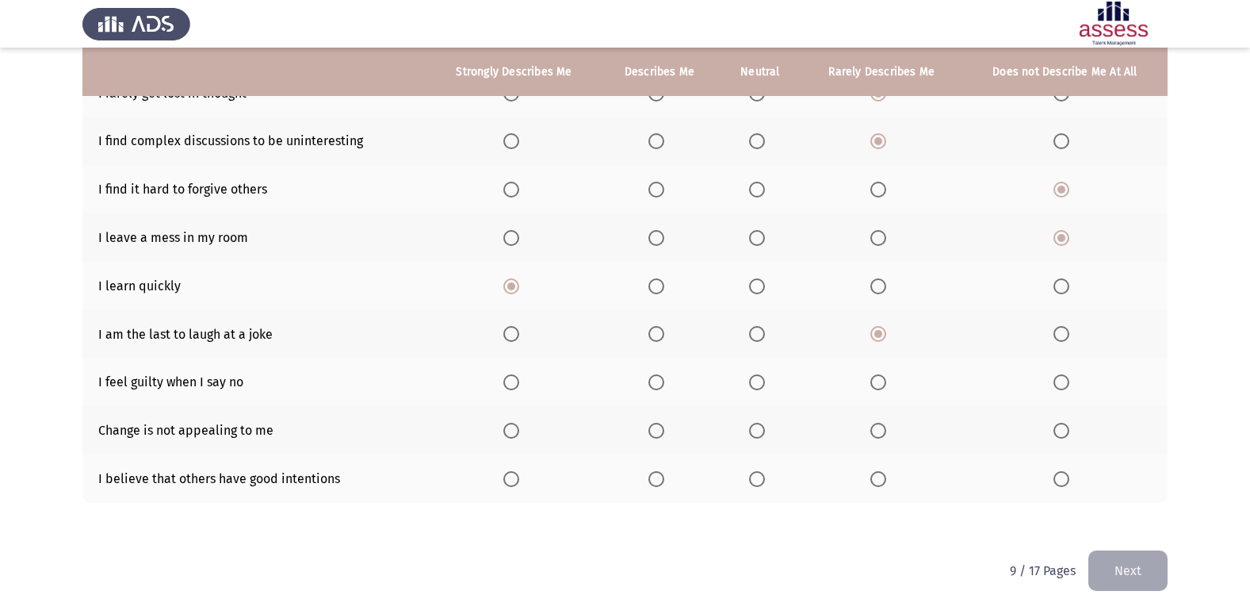
click at [664, 389] on input "Select an option" at bounding box center [657, 382] width 16 height 16
click at [878, 429] on span "Select an option" at bounding box center [879, 431] width 16 height 16
click at [878, 429] on input "Select an option" at bounding box center [879, 431] width 16 height 16
click at [877, 476] on span "Select an option" at bounding box center [879, 479] width 16 height 16
click at [877, 476] on input "Select an option" at bounding box center [879, 479] width 16 height 16
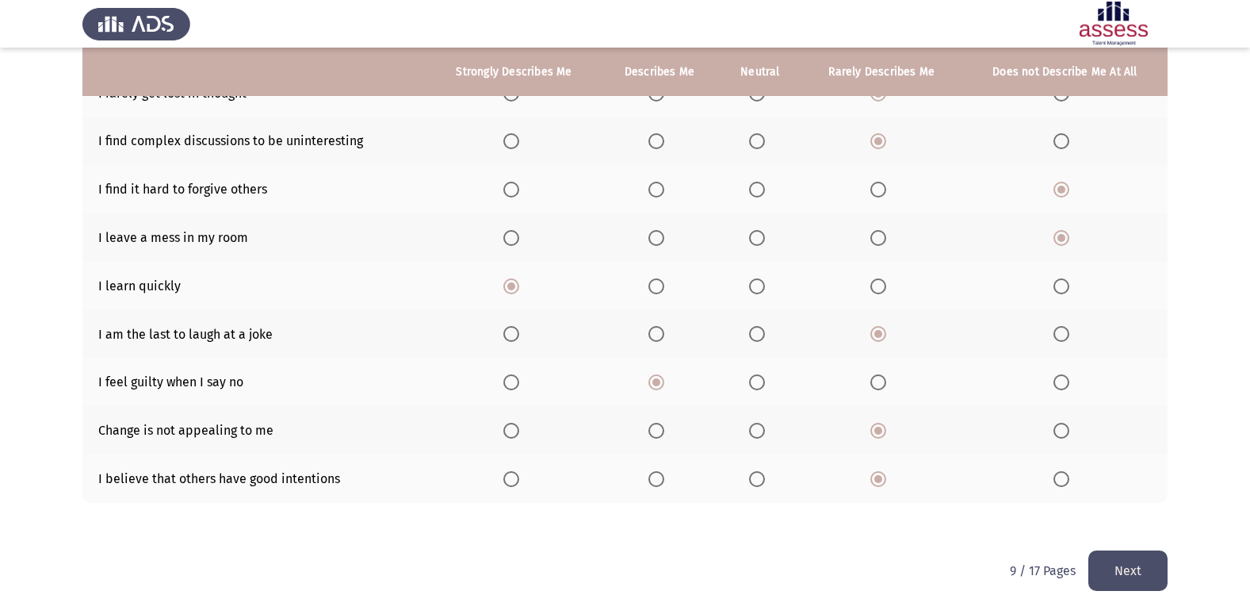
click at [1123, 573] on button "Next" at bounding box center [1128, 570] width 79 height 40
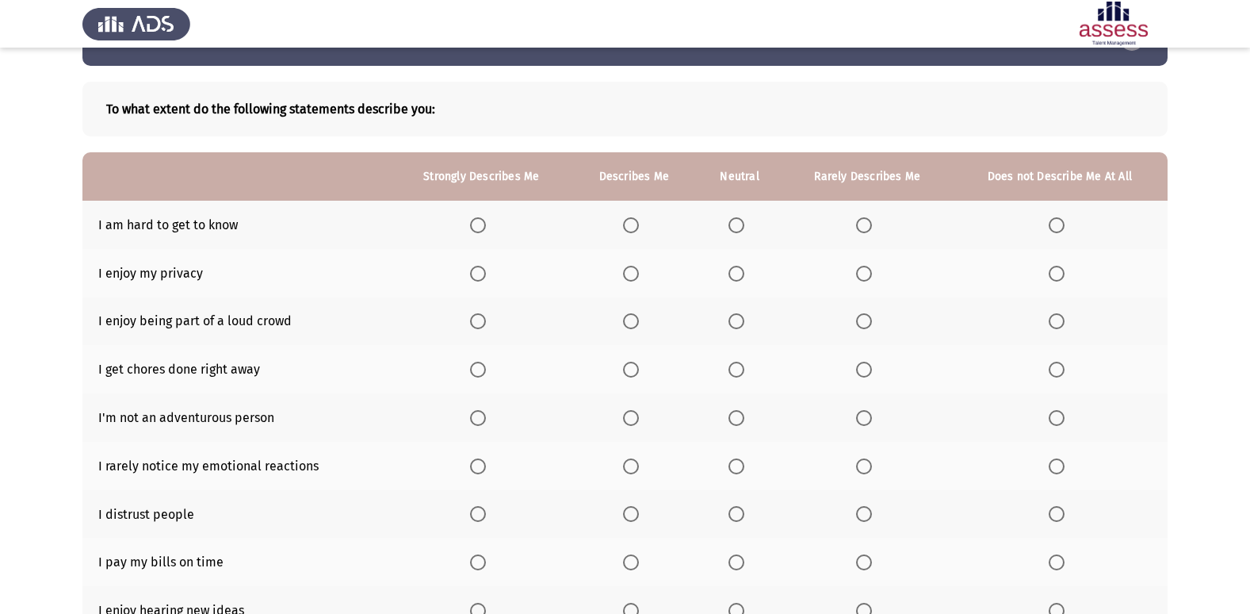
scroll to position [79, 0]
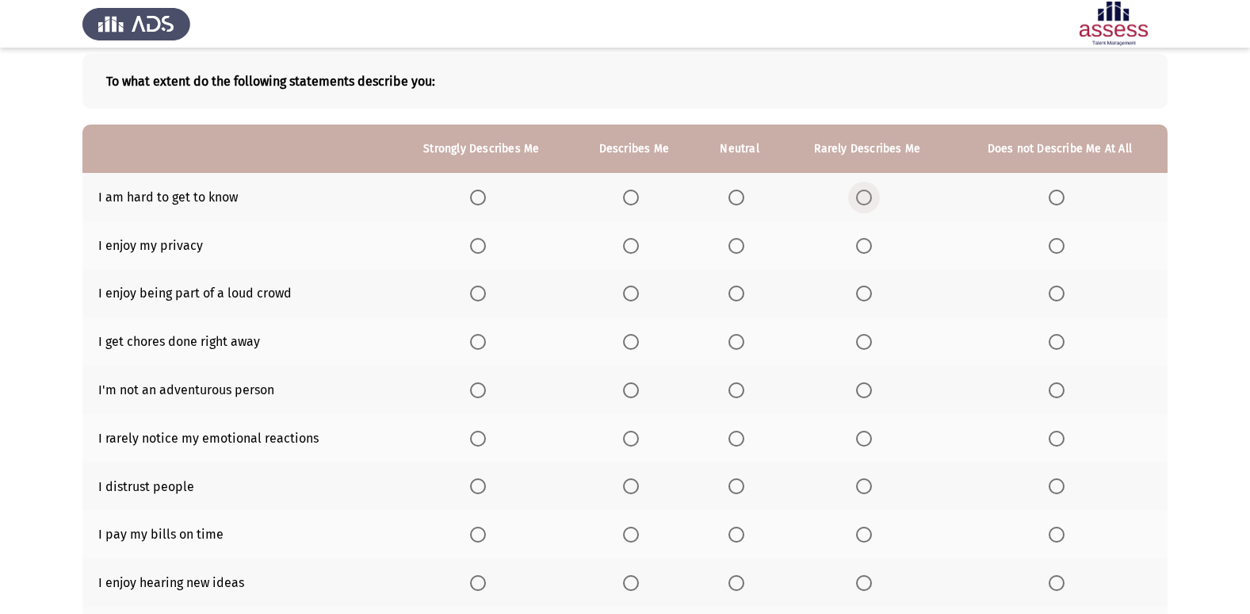
click at [861, 200] on span "Select an option" at bounding box center [864, 198] width 16 height 16
click at [861, 200] on input "Select an option" at bounding box center [864, 198] width 16 height 16
click at [626, 251] on span "Select an option" at bounding box center [631, 246] width 16 height 16
click at [626, 251] on input "Select an option" at bounding box center [631, 246] width 16 height 16
click at [1064, 297] on span "Select an option" at bounding box center [1057, 293] width 16 height 16
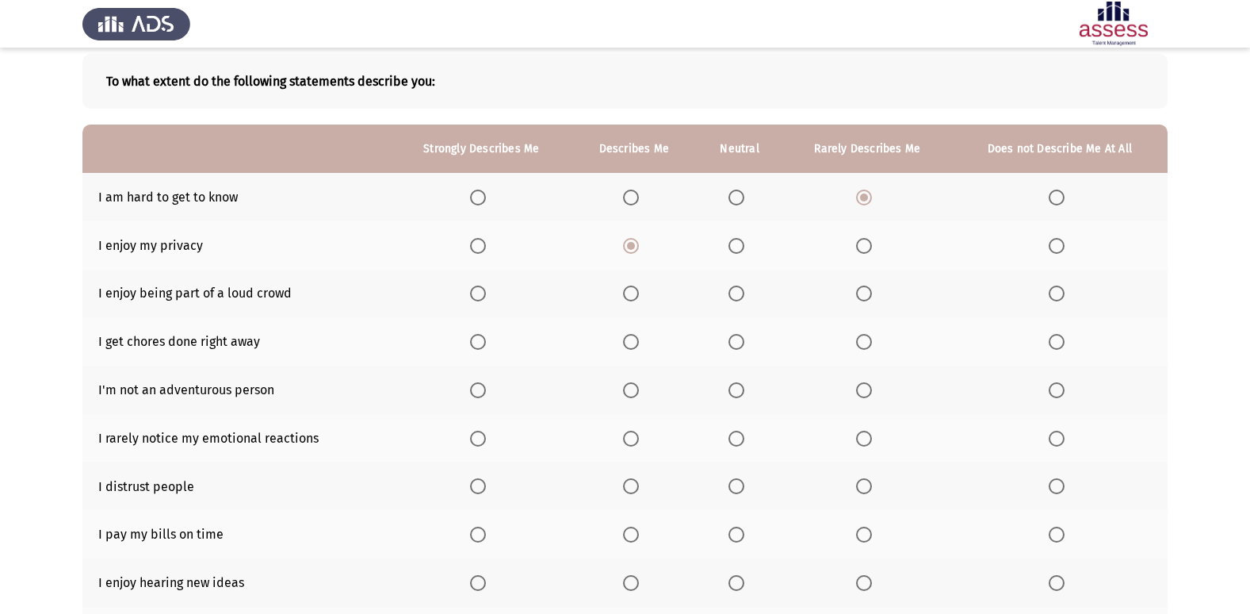
click at [1064, 297] on input "Select an option" at bounding box center [1057, 293] width 16 height 16
click at [1062, 389] on span "Select an option" at bounding box center [1057, 390] width 16 height 16
click at [1062, 389] on input "Select an option" at bounding box center [1057, 390] width 16 height 16
click at [1055, 343] on span "Select an option" at bounding box center [1057, 342] width 16 height 16
click at [1055, 343] on input "Select an option" at bounding box center [1057, 342] width 16 height 16
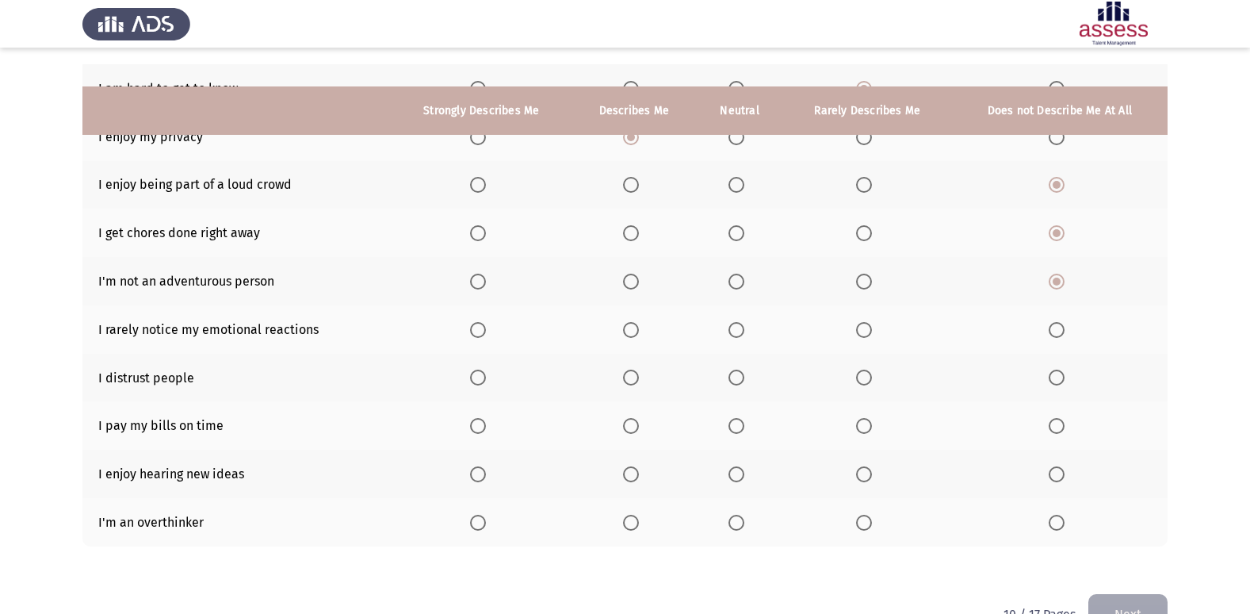
scroll to position [232, 0]
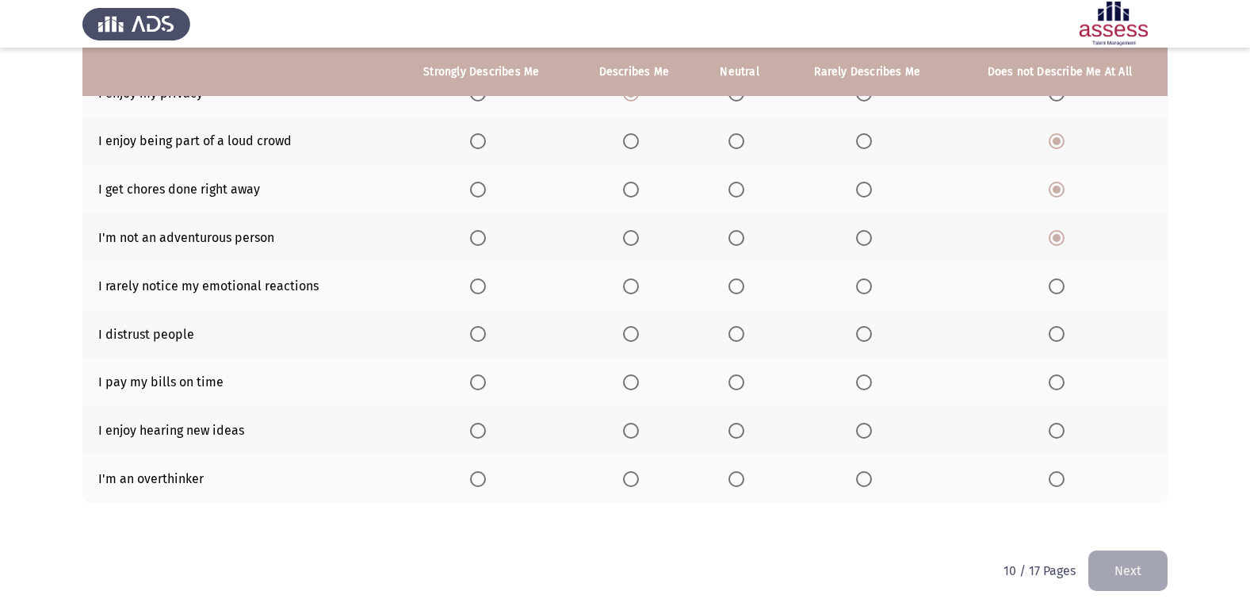
click at [870, 335] on span "Select an option" at bounding box center [864, 334] width 16 height 16
click at [870, 335] on input "Select an option" at bounding box center [864, 334] width 16 height 16
click at [869, 291] on span "Select an option" at bounding box center [864, 286] width 16 height 16
click at [869, 291] on input "Select an option" at bounding box center [864, 286] width 16 height 16
click at [469, 427] on th at bounding box center [481, 430] width 181 height 48
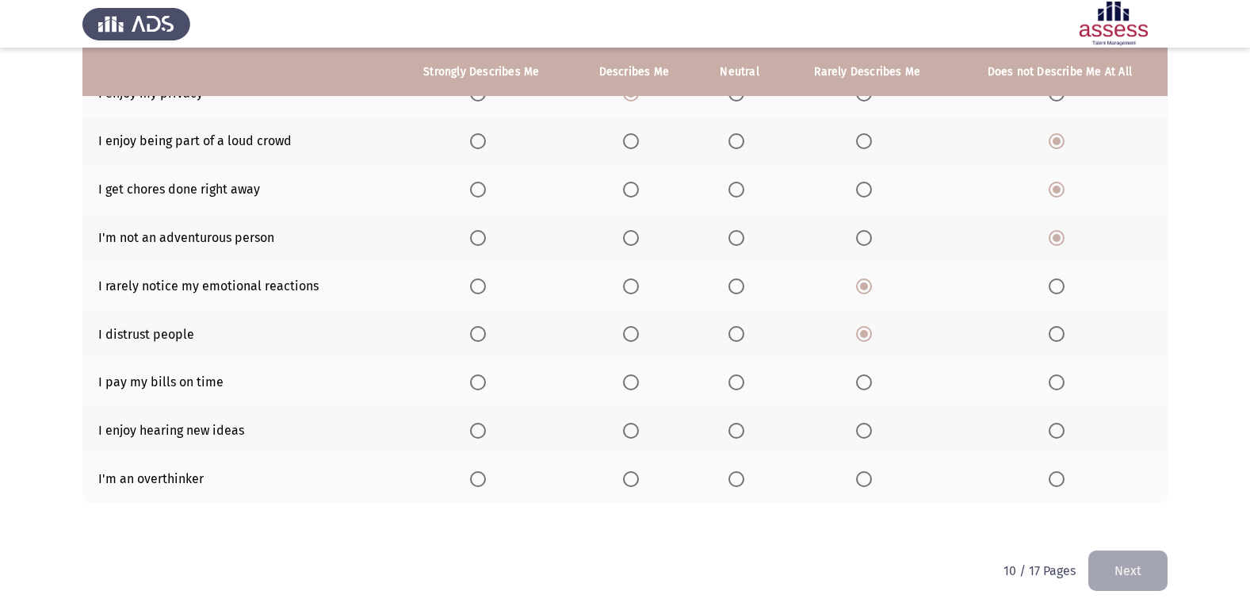
click at [484, 429] on span "Select an option" at bounding box center [478, 431] width 16 height 16
click at [484, 429] on input "Select an option" at bounding box center [478, 431] width 16 height 16
click at [870, 473] on span "Select an option" at bounding box center [864, 479] width 16 height 16
click at [870, 473] on input "Select an option" at bounding box center [864, 479] width 16 height 16
drag, startPoint x: 637, startPoint y: 373, endPoint x: 642, endPoint y: 383, distance: 11.0
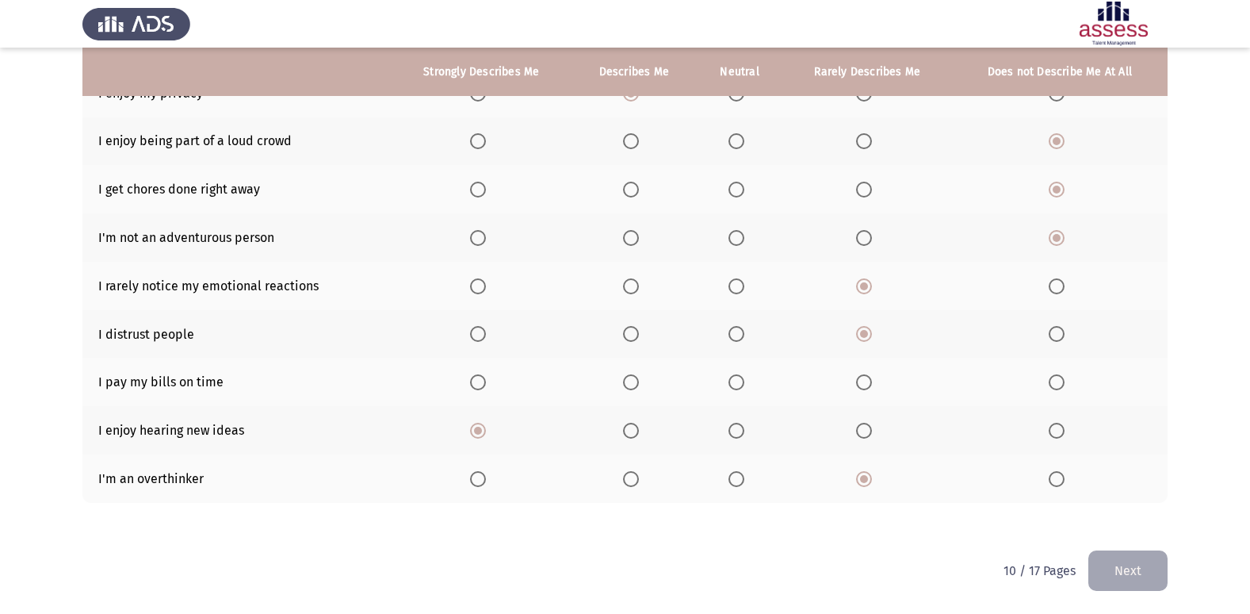
click at [637, 374] on mat-radio-button "Select an option" at bounding box center [634, 381] width 22 height 17
click at [638, 385] on span "Select an option" at bounding box center [631, 382] width 16 height 16
click at [638, 385] on input "Select an option" at bounding box center [631, 382] width 16 height 16
click at [1111, 563] on button "Next" at bounding box center [1128, 570] width 79 height 40
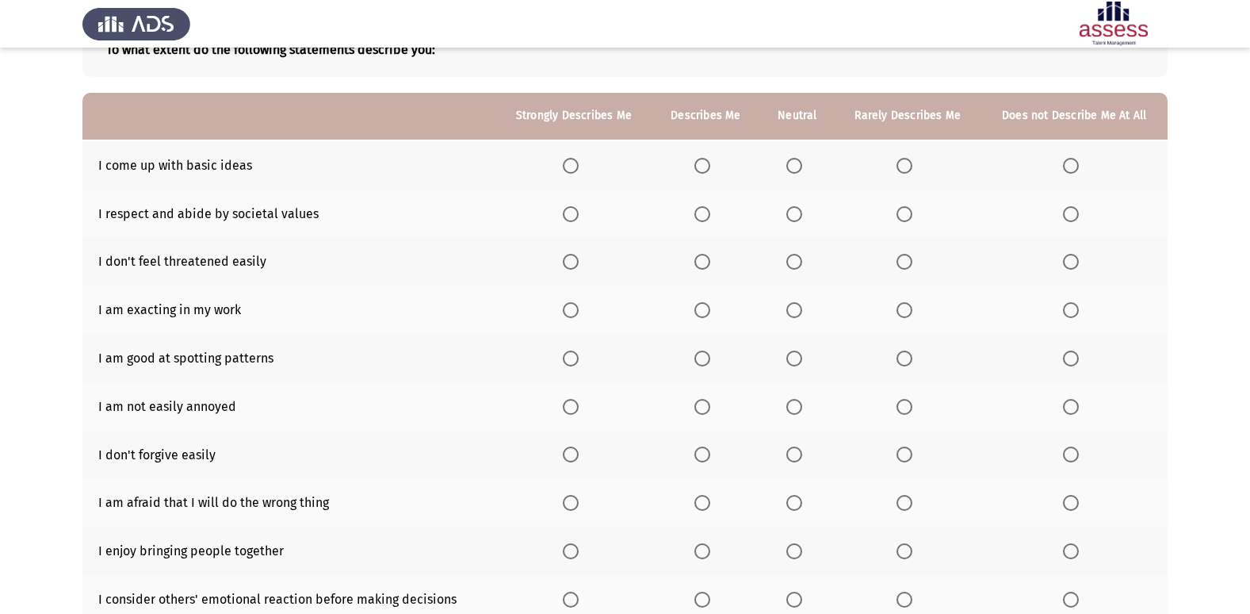
scroll to position [159, 0]
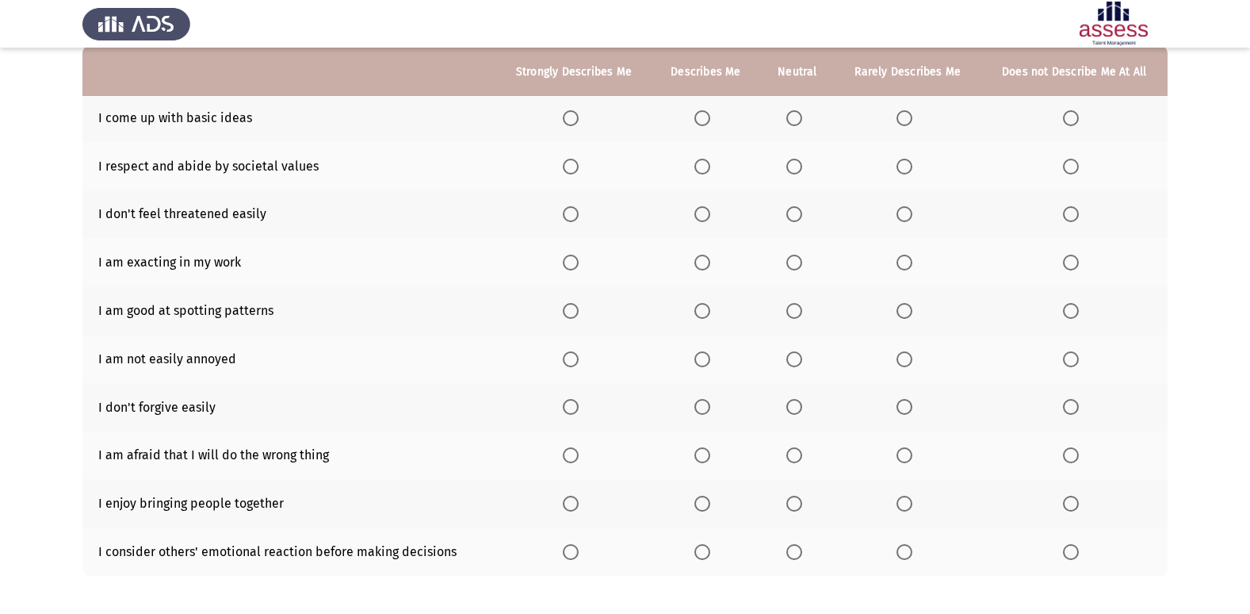
click at [912, 117] on span "Select an option" at bounding box center [905, 118] width 16 height 16
click at [912, 117] on input "Select an option" at bounding box center [905, 118] width 16 height 16
click at [910, 172] on span "Select an option" at bounding box center [905, 167] width 16 height 16
click at [910, 172] on input "Select an option" at bounding box center [905, 167] width 16 height 16
click at [709, 167] on span "Select an option" at bounding box center [703, 167] width 16 height 16
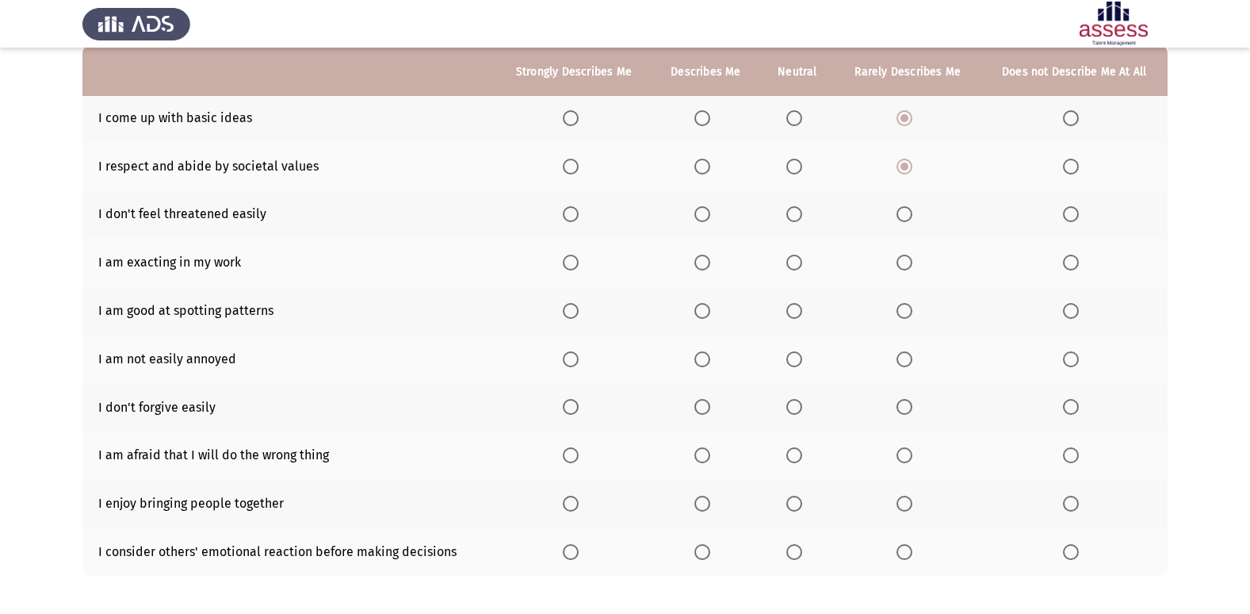
click at [709, 167] on input "Select an option" at bounding box center [703, 167] width 16 height 16
click at [703, 212] on span "Select an option" at bounding box center [703, 214] width 16 height 16
click at [703, 212] on input "Select an option" at bounding box center [703, 214] width 16 height 16
click at [703, 261] on span "Select an option" at bounding box center [703, 263] width 16 height 16
click at [703, 261] on input "Select an option" at bounding box center [703, 263] width 16 height 16
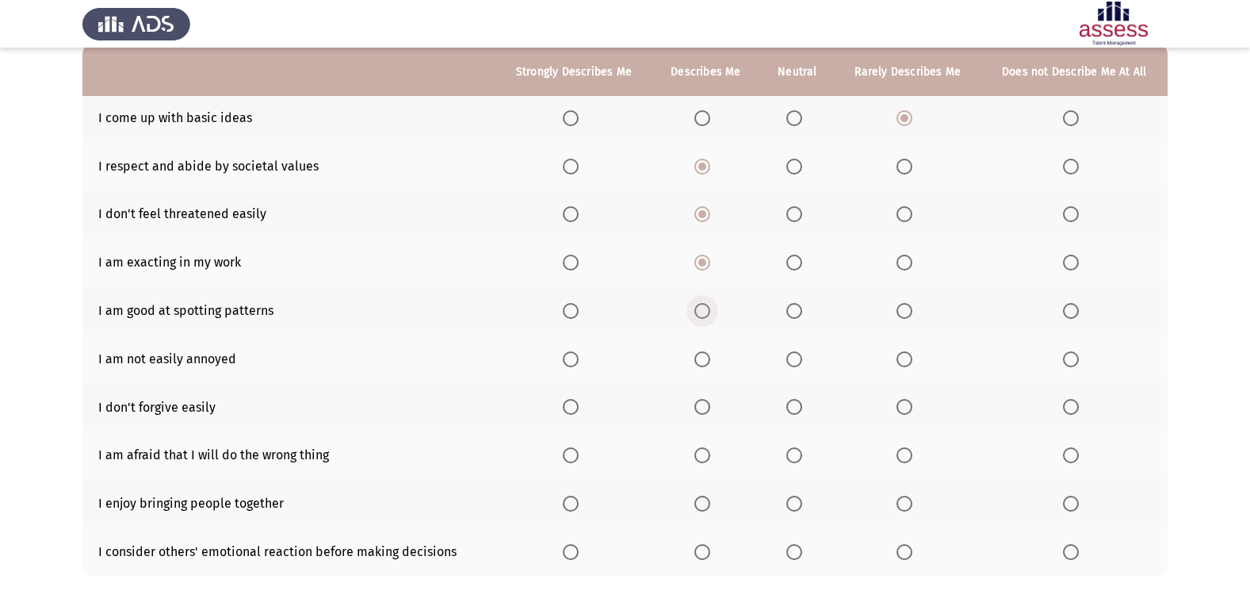
click at [702, 307] on span "Select an option" at bounding box center [703, 311] width 16 height 16
click at [702, 307] on input "Select an option" at bounding box center [703, 311] width 16 height 16
click at [698, 359] on span "Select an option" at bounding box center [703, 359] width 16 height 16
click at [698, 359] on input "Select an option" at bounding box center [703, 359] width 16 height 16
click at [906, 412] on span "Select an option" at bounding box center [905, 407] width 16 height 16
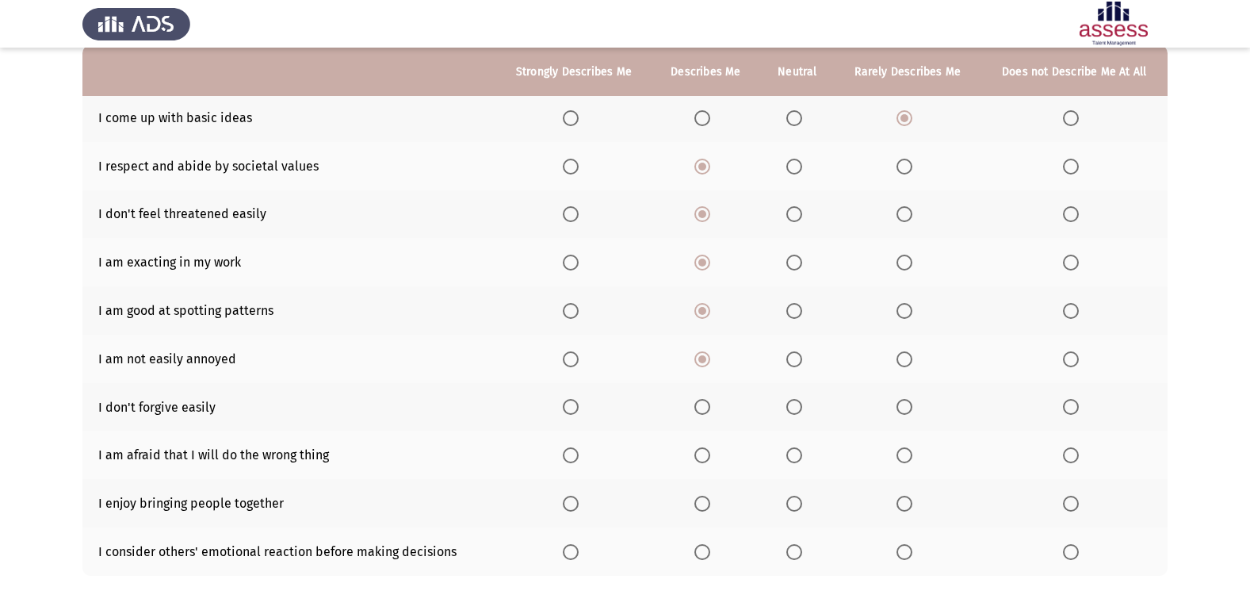
click at [906, 412] on input "Select an option" at bounding box center [905, 407] width 16 height 16
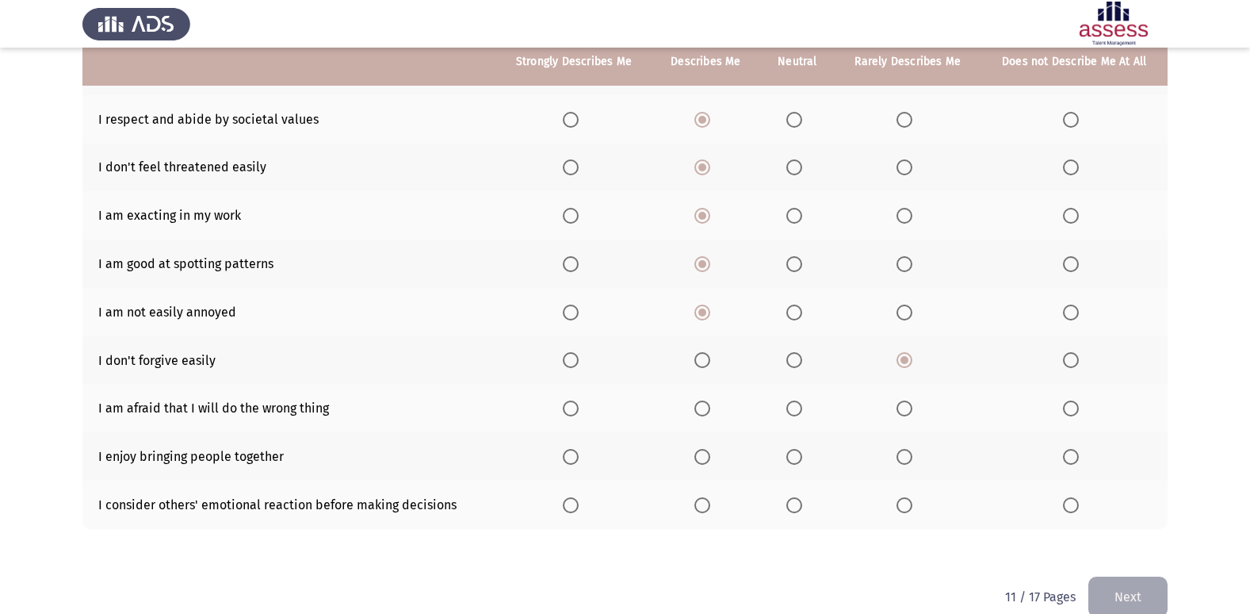
scroll to position [232, 0]
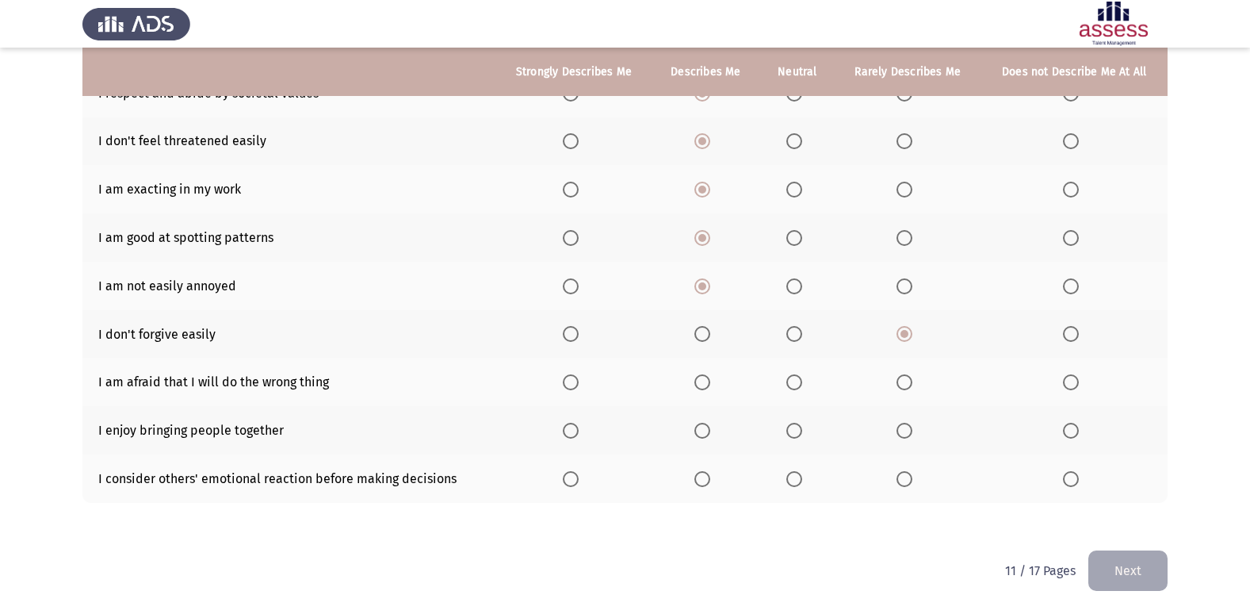
click at [707, 381] on span "Select an option" at bounding box center [703, 382] width 16 height 16
click at [707, 381] on input "Select an option" at bounding box center [703, 382] width 16 height 16
click at [706, 427] on span "Select an option" at bounding box center [703, 431] width 16 height 16
click at [706, 427] on input "Select an option" at bounding box center [703, 431] width 16 height 16
click at [913, 481] on span "Select an option" at bounding box center [905, 479] width 16 height 16
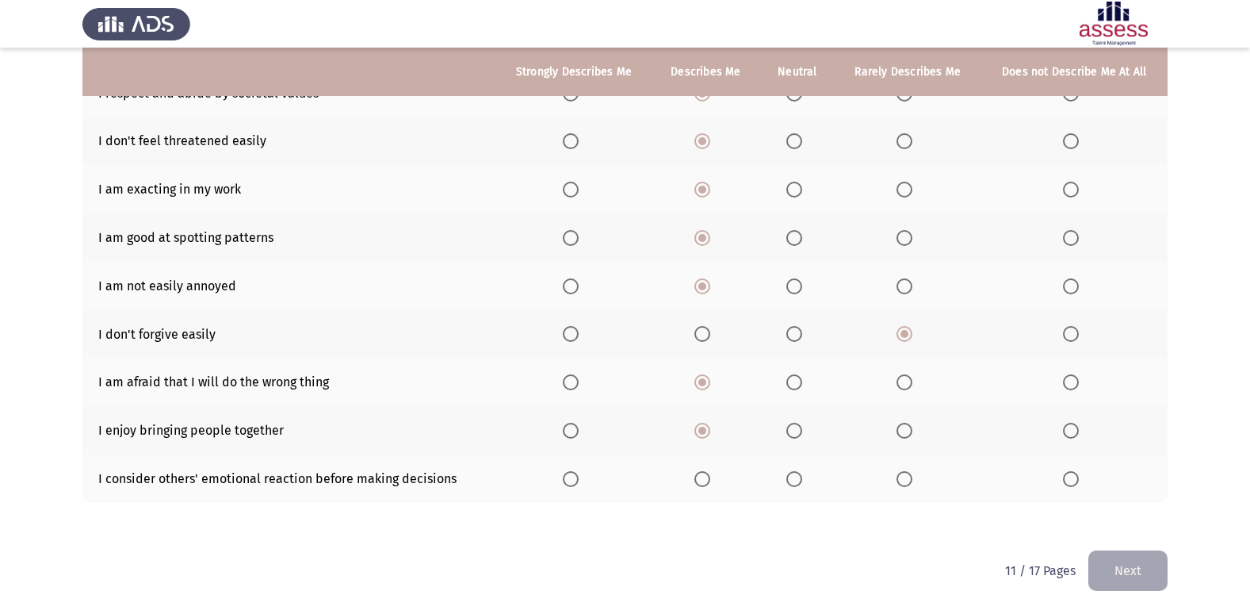
click at [913, 481] on input "Select an option" at bounding box center [905, 479] width 16 height 16
click at [1124, 565] on button "Next" at bounding box center [1128, 570] width 79 height 40
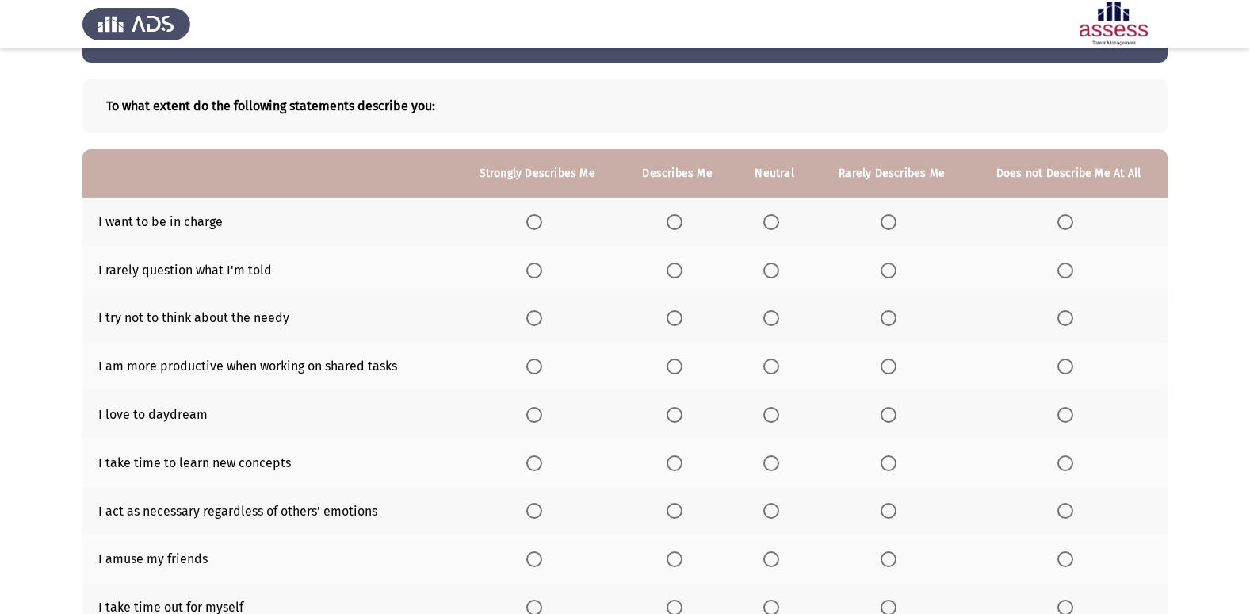
scroll to position [79, 0]
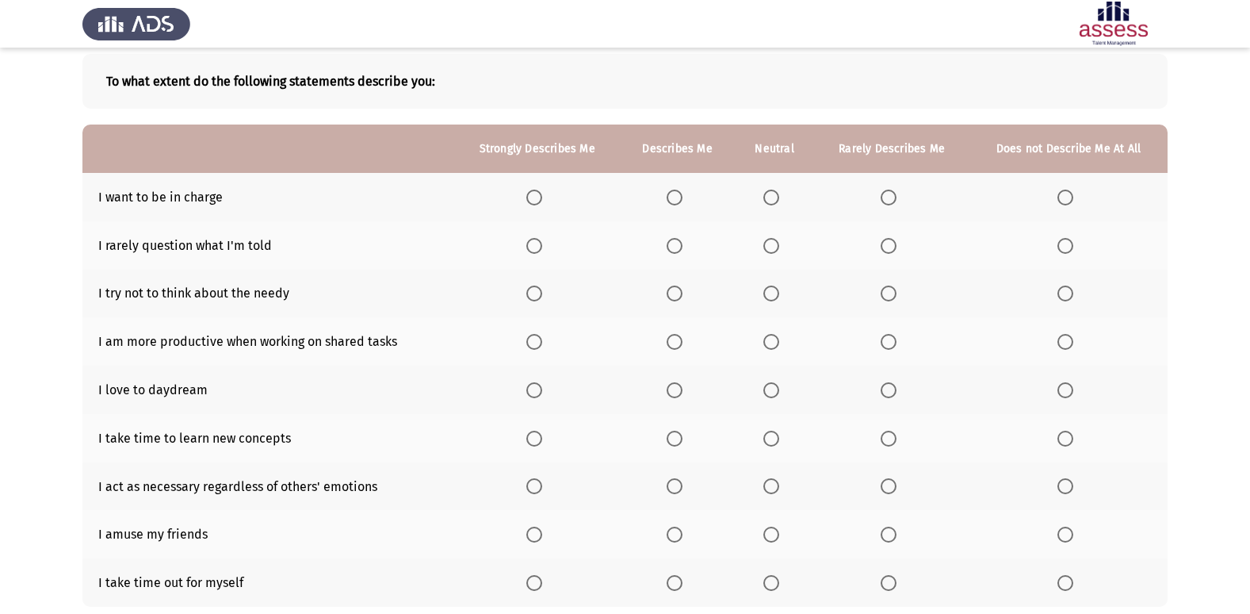
click at [672, 205] on th at bounding box center [677, 197] width 114 height 48
click at [681, 200] on span "Select an option" at bounding box center [675, 198] width 16 height 16
click at [681, 200] on input "Select an option" at bounding box center [675, 198] width 16 height 16
click at [884, 244] on span "Select an option" at bounding box center [889, 246] width 16 height 16
click at [884, 244] on input "Select an option" at bounding box center [889, 246] width 16 height 16
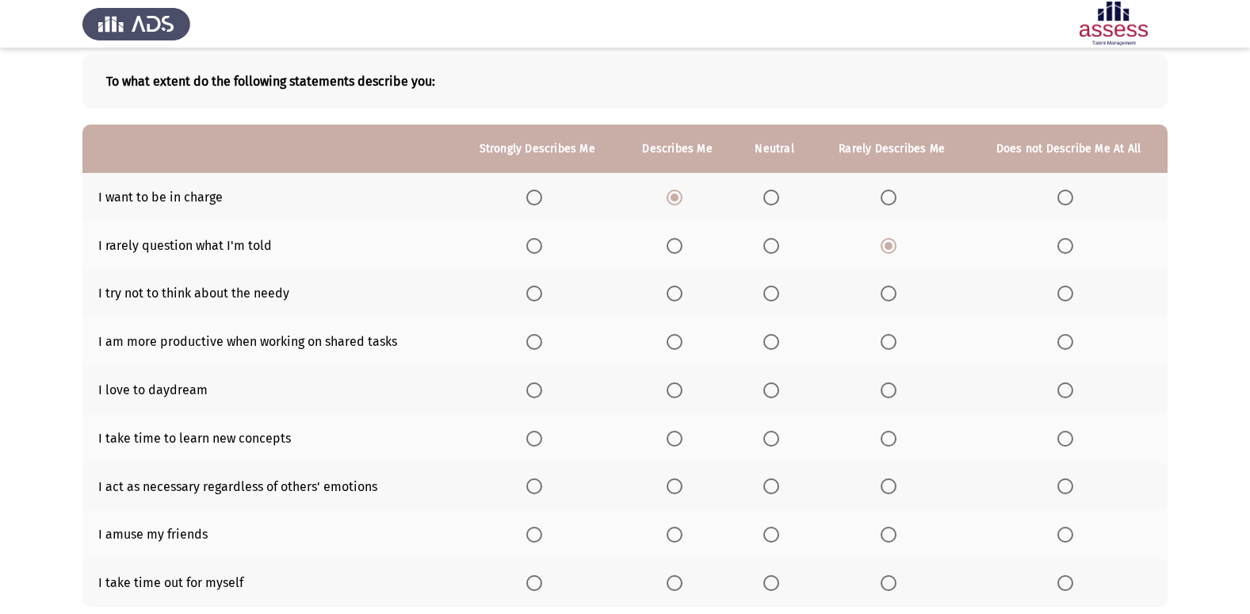
click at [894, 301] on span "Select an option" at bounding box center [889, 293] width 16 height 16
click at [894, 301] on input "Select an option" at bounding box center [889, 293] width 16 height 16
click at [676, 347] on span "Select an option" at bounding box center [675, 342] width 16 height 16
click at [676, 347] on input "Select an option" at bounding box center [675, 342] width 16 height 16
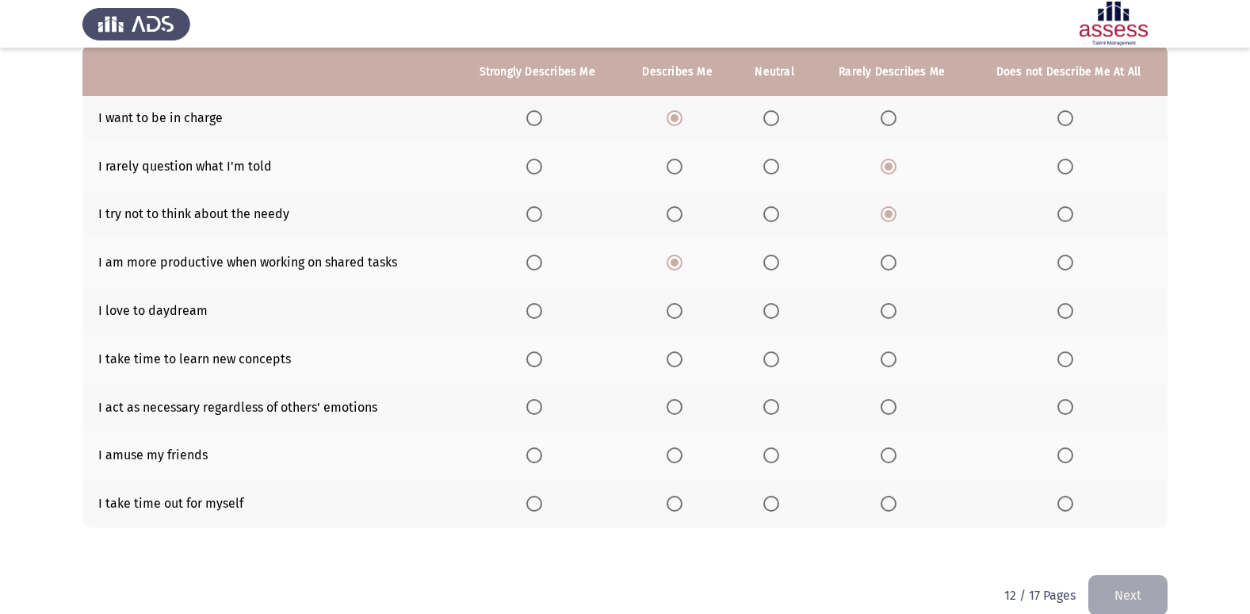
click at [896, 318] on span "Select an option" at bounding box center [889, 311] width 16 height 16
click at [896, 318] on input "Select an option" at bounding box center [889, 311] width 16 height 16
click at [1065, 361] on span "Select an option" at bounding box center [1066, 359] width 16 height 16
click at [1065, 361] on input "Select an option" at bounding box center [1066, 359] width 16 height 16
click at [889, 408] on span "Select an option" at bounding box center [889, 407] width 16 height 16
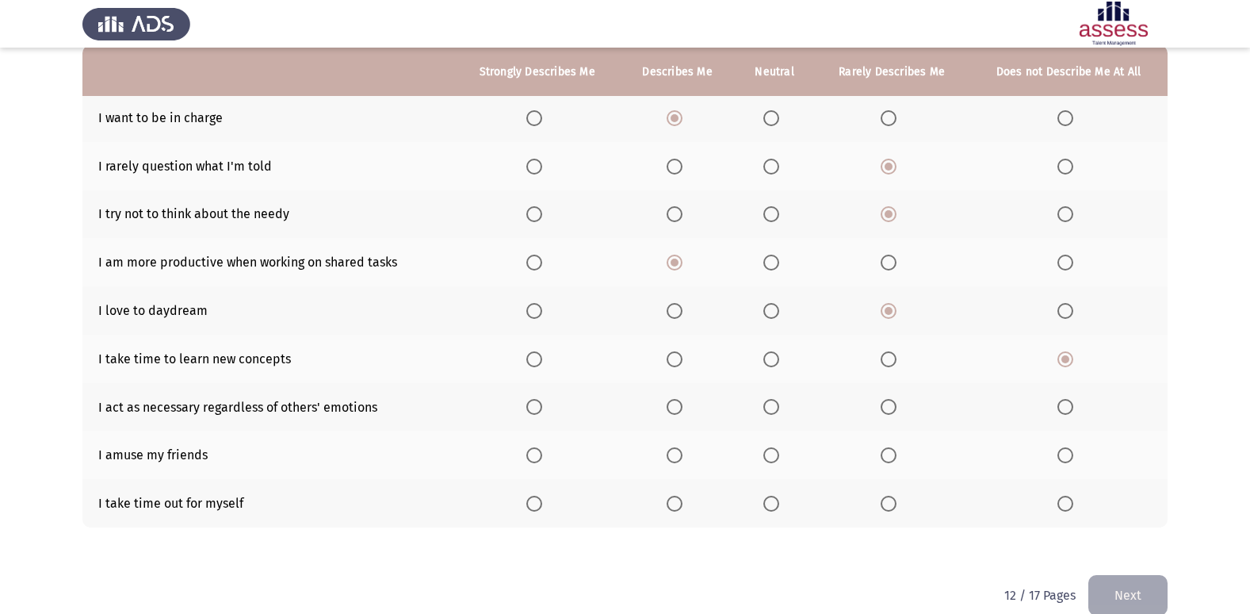
click at [889, 408] on input "Select an option" at bounding box center [889, 407] width 16 height 16
click at [1070, 456] on span "Select an option" at bounding box center [1066, 455] width 16 height 16
click at [1070, 456] on input "Select an option" at bounding box center [1066, 455] width 16 height 16
click at [542, 502] on span "Select an option" at bounding box center [534, 504] width 16 height 16
click at [542, 502] on input "Select an option" at bounding box center [534, 504] width 16 height 16
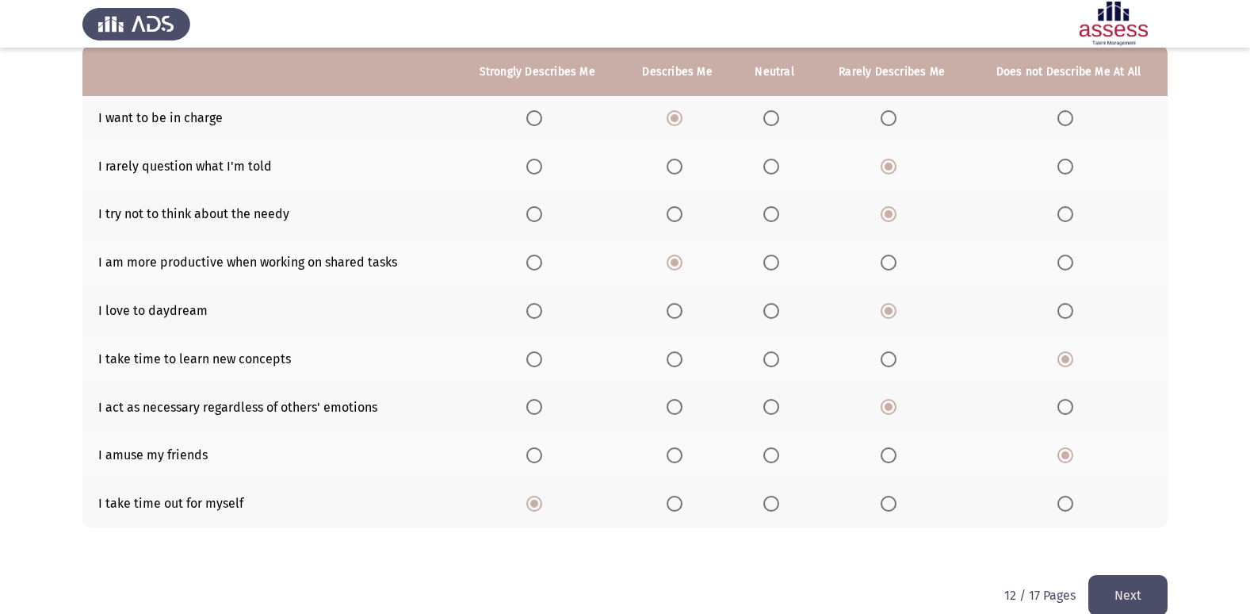
click at [1119, 592] on button "Next" at bounding box center [1128, 595] width 79 height 40
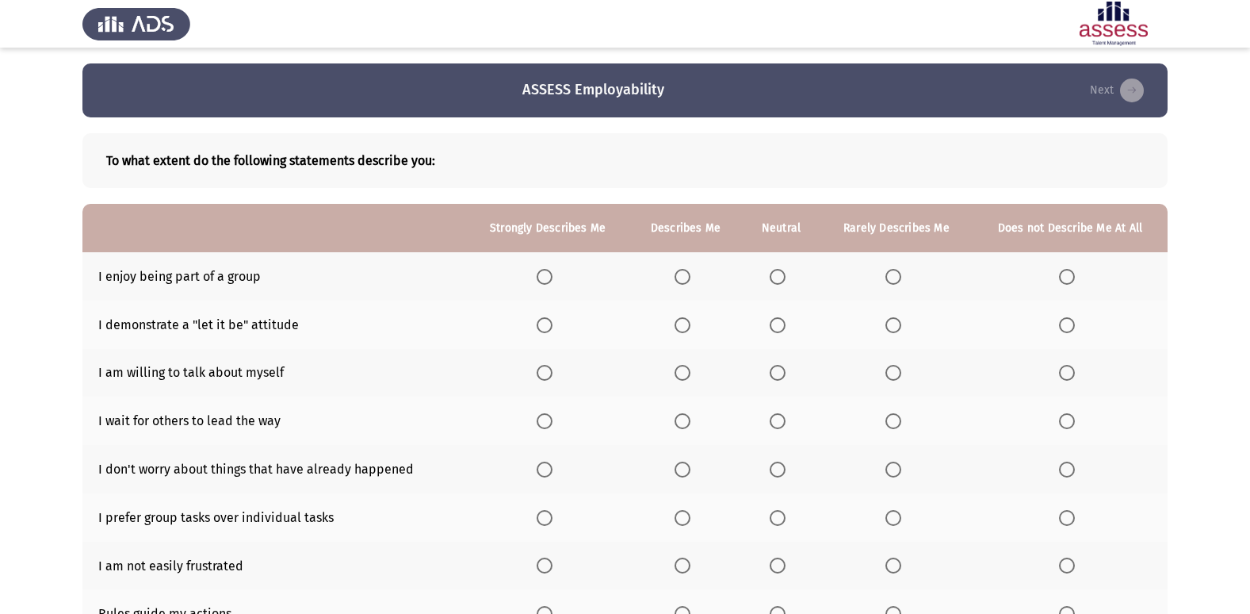
scroll to position [79, 0]
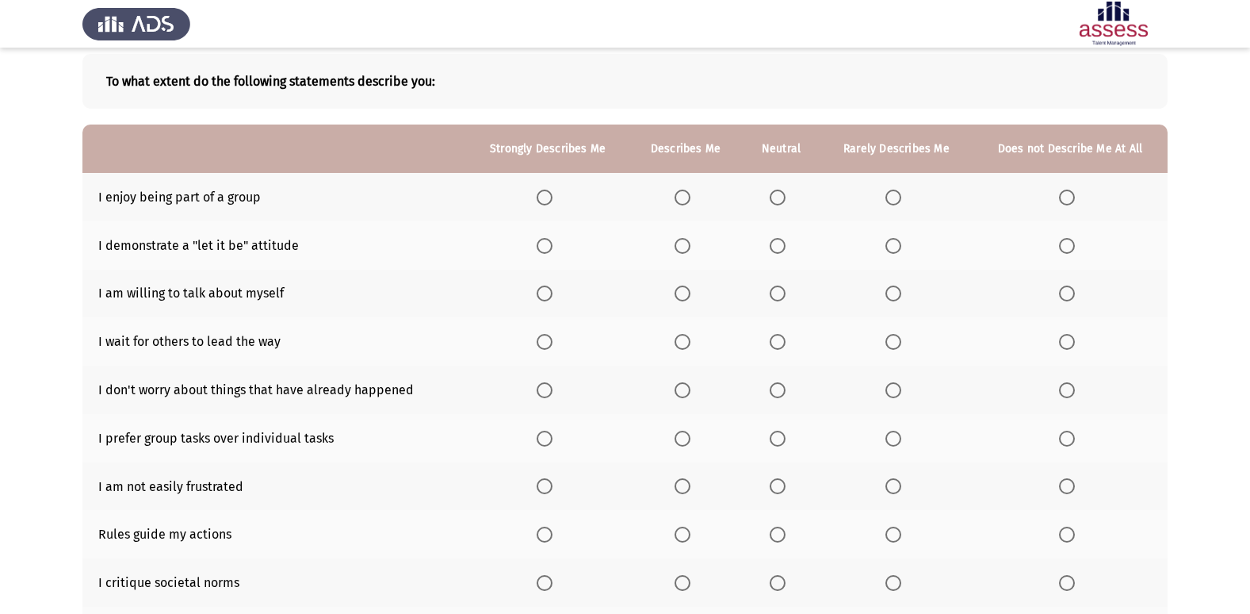
click at [687, 196] on span "Select an option" at bounding box center [683, 198] width 16 height 16
click at [687, 196] on input "Select an option" at bounding box center [683, 198] width 16 height 16
click at [901, 238] on span "Select an option" at bounding box center [894, 246] width 16 height 16
click at [901, 238] on input "Select an option" at bounding box center [894, 246] width 16 height 16
click at [886, 296] on span "Select an option" at bounding box center [894, 293] width 16 height 16
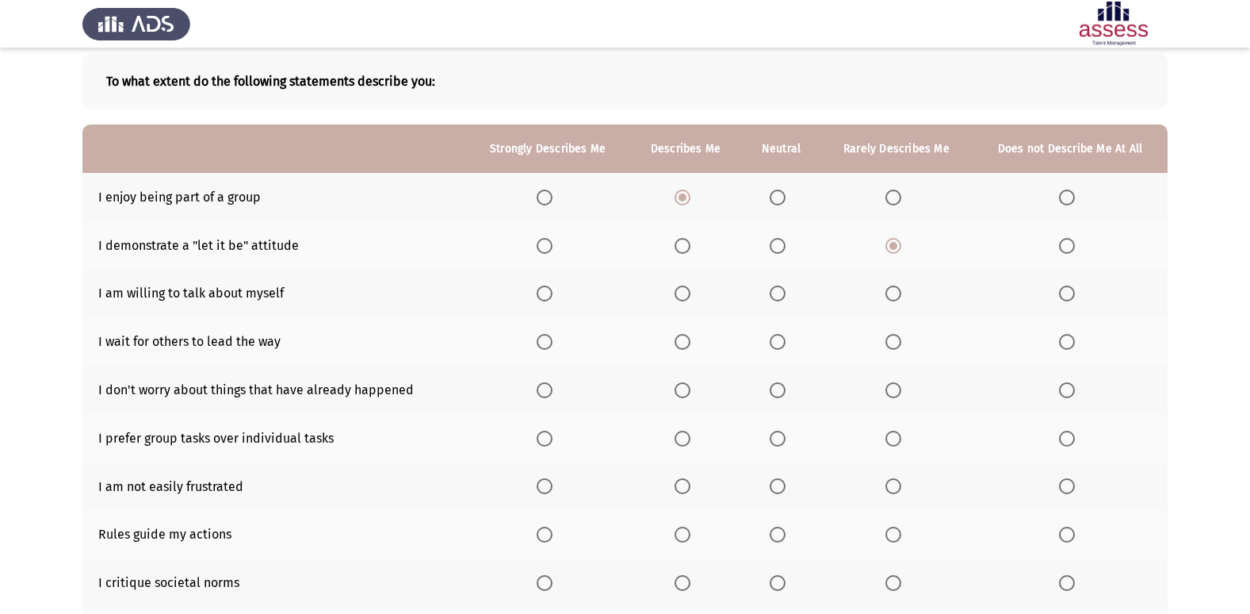
click at [886, 296] on input "Select an option" at bounding box center [894, 293] width 16 height 16
click at [1082, 343] on th at bounding box center [1070, 341] width 195 height 48
click at [1066, 339] on span "Select an option" at bounding box center [1067, 342] width 16 height 16
click at [1066, 339] on input "Select an option" at bounding box center [1067, 342] width 16 height 16
click at [890, 386] on span "Select an option" at bounding box center [894, 390] width 16 height 16
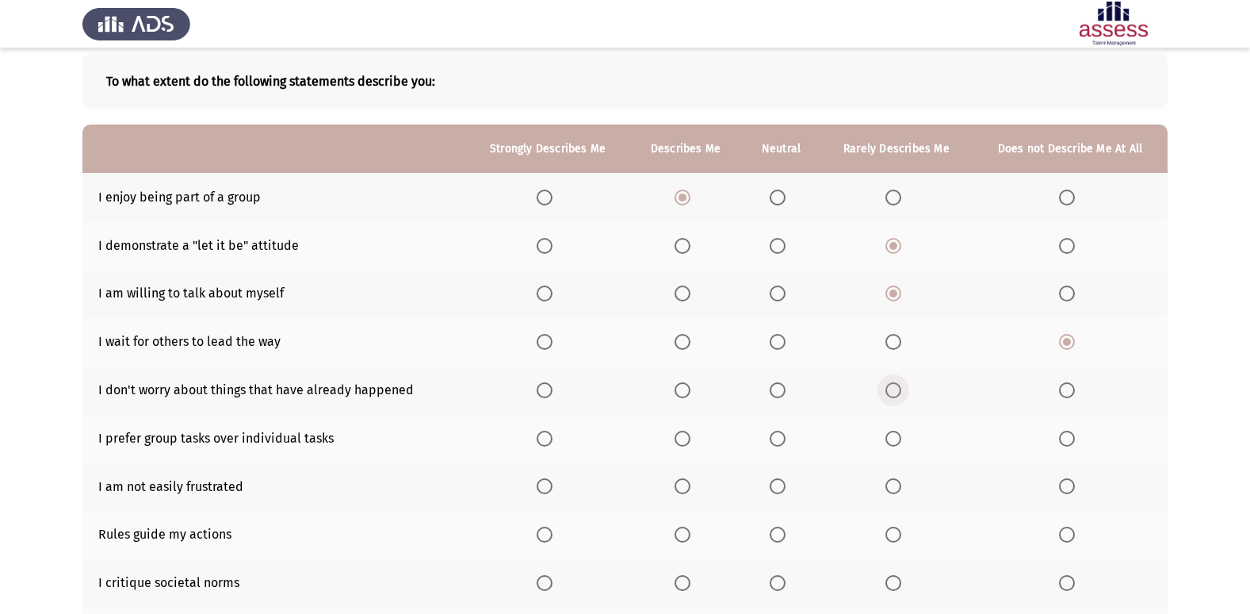
click at [890, 386] on input "Select an option" at bounding box center [894, 390] width 16 height 16
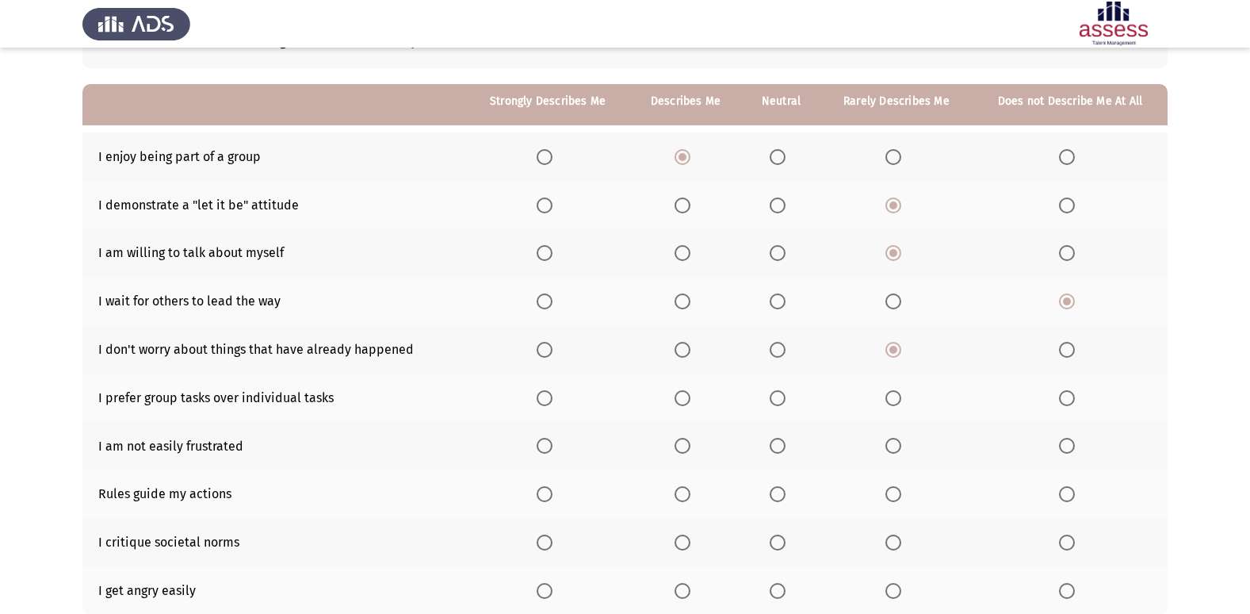
scroll to position [159, 0]
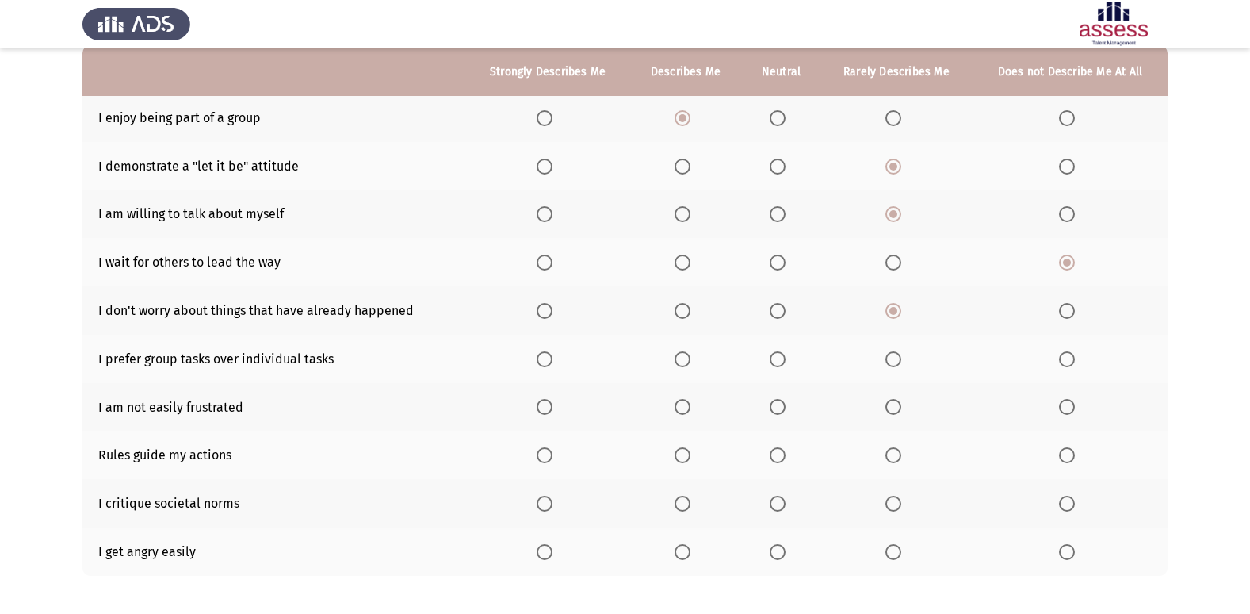
click at [680, 364] on span "Select an option" at bounding box center [683, 359] width 16 height 16
click at [680, 364] on input "Select an option" at bounding box center [683, 359] width 16 height 16
click at [691, 410] on span "Select an option" at bounding box center [683, 407] width 16 height 16
click at [691, 410] on input "Select an option" at bounding box center [683, 407] width 16 height 16
click at [681, 454] on span "Select an option" at bounding box center [683, 455] width 16 height 16
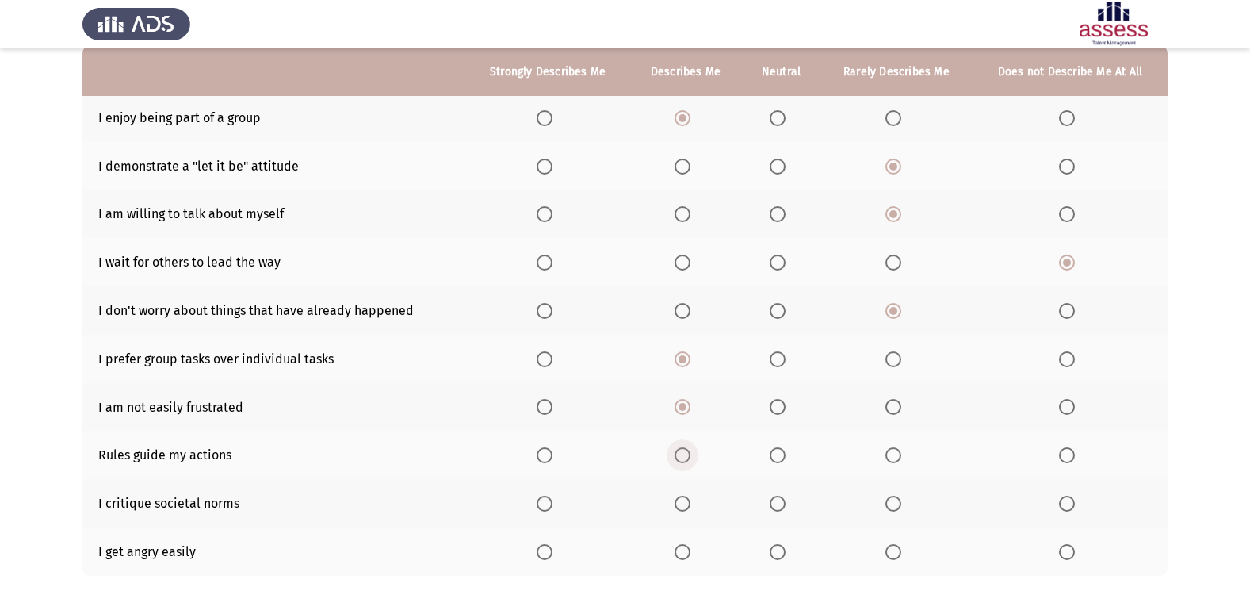
click at [681, 454] on input "Select an option" at bounding box center [683, 455] width 16 height 16
click at [897, 503] on span "Select an option" at bounding box center [894, 504] width 16 height 16
click at [897, 503] on input "Select an option" at bounding box center [894, 504] width 16 height 16
click at [1064, 550] on span "Select an option" at bounding box center [1067, 552] width 16 height 16
click at [1064, 550] on input "Select an option" at bounding box center [1067, 552] width 16 height 16
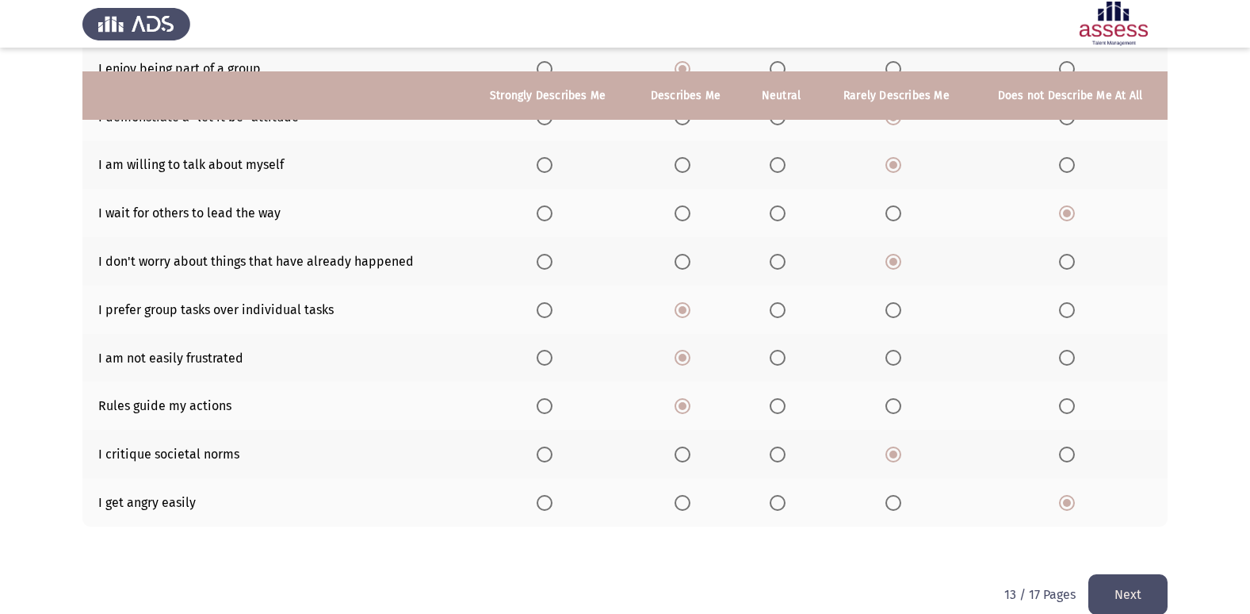
scroll to position [232, 0]
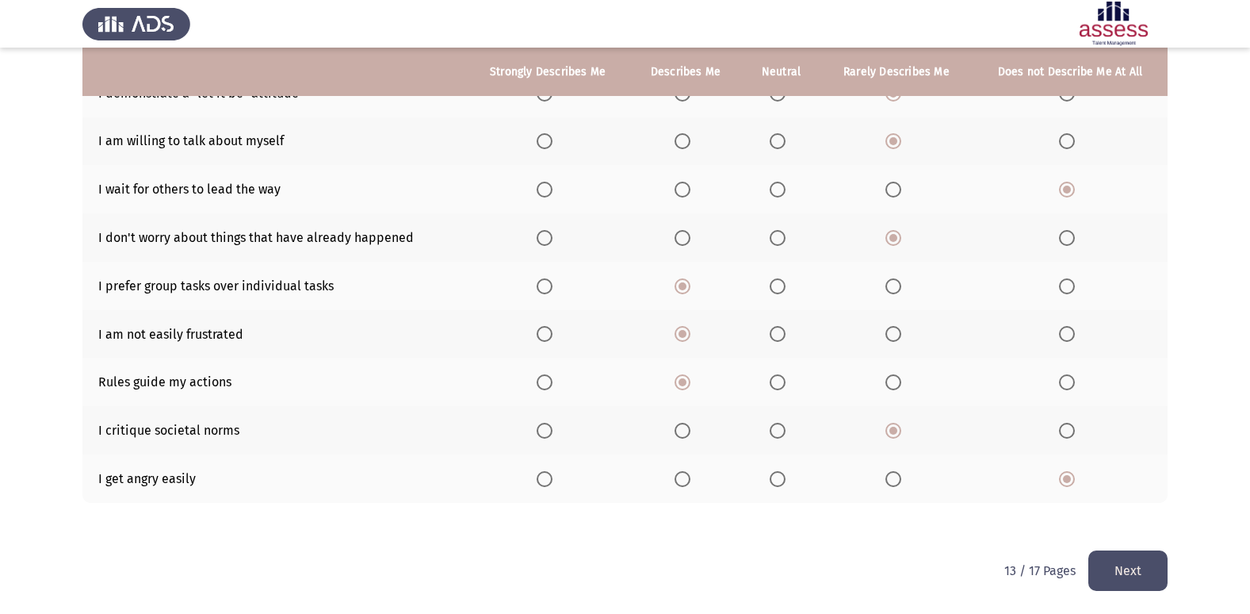
click at [1127, 572] on button "Next" at bounding box center [1128, 570] width 79 height 40
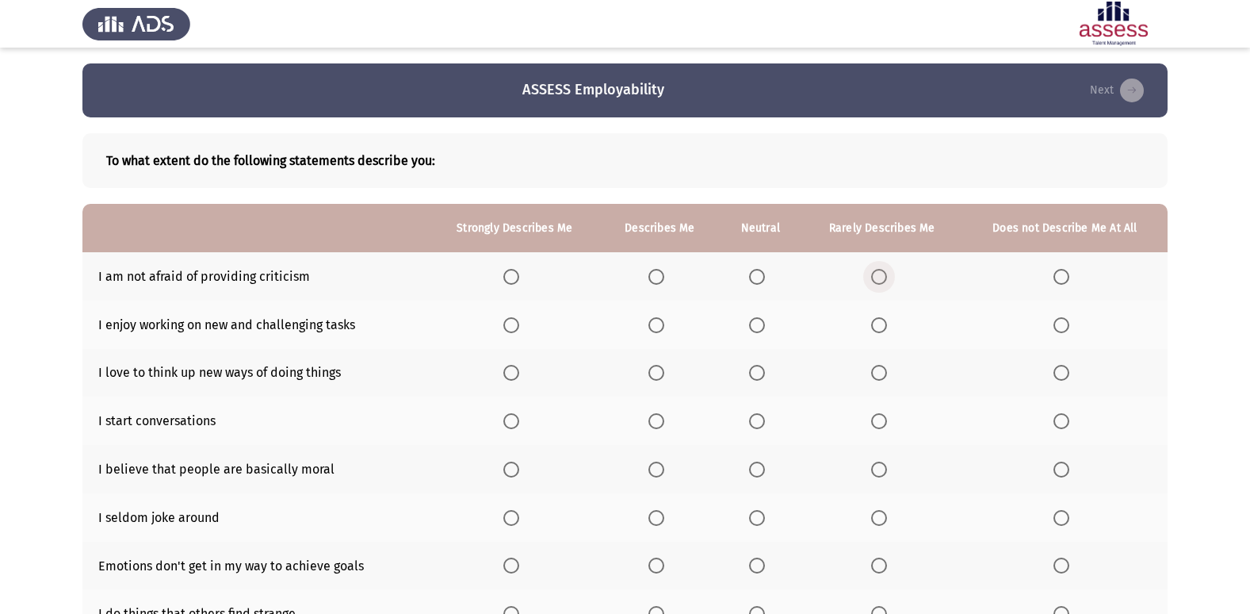
click at [881, 276] on span "Select an option" at bounding box center [879, 277] width 16 height 16
click at [881, 276] on input "Select an option" at bounding box center [879, 277] width 16 height 16
click at [505, 327] on span "Select an option" at bounding box center [511, 325] width 16 height 16
click at [505, 327] on input "Select an option" at bounding box center [511, 325] width 16 height 16
click at [526, 377] on label "Select an option" at bounding box center [514, 373] width 22 height 16
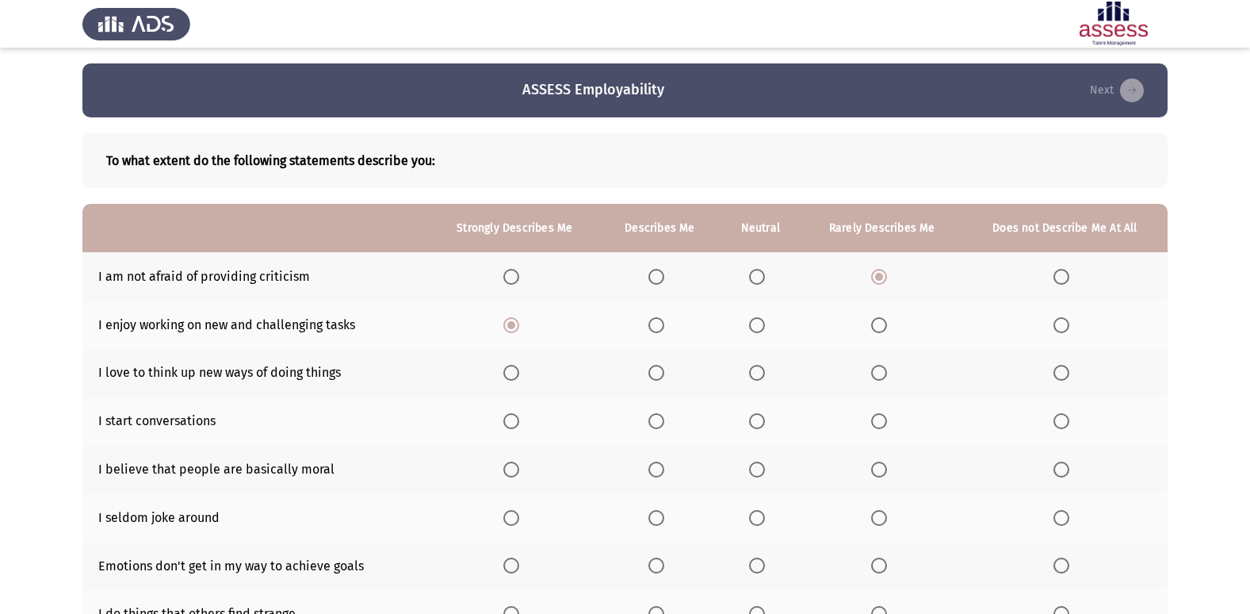
click at [519, 377] on input "Select an option" at bounding box center [511, 373] width 16 height 16
click at [658, 418] on span "Select an option" at bounding box center [657, 421] width 16 height 16
click at [658, 418] on input "Select an option" at bounding box center [657, 421] width 16 height 16
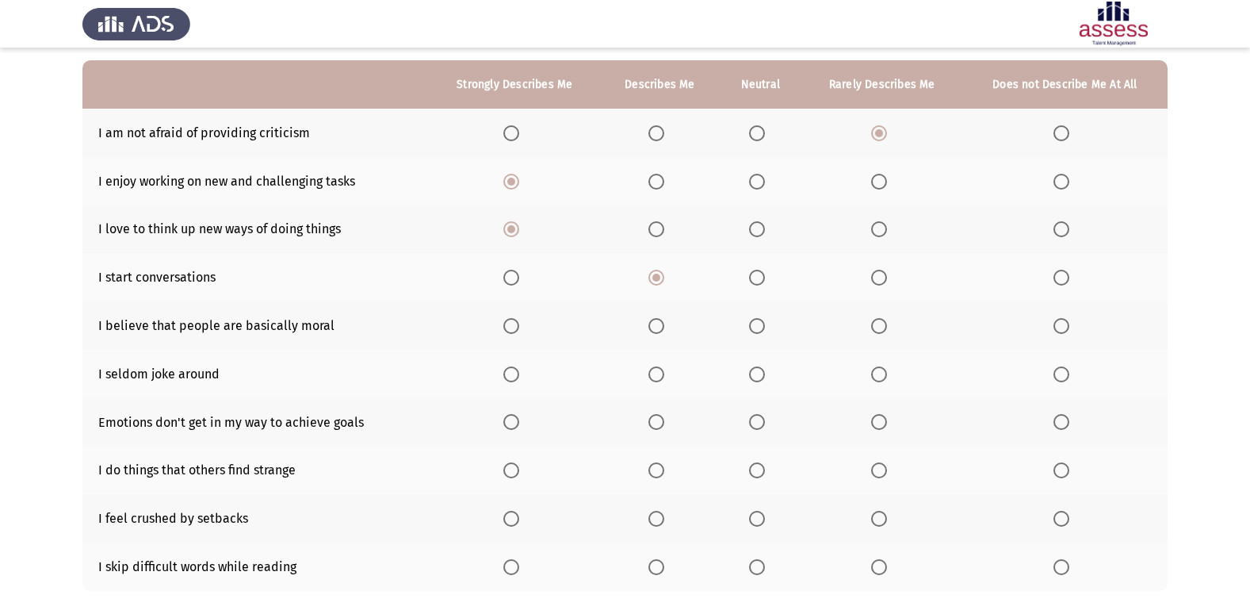
scroll to position [159, 0]
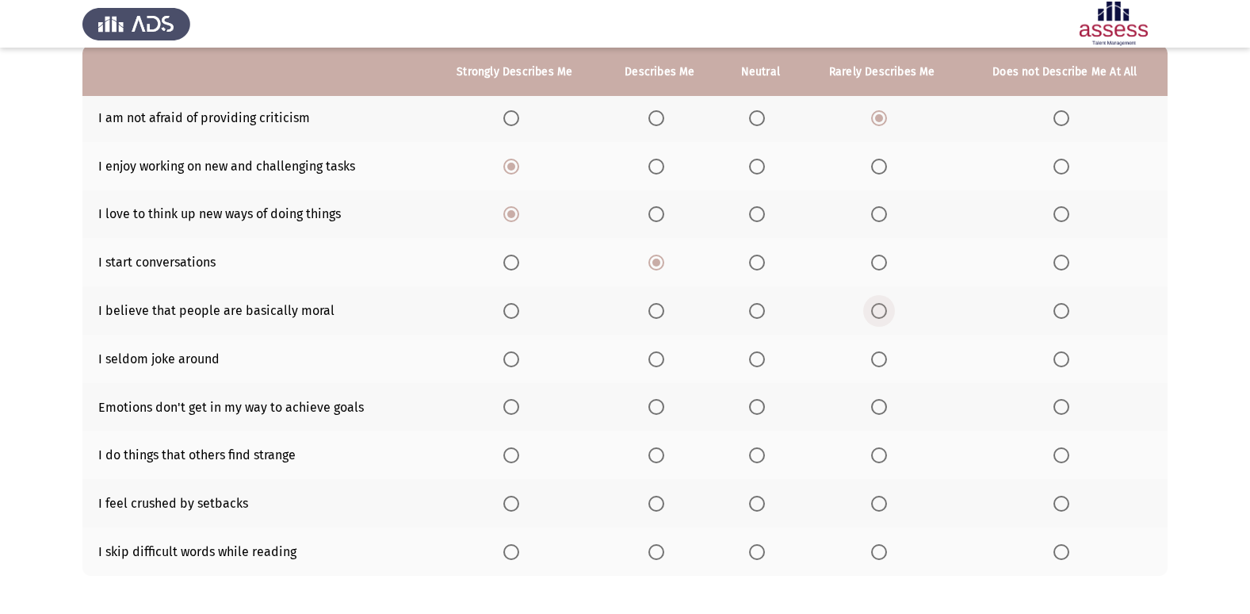
click at [877, 314] on span "Select an option" at bounding box center [879, 311] width 16 height 16
click at [877, 314] on input "Select an option" at bounding box center [879, 311] width 16 height 16
click at [879, 362] on span "Select an option" at bounding box center [879, 359] width 16 height 16
click at [879, 362] on input "Select an option" at bounding box center [879, 359] width 16 height 16
click at [505, 410] on span "Select an option" at bounding box center [511, 407] width 16 height 16
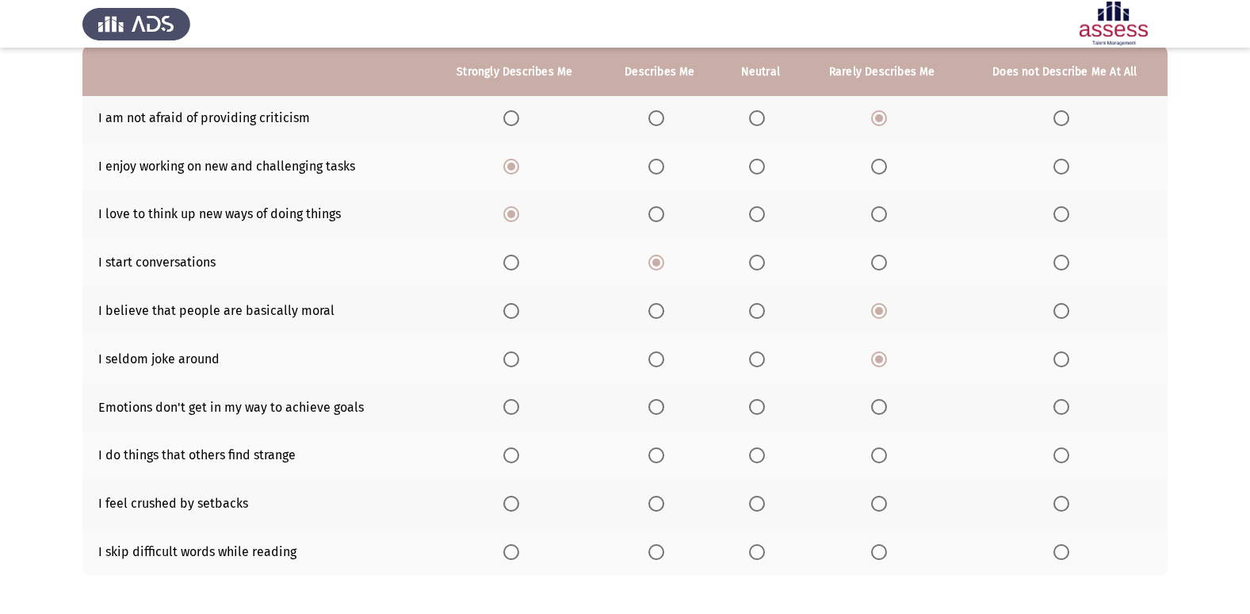
click at [505, 410] on input "Select an option" at bounding box center [511, 407] width 16 height 16
click at [515, 454] on span "Select an option" at bounding box center [511, 455] width 16 height 16
click at [515, 454] on input "Select an option" at bounding box center [511, 455] width 16 height 16
click at [671, 460] on label "Select an option" at bounding box center [660, 455] width 22 height 16
click at [664, 460] on input "Select an option" at bounding box center [657, 455] width 16 height 16
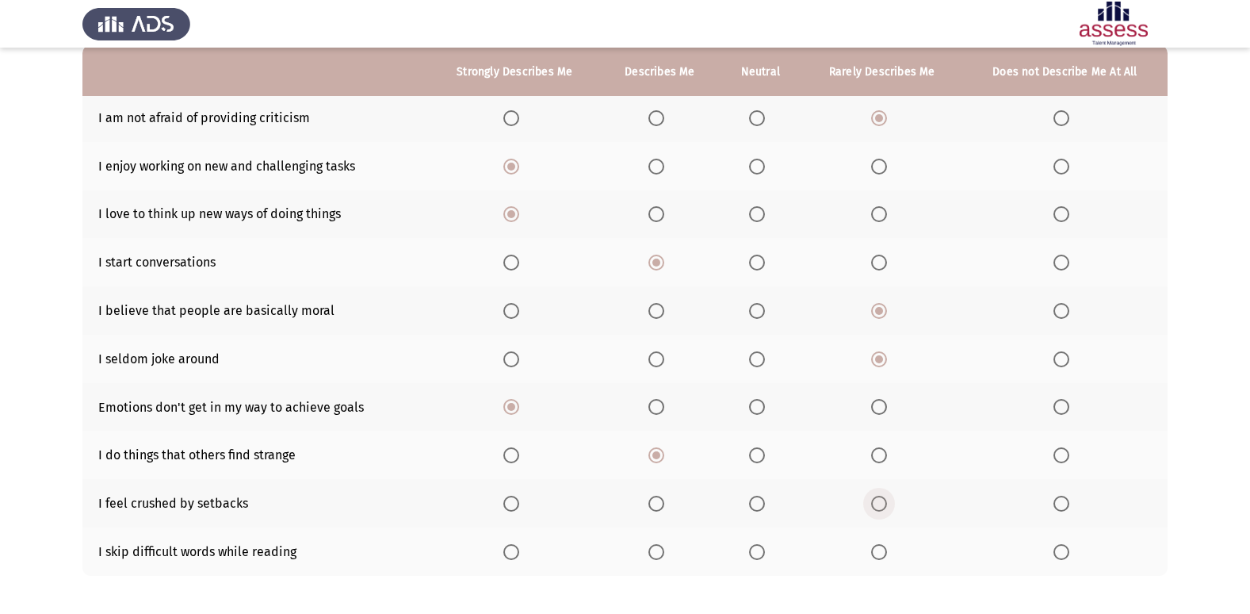
click at [882, 500] on span "Select an option" at bounding box center [879, 504] width 16 height 16
click at [882, 500] on input "Select an option" at bounding box center [879, 504] width 16 height 16
click at [880, 556] on span "Select an option" at bounding box center [879, 552] width 16 height 16
click at [880, 556] on input "Select an option" at bounding box center [879, 552] width 16 height 16
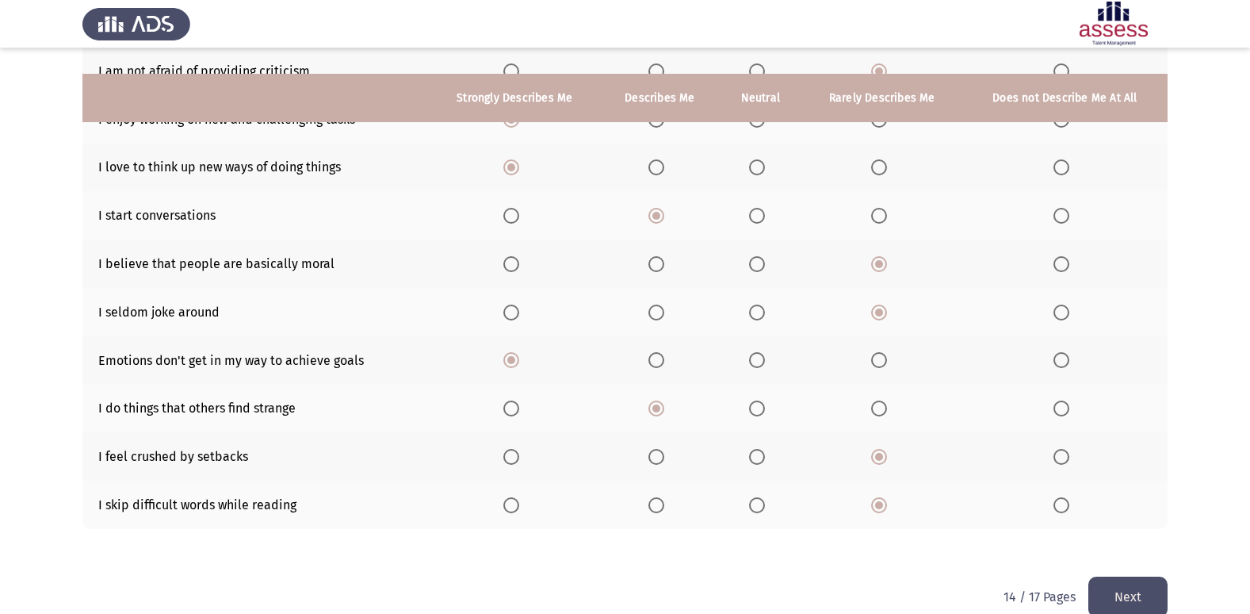
scroll to position [232, 0]
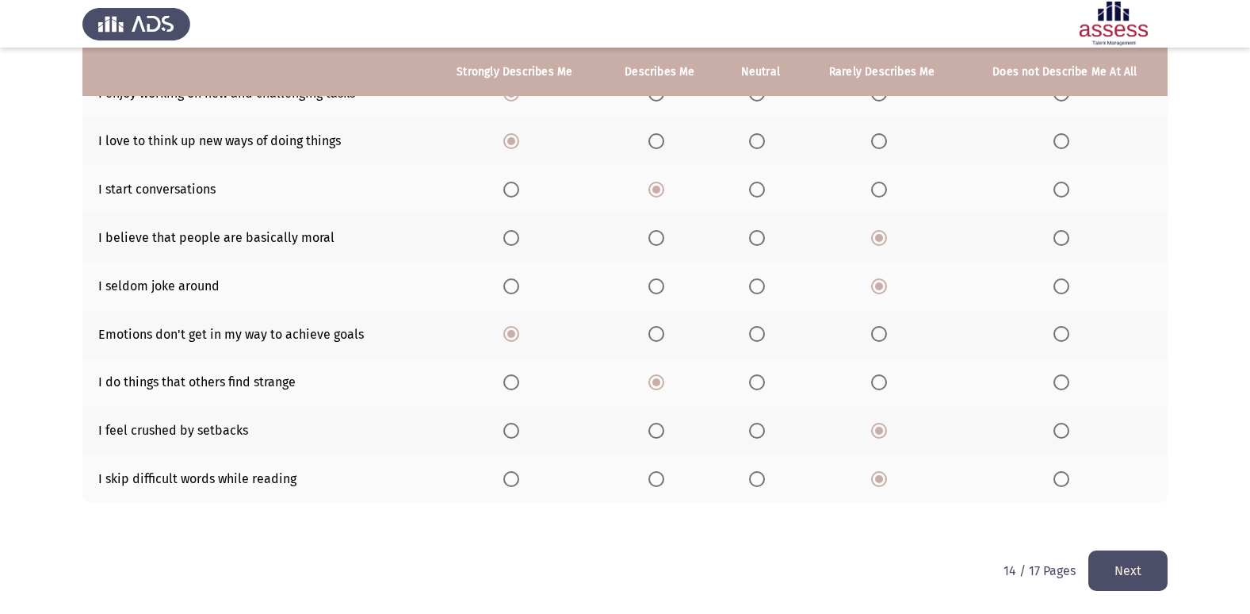
click at [1120, 572] on button "Next" at bounding box center [1128, 570] width 79 height 40
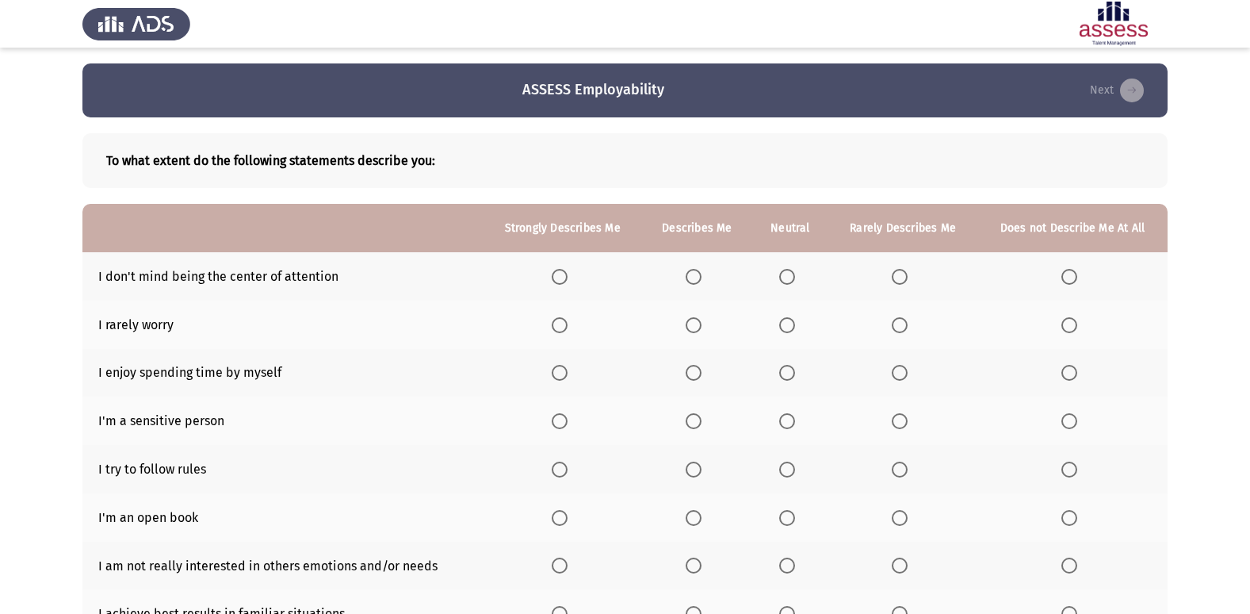
click at [901, 280] on span "Select an option" at bounding box center [900, 277] width 16 height 16
click at [901, 280] on input "Select an option" at bounding box center [900, 277] width 16 height 16
click at [1074, 322] on span "Select an option" at bounding box center [1070, 325] width 16 height 16
click at [1074, 322] on input "Select an option" at bounding box center [1070, 325] width 16 height 16
click at [564, 372] on span "Select an option" at bounding box center [560, 373] width 16 height 16
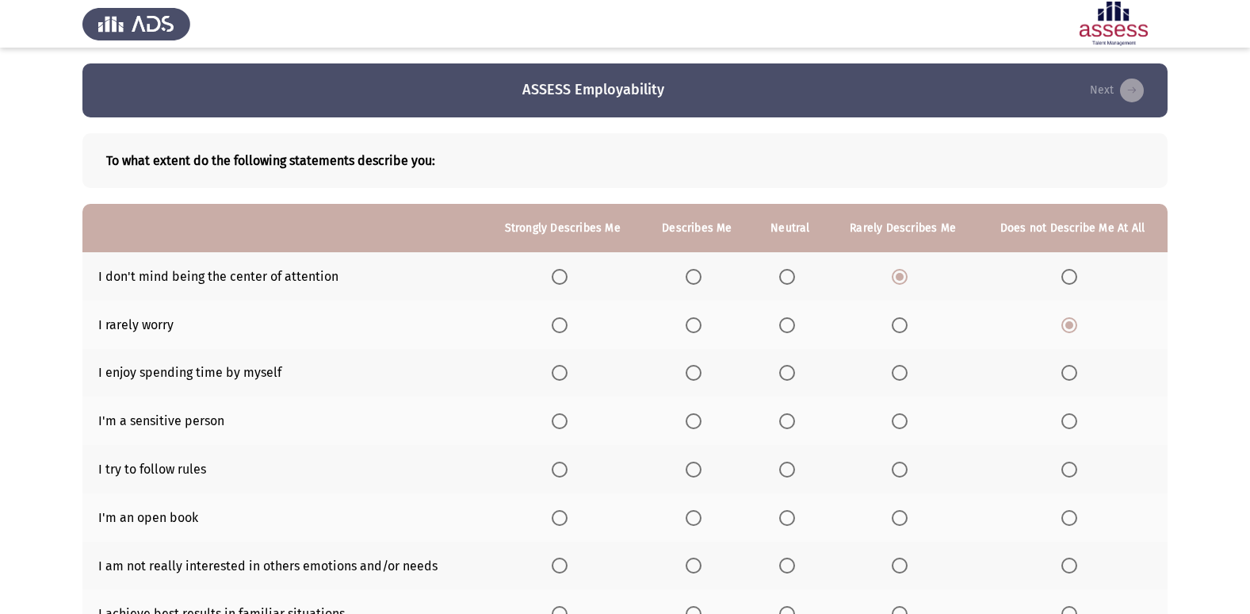
click at [564, 372] on input "Select an option" at bounding box center [560, 373] width 16 height 16
click at [699, 416] on span "Select an option" at bounding box center [694, 421] width 16 height 16
click at [699, 416] on input "Select an option" at bounding box center [694, 421] width 16 height 16
click at [552, 469] on th at bounding box center [562, 469] width 159 height 48
click at [554, 469] on span "Select an option" at bounding box center [560, 469] width 16 height 16
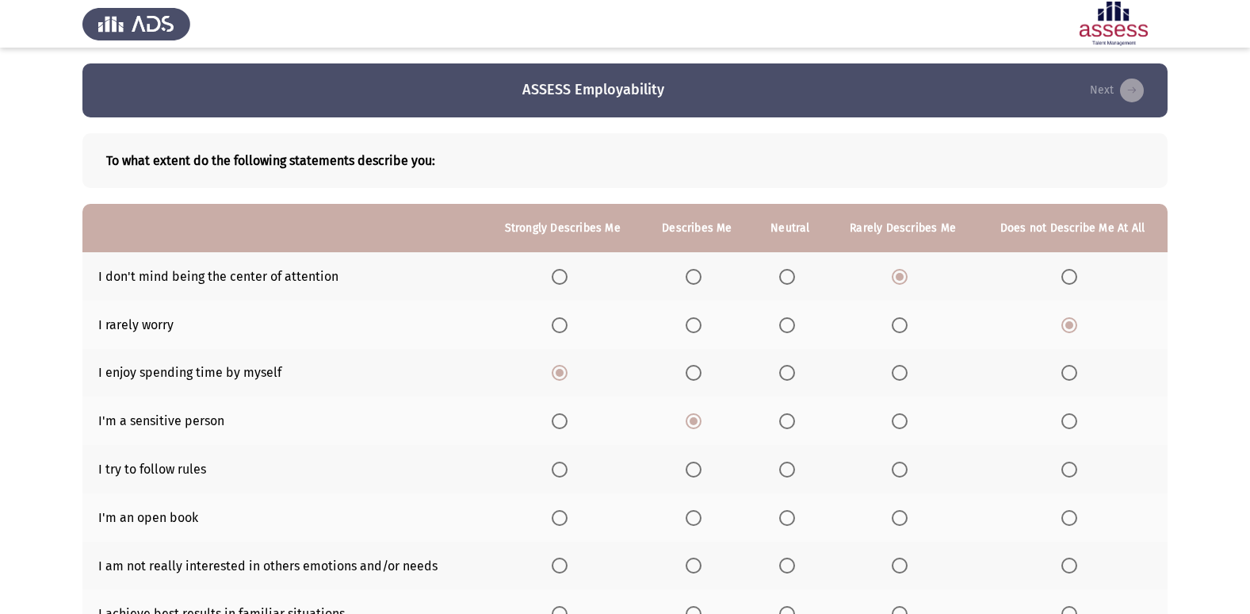
click at [554, 469] on input "Select an option" at bounding box center [560, 469] width 16 height 16
click at [904, 519] on span "Select an option" at bounding box center [900, 518] width 16 height 16
click at [904, 519] on input "Select an option" at bounding box center [900, 518] width 16 height 16
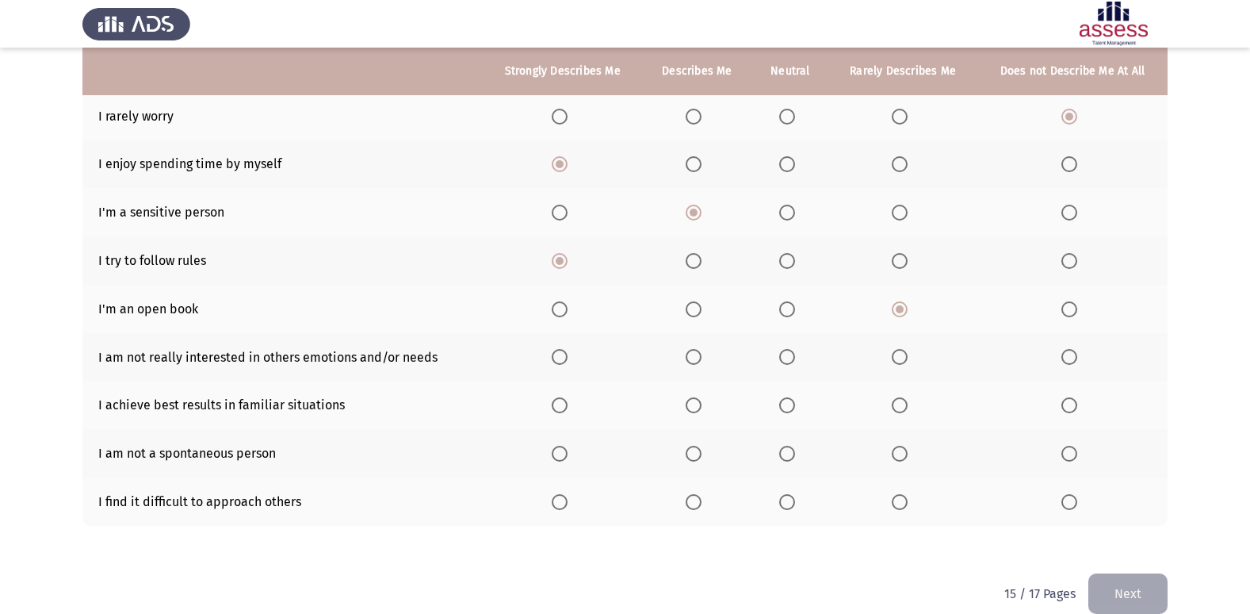
scroll to position [211, 0]
click at [908, 355] on span "Select an option" at bounding box center [900, 354] width 16 height 16
click at [908, 355] on input "Select an option" at bounding box center [900, 354] width 16 height 16
click at [693, 356] on span "Select an option" at bounding box center [694, 354] width 16 height 16
click at [693, 356] on input "Select an option" at bounding box center [694, 354] width 16 height 16
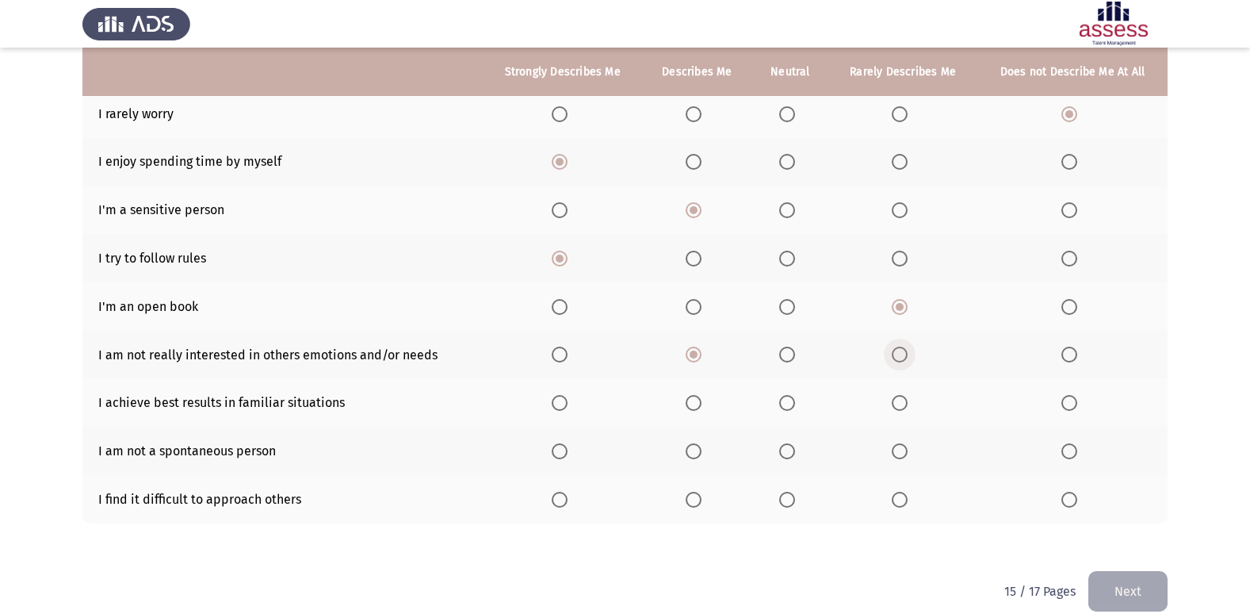
click at [907, 359] on span "Select an option" at bounding box center [900, 354] width 16 height 16
click at [907, 359] on input "Select an option" at bounding box center [900, 354] width 16 height 16
click at [691, 408] on span "Select an option" at bounding box center [694, 403] width 16 height 16
click at [691, 408] on input "Select an option" at bounding box center [694, 403] width 16 height 16
click at [899, 408] on span "Select an option" at bounding box center [900, 403] width 16 height 16
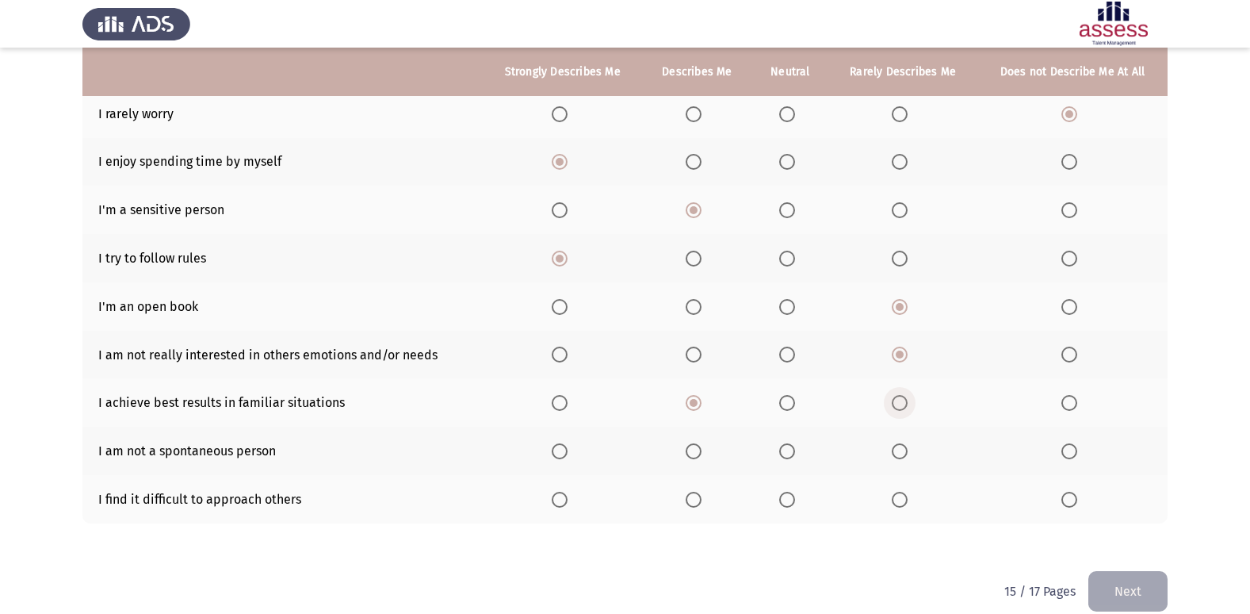
click at [899, 408] on input "Select an option" at bounding box center [900, 403] width 16 height 16
click at [690, 400] on span "Select an option" at bounding box center [694, 403] width 16 height 16
click at [690, 400] on input "Select an option" at bounding box center [694, 403] width 16 height 16
click at [908, 456] on span "Select an option" at bounding box center [900, 451] width 16 height 16
click at [908, 456] on input "Select an option" at bounding box center [900, 451] width 16 height 16
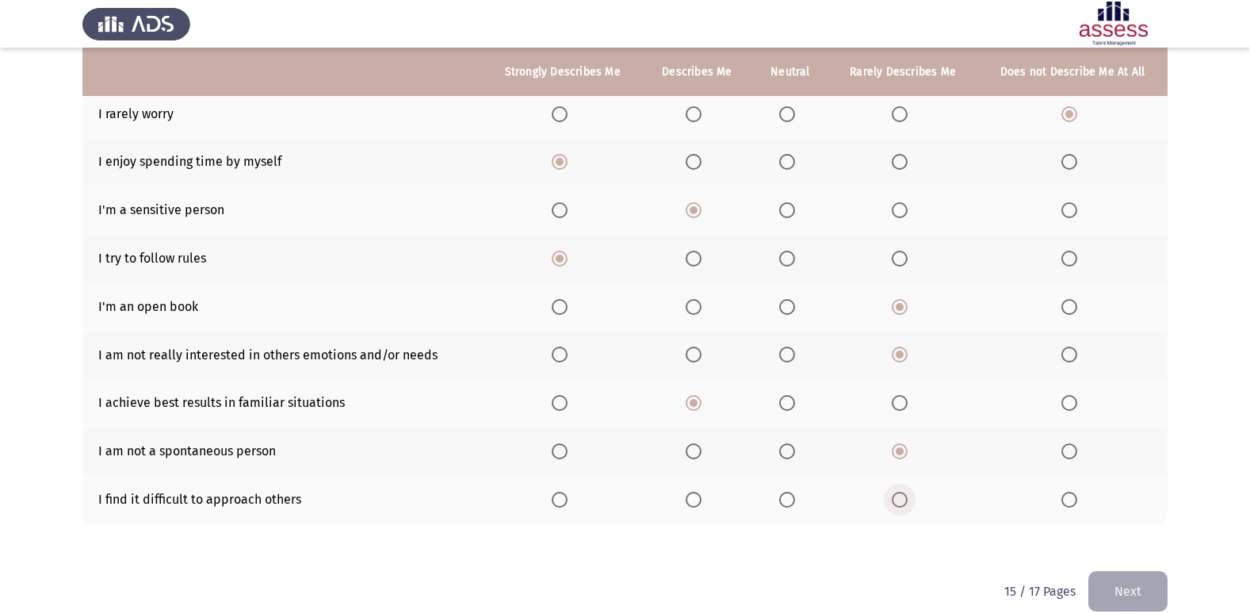
click at [904, 506] on span "Select an option" at bounding box center [900, 500] width 16 height 16
click at [904, 506] on input "Select an option" at bounding box center [900, 500] width 16 height 16
click at [1120, 584] on button "Next" at bounding box center [1128, 591] width 79 height 40
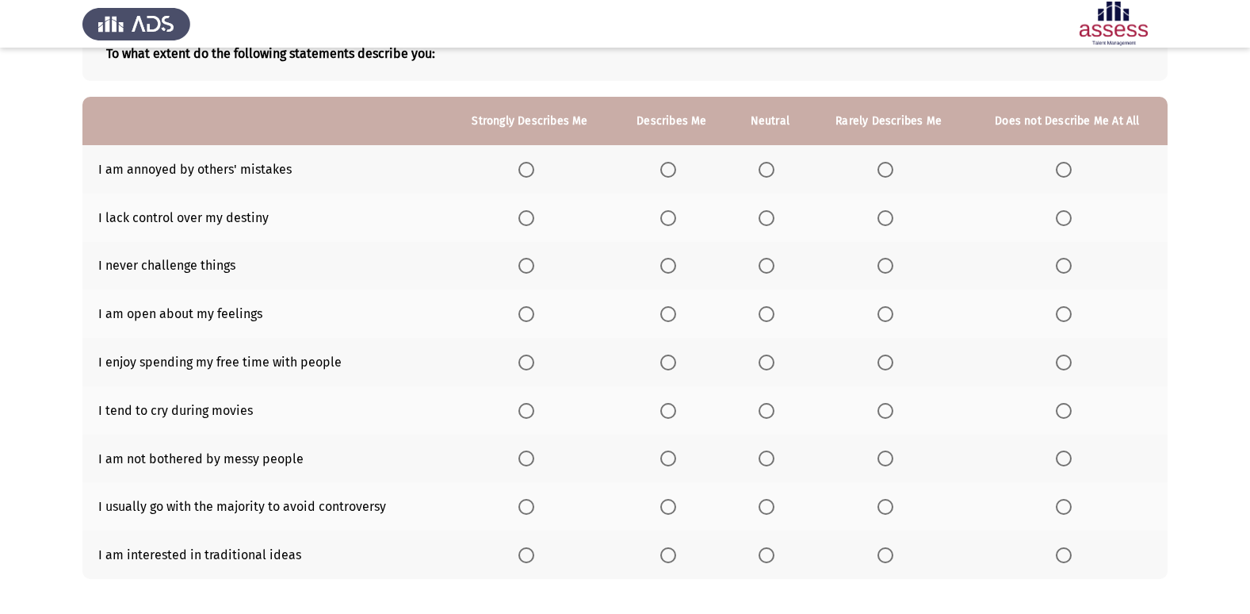
scroll to position [79, 0]
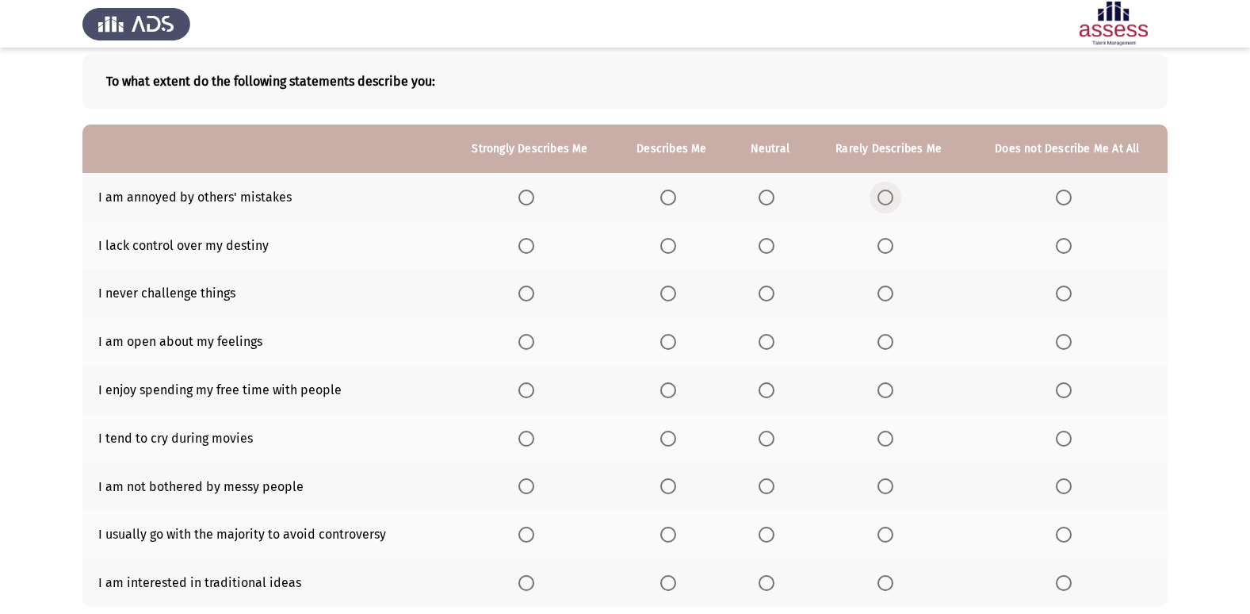
click at [885, 191] on span "Select an option" at bounding box center [886, 198] width 16 height 16
click at [885, 191] on input "Select an option" at bounding box center [886, 198] width 16 height 16
click at [1062, 248] on span "Select an option" at bounding box center [1064, 246] width 16 height 16
click at [1062, 248] on input "Select an option" at bounding box center [1064, 246] width 16 height 16
click at [1072, 292] on span "Select an option" at bounding box center [1064, 293] width 16 height 16
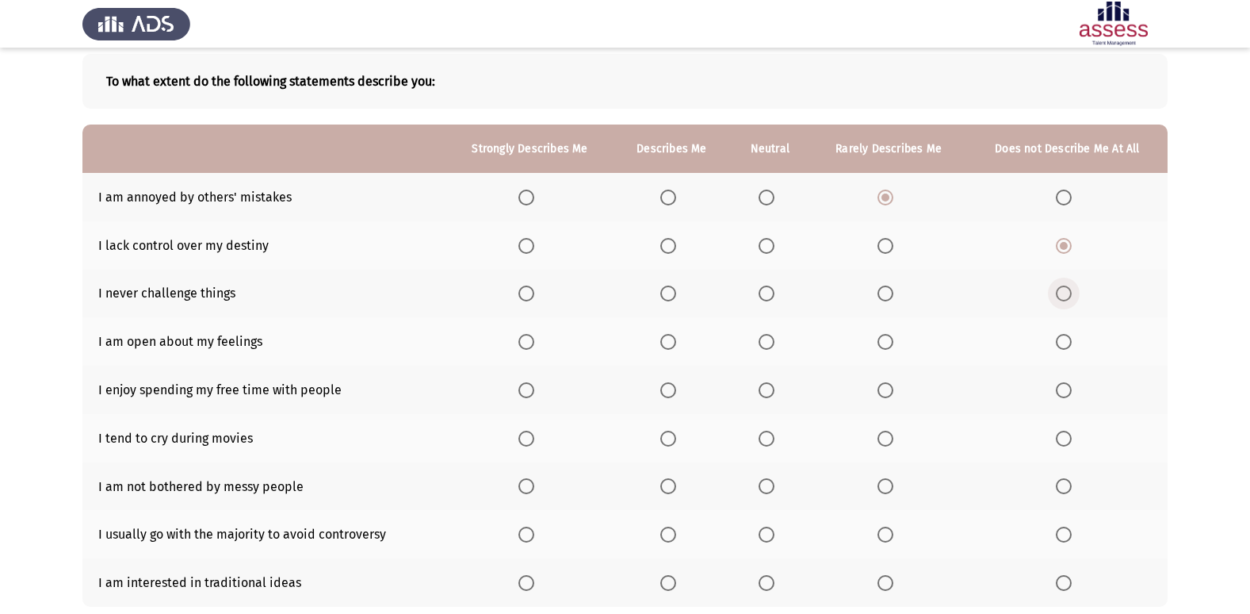
click at [1072, 292] on input "Select an option" at bounding box center [1064, 293] width 16 height 16
click at [1070, 338] on span "Select an option" at bounding box center [1064, 342] width 16 height 16
click at [1070, 338] on input "Select an option" at bounding box center [1064, 342] width 16 height 16
click at [664, 387] on span "Select an option" at bounding box center [668, 390] width 16 height 16
click at [664, 387] on input "Select an option" at bounding box center [668, 390] width 16 height 16
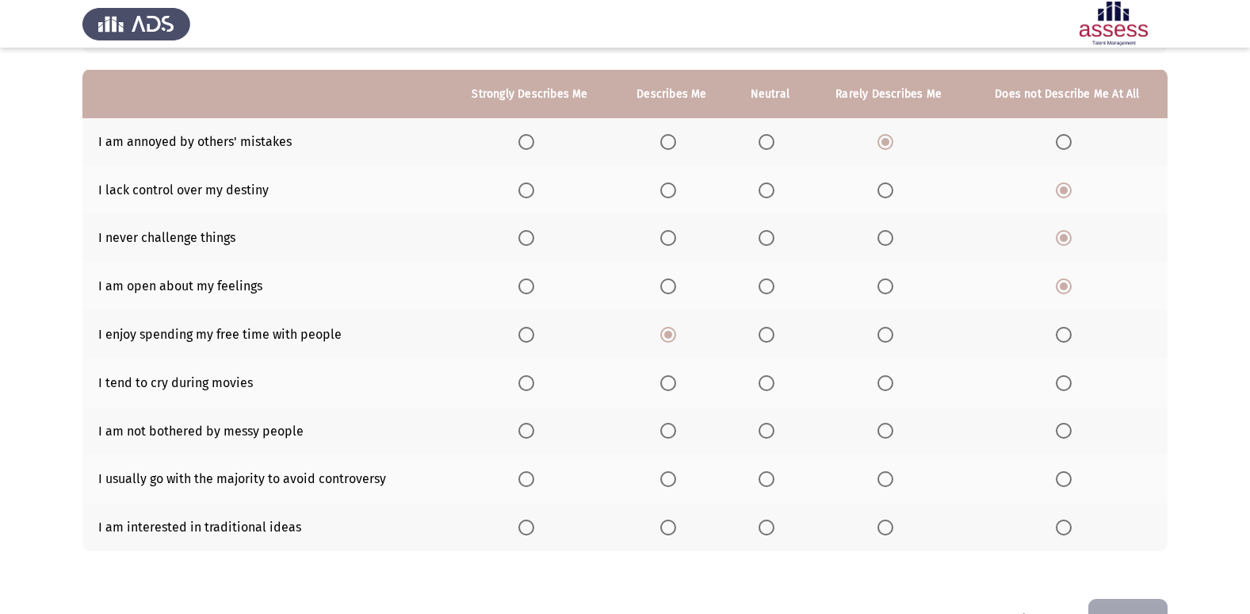
scroll to position [159, 0]
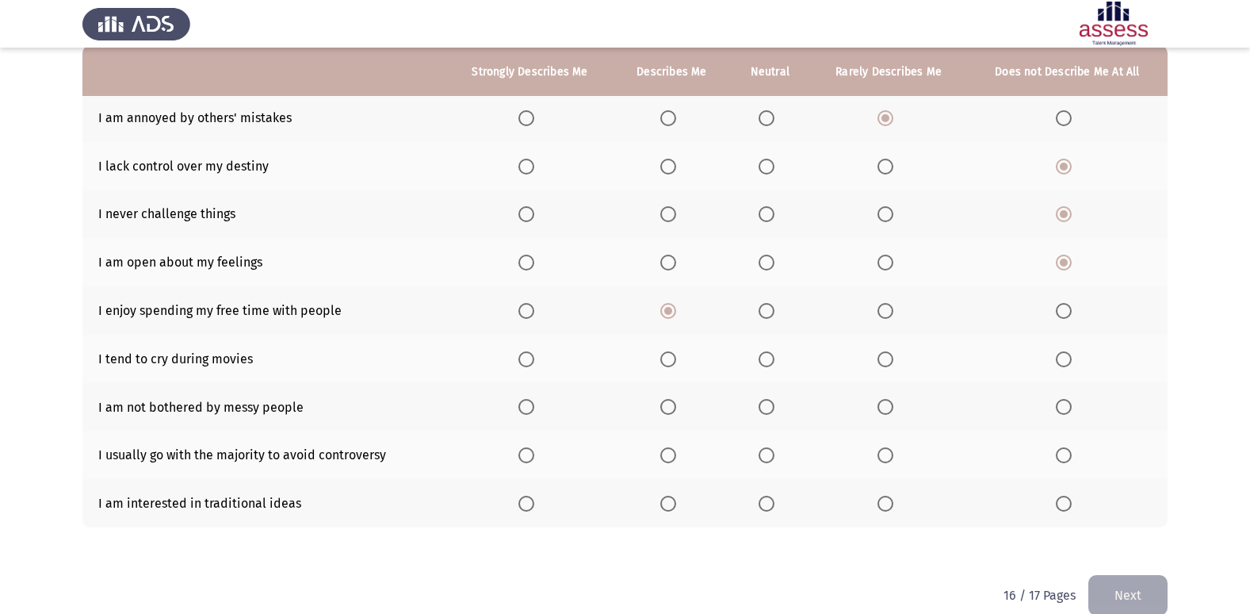
click at [887, 365] on span "Select an option" at bounding box center [886, 359] width 16 height 16
click at [887, 365] on input "Select an option" at bounding box center [886, 359] width 16 height 16
click at [1059, 403] on span "Select an option" at bounding box center [1064, 407] width 16 height 16
click at [1059, 403] on input "Select an option" at bounding box center [1064, 407] width 16 height 16
click at [885, 458] on span "Select an option" at bounding box center [886, 455] width 16 height 16
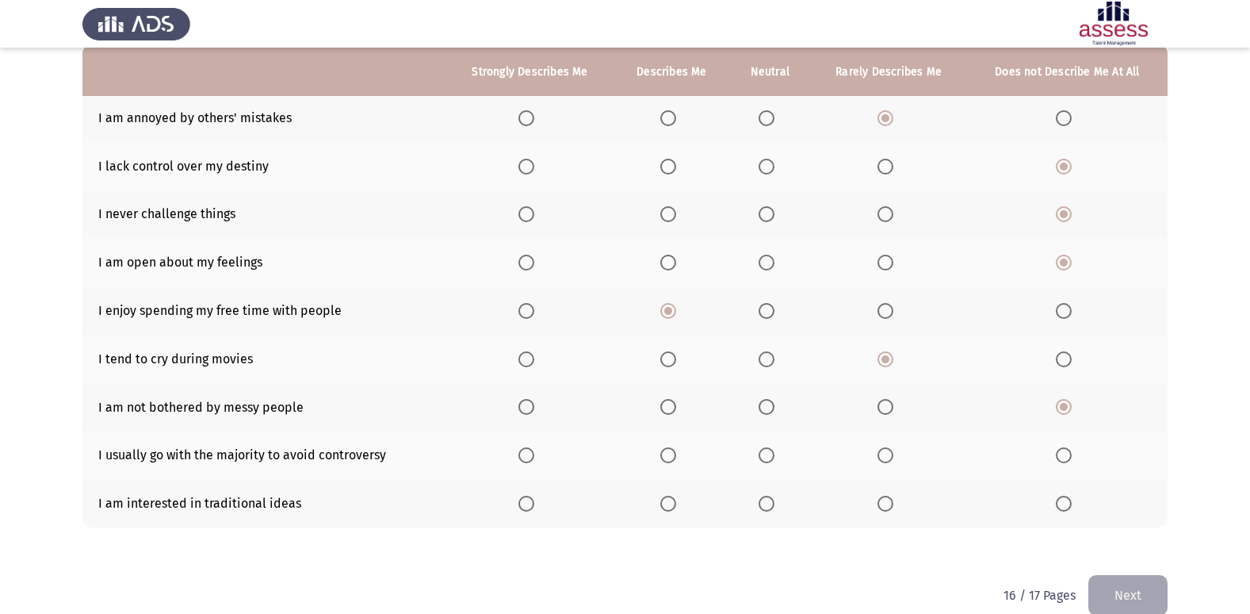
click at [885, 458] on input "Select an option" at bounding box center [886, 455] width 16 height 16
click at [676, 503] on span "Select an option" at bounding box center [668, 504] width 16 height 16
click at [676, 503] on input "Select an option" at bounding box center [668, 504] width 16 height 16
click at [1120, 588] on button "Next" at bounding box center [1128, 595] width 79 height 40
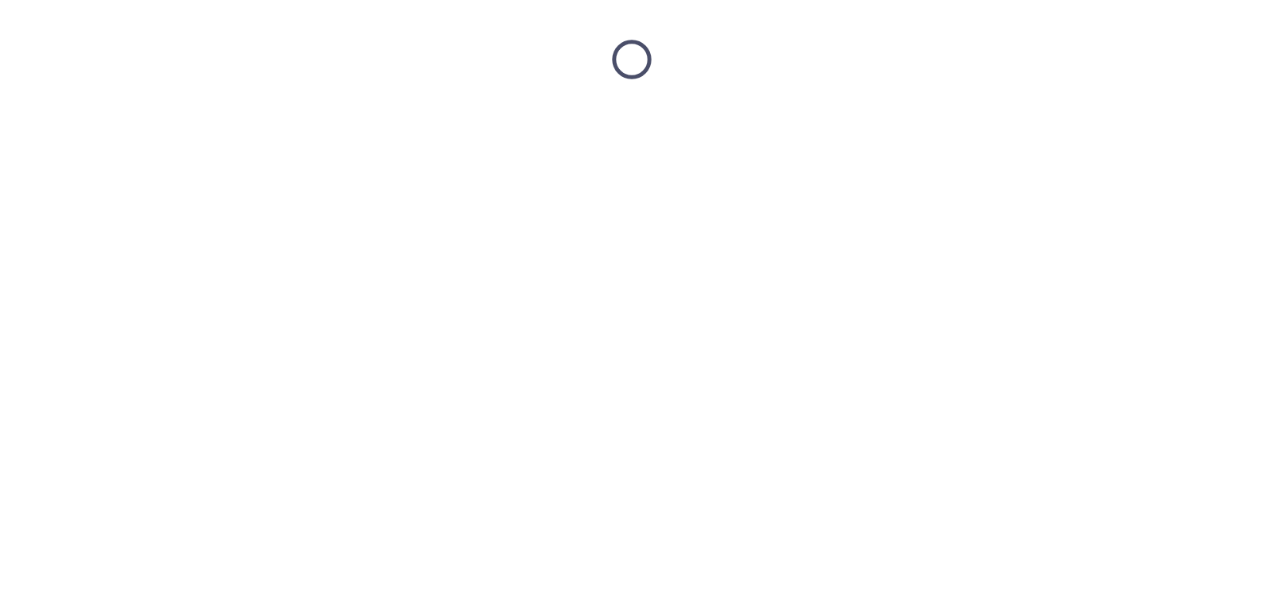
scroll to position [0, 0]
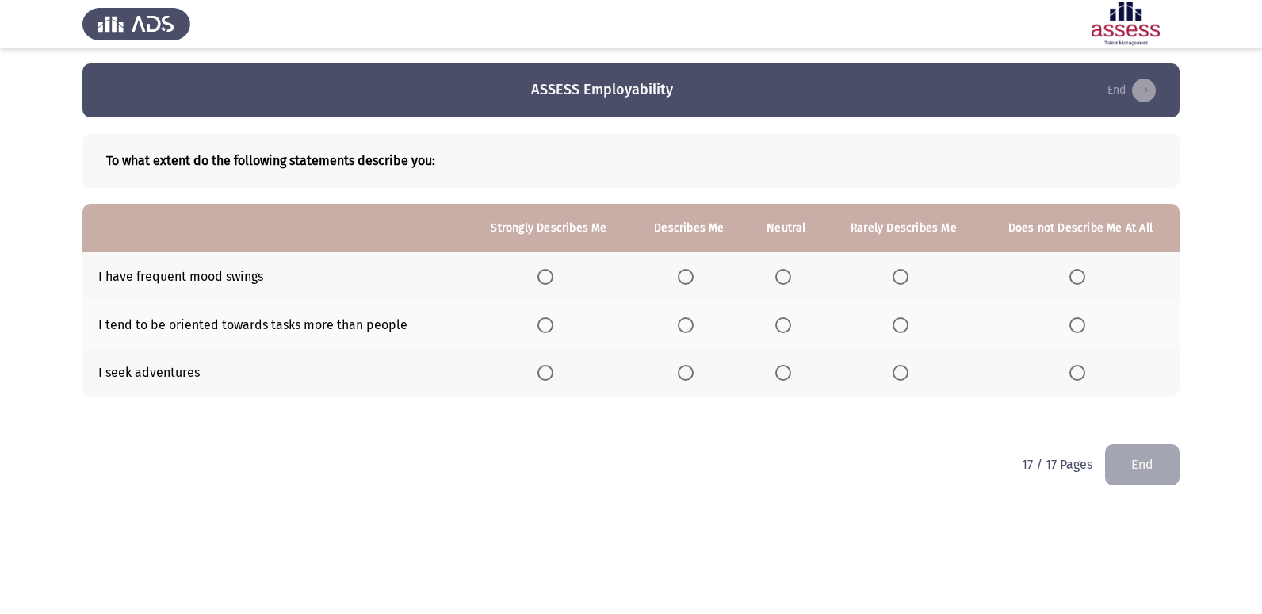
click at [694, 280] on span "Select an option" at bounding box center [686, 277] width 16 height 16
click at [694, 280] on input "Select an option" at bounding box center [686, 277] width 16 height 16
drag, startPoint x: 691, startPoint y: 314, endPoint x: 690, endPoint y: 323, distance: 8.8
click at [691, 316] on th at bounding box center [689, 325] width 114 height 48
click at [690, 323] on span "Select an option" at bounding box center [686, 325] width 16 height 16
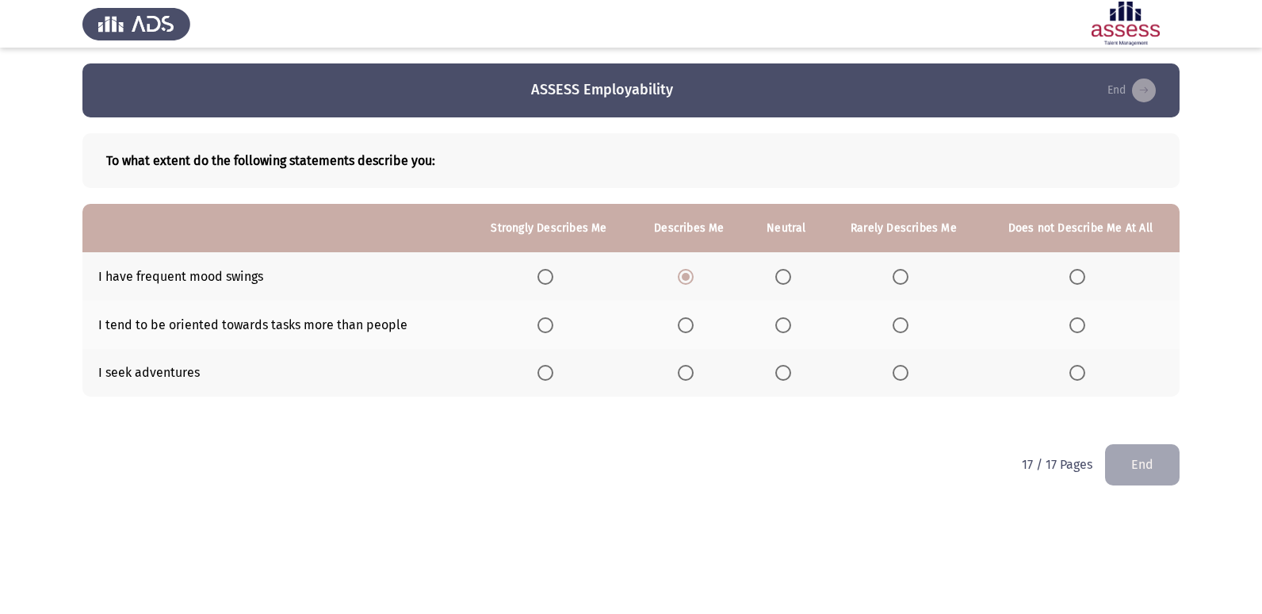
click at [690, 323] on input "Select an option" at bounding box center [686, 325] width 16 height 16
click at [894, 372] on span "Select an option" at bounding box center [901, 373] width 16 height 16
click at [894, 372] on input "Select an option" at bounding box center [901, 373] width 16 height 16
click at [1169, 462] on button "End" at bounding box center [1142, 464] width 75 height 40
